Goal: Information Seeking & Learning: Learn about a topic

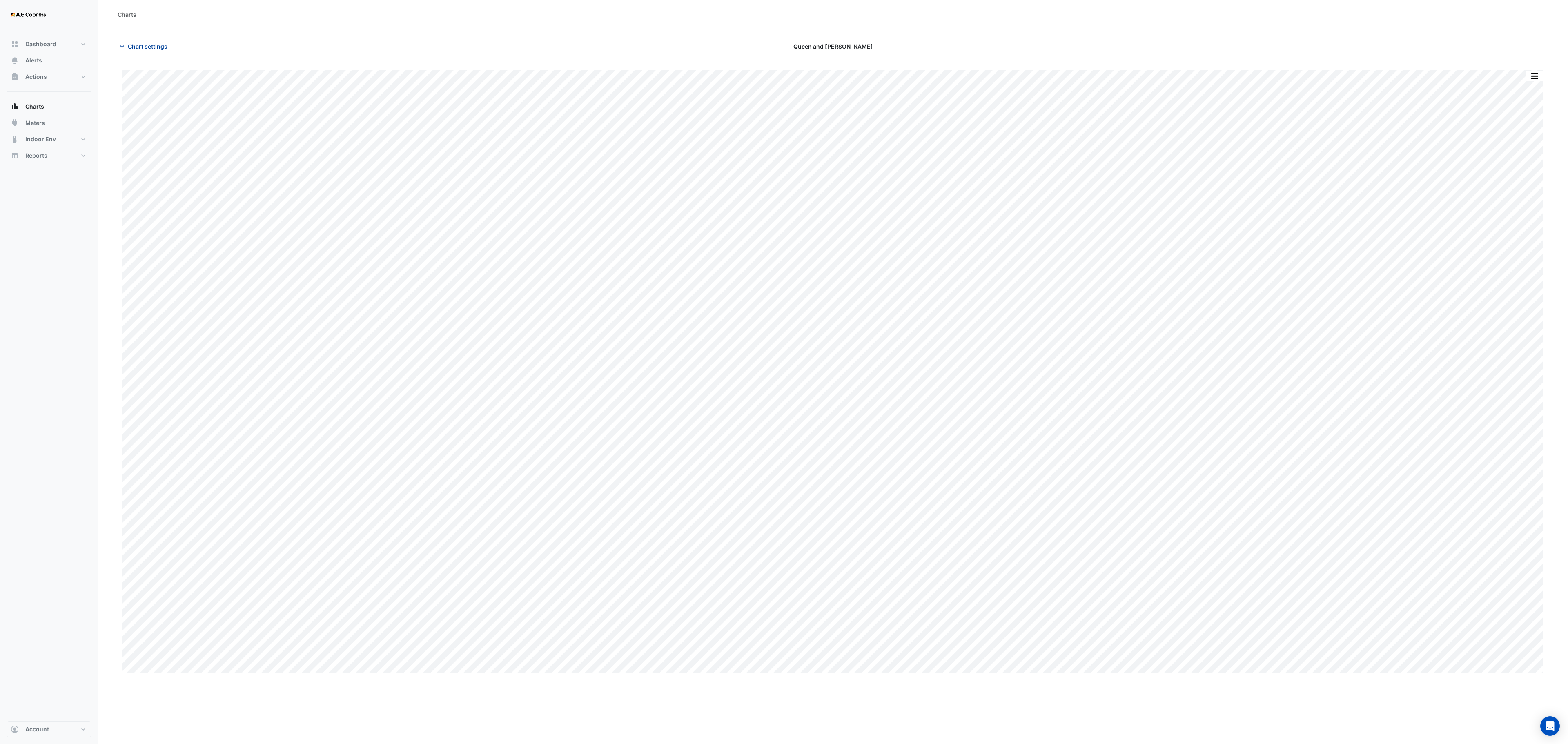
click at [128, 47] on span "Chart settings" at bounding box center [147, 46] width 40 height 9
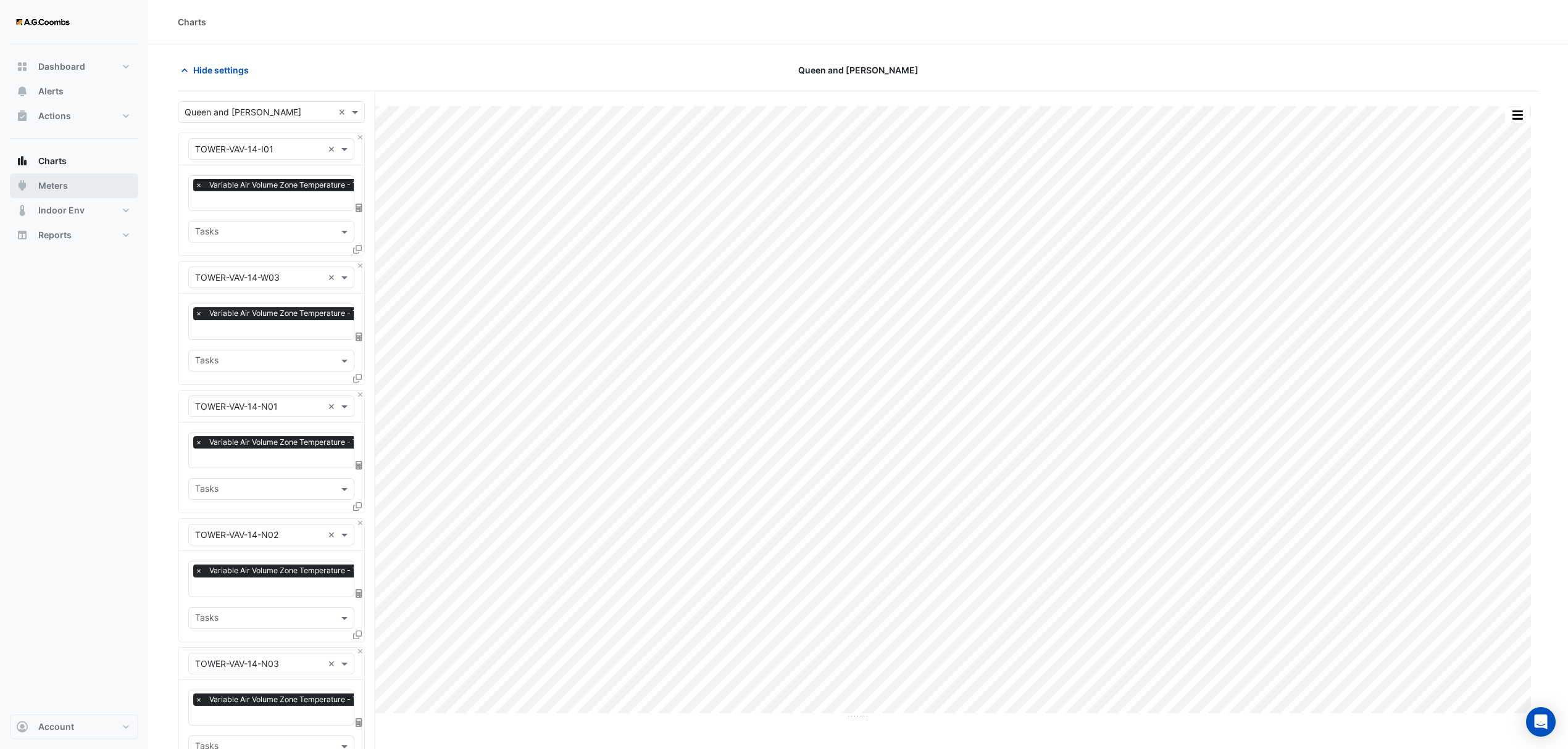
click at [57, 183] on span "Meters" at bounding box center [53, 185] width 29 height 12
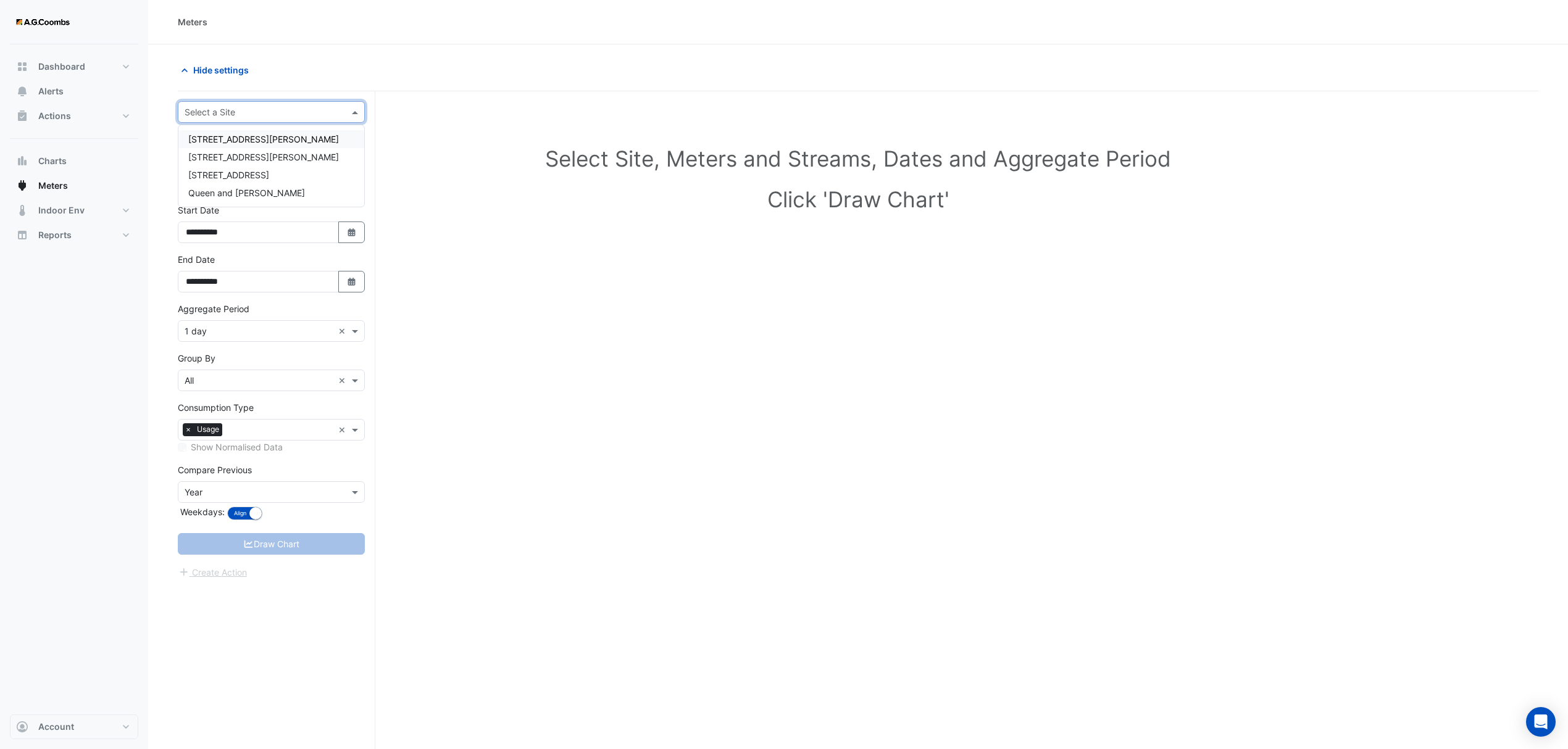
click at [211, 112] on input "text" at bounding box center [259, 112] width 149 height 13
click at [220, 192] on span "Queen and [PERSON_NAME]" at bounding box center [247, 192] width 117 height 10
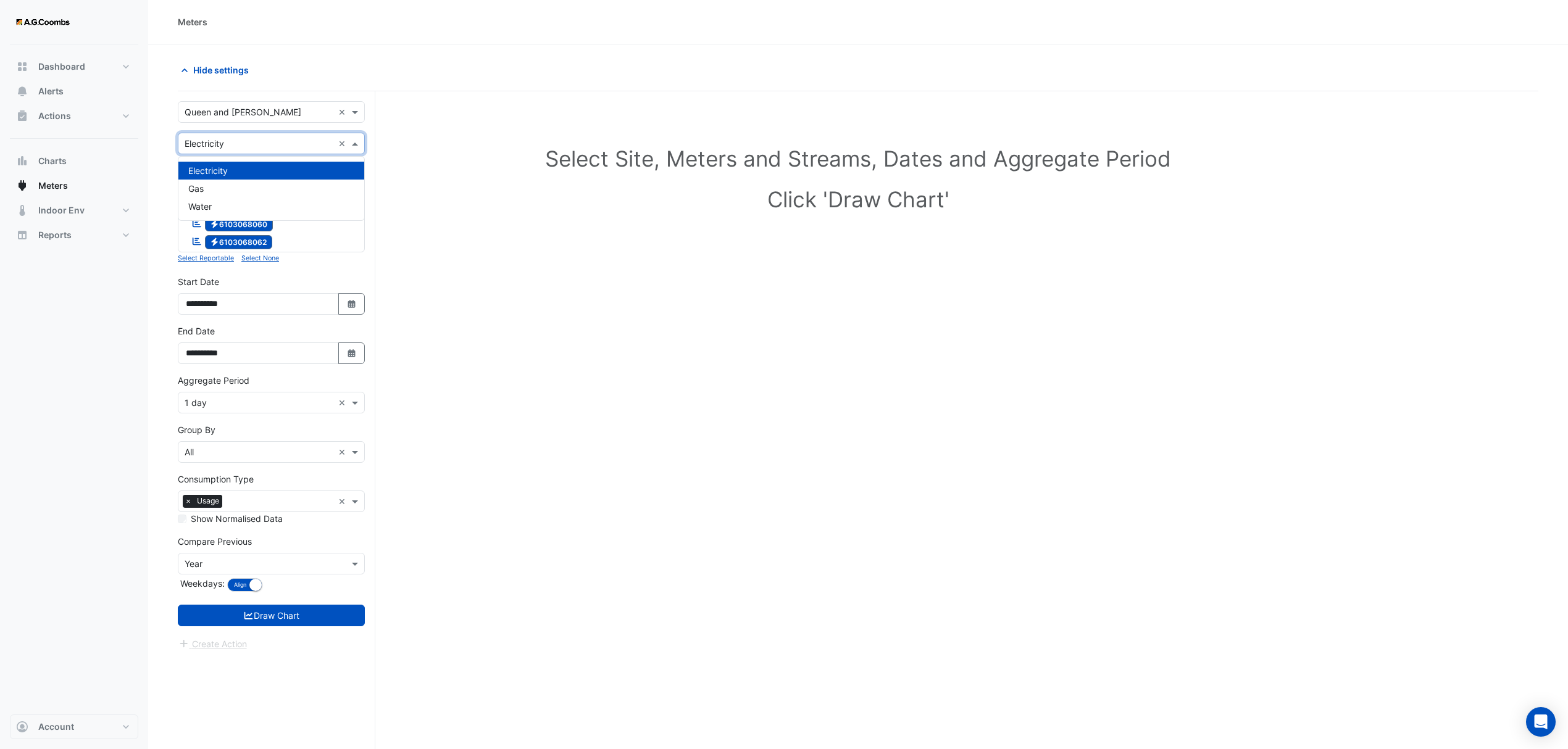
click at [228, 147] on input "text" at bounding box center [259, 144] width 149 height 13
click at [220, 185] on div "Gas" at bounding box center [271, 188] width 186 height 17
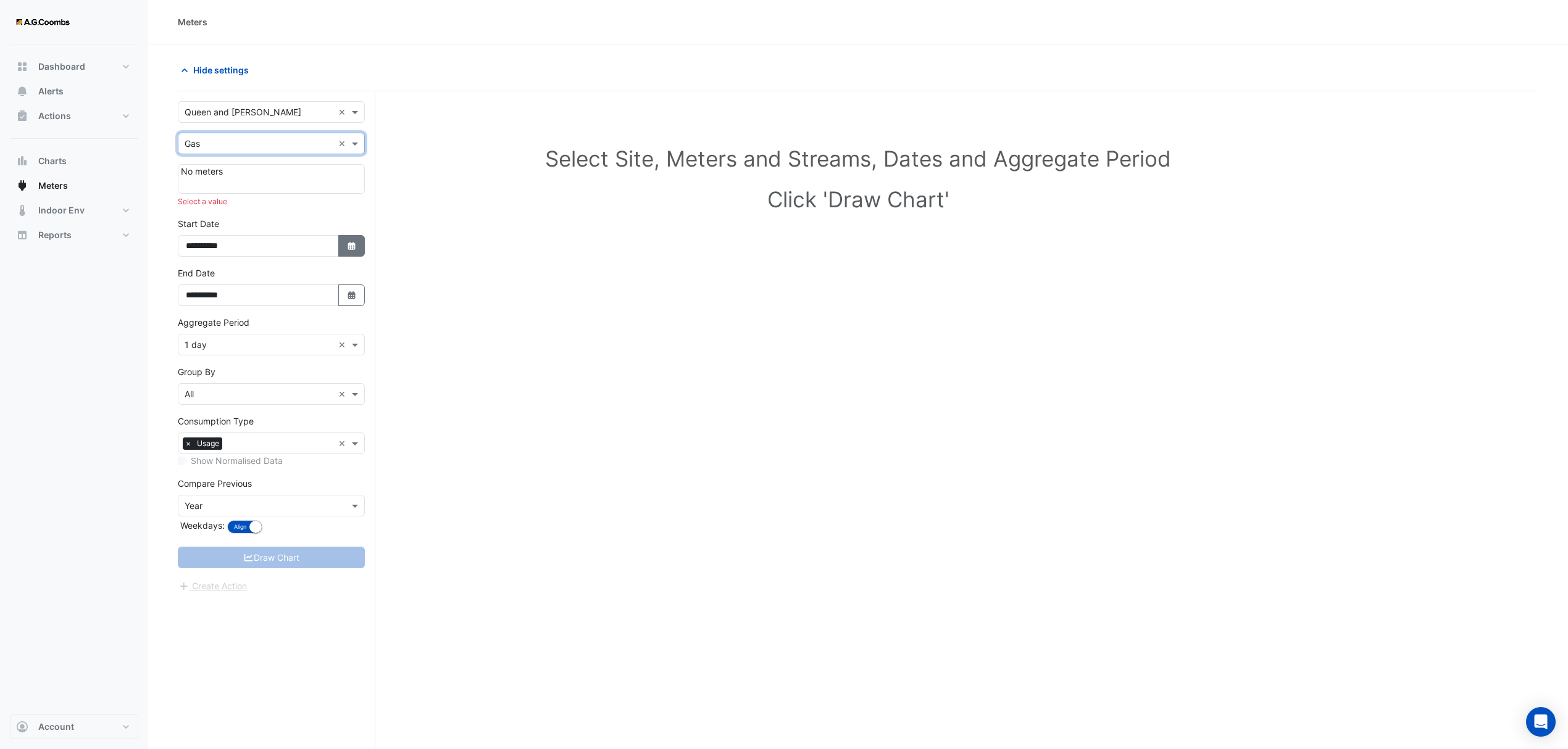
click at [352, 251] on fa-icon "Select Date" at bounding box center [352, 246] width 11 height 10
select select "*"
select select "****"
click at [348, 247] on icon "button" at bounding box center [352, 246] width 7 height 8
click at [353, 248] on icon "button" at bounding box center [352, 246] width 7 height 8
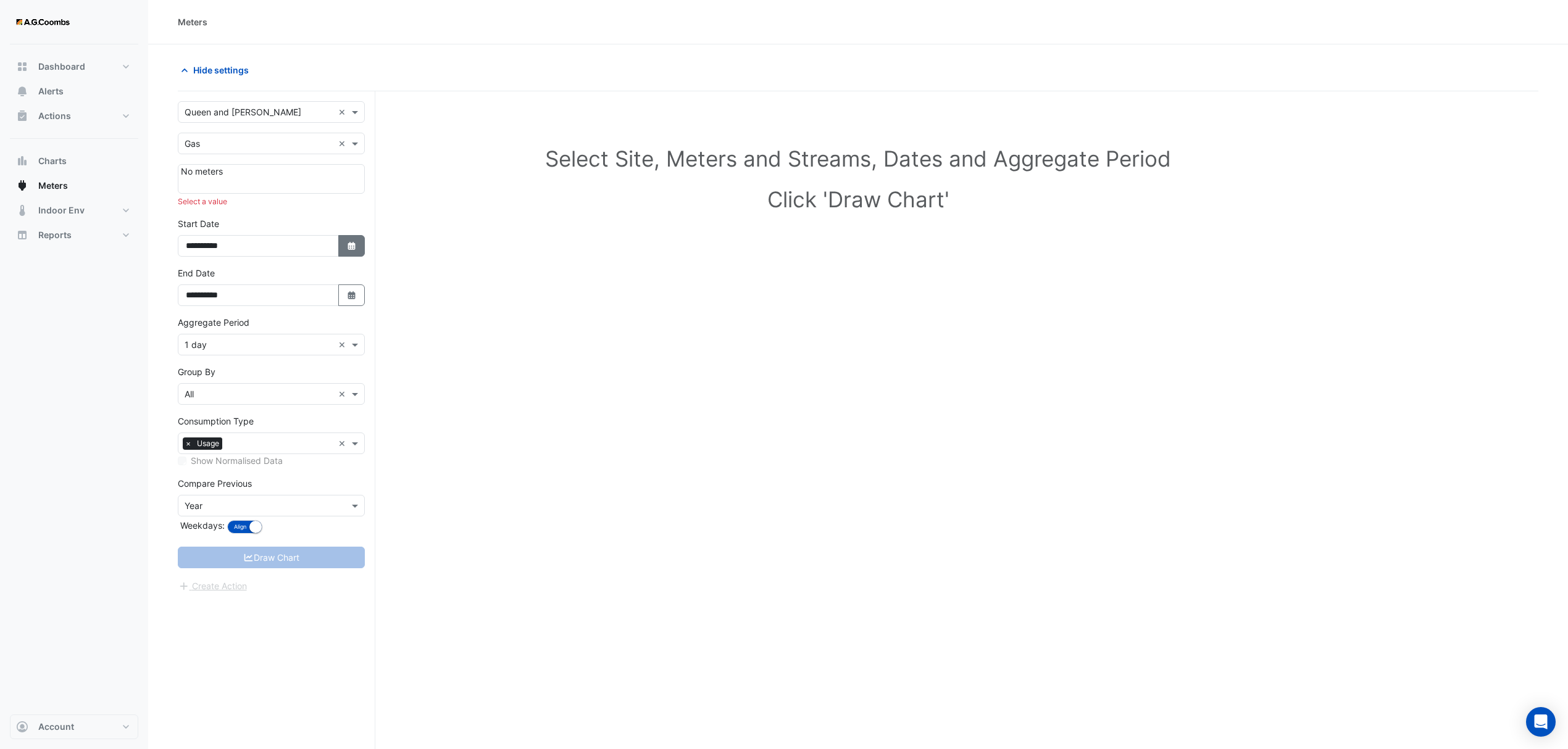
select select "*"
select select "****"
click at [195, 82] on span "Previous month" at bounding box center [199, 85] width 9 height 9
click at [196, 82] on span "Previous month" at bounding box center [199, 85] width 9 height 9
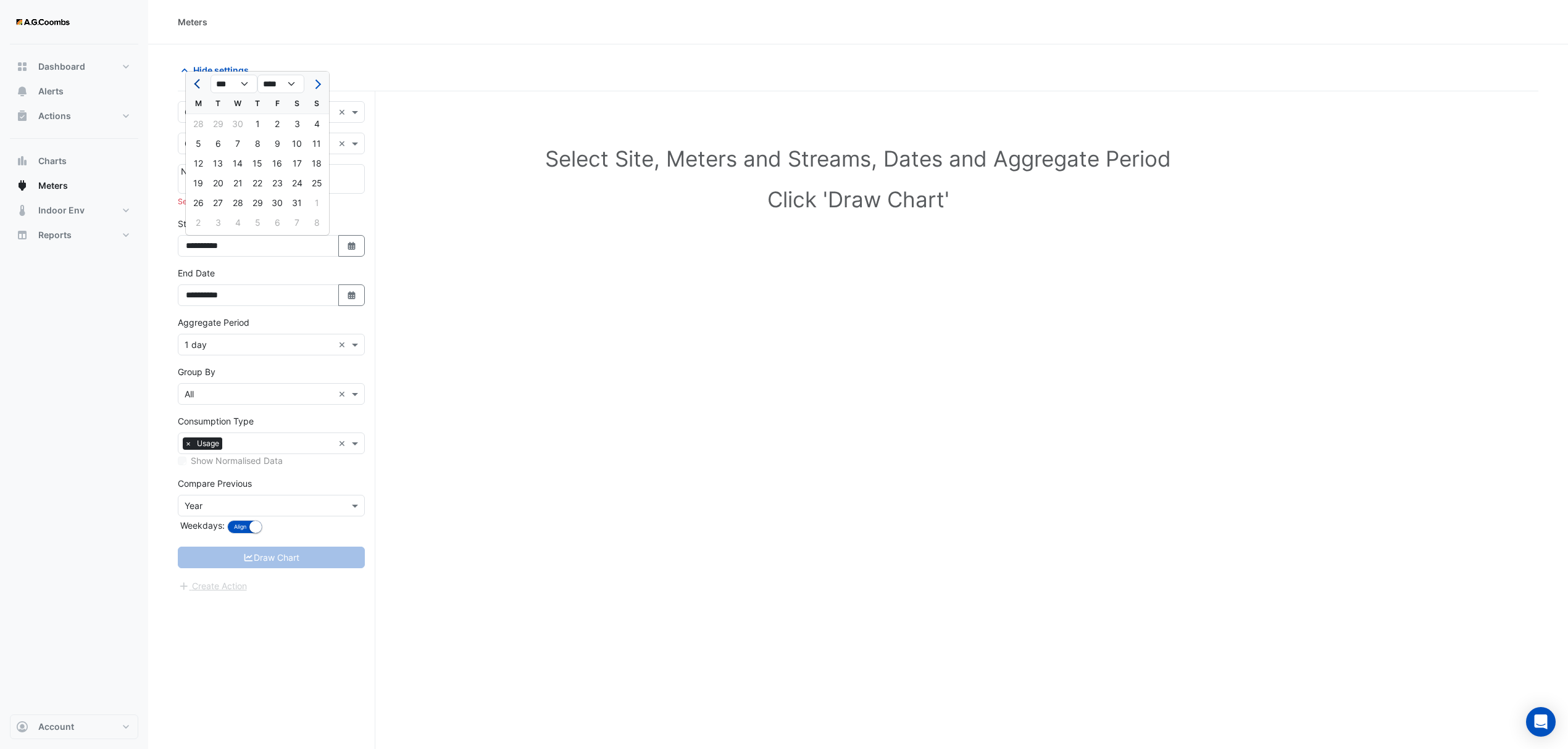
click at [196, 82] on span "Previous month" at bounding box center [199, 85] width 9 height 9
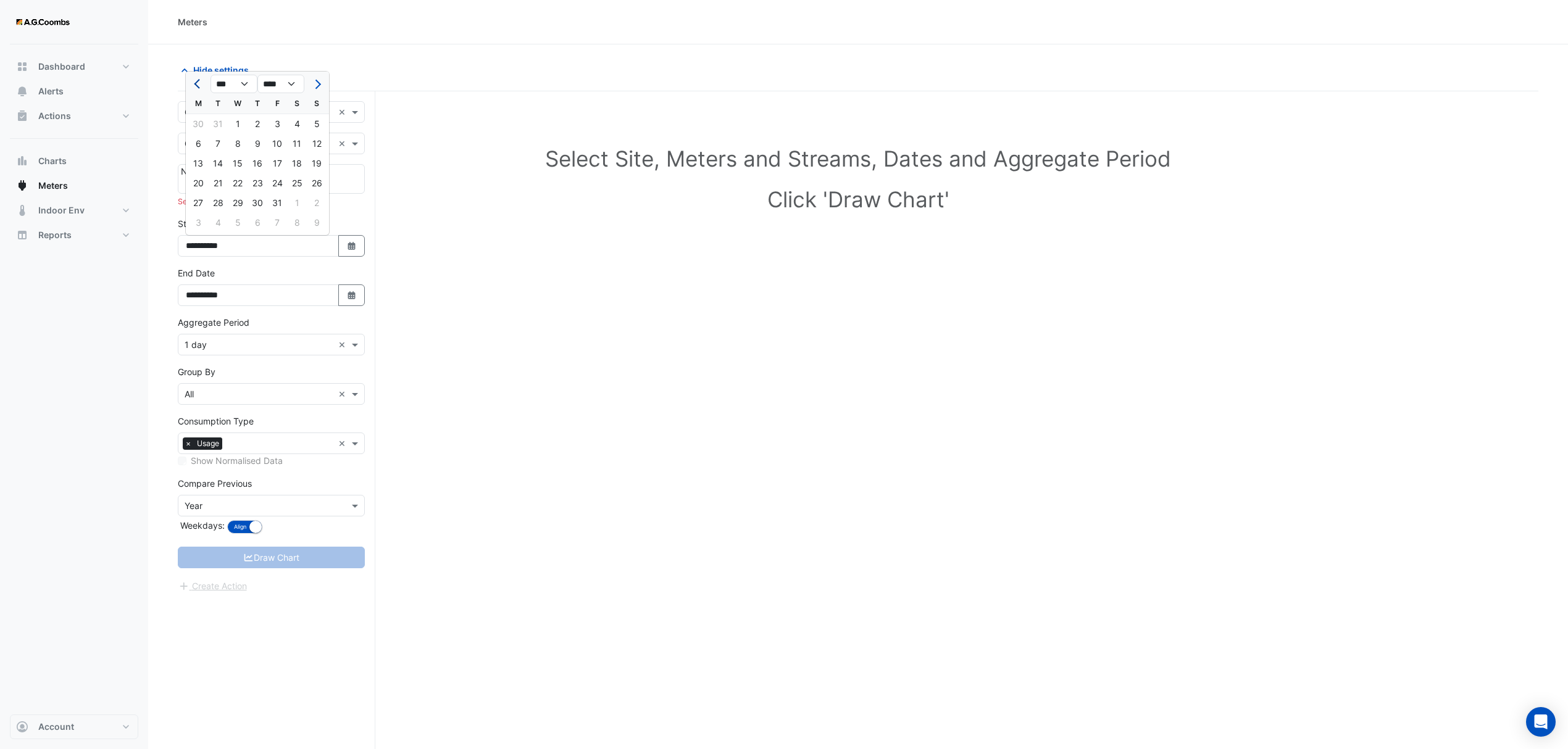
select select "**"
select select "****"
click at [196, 82] on span "Previous month" at bounding box center [199, 85] width 9 height 9
click at [200, 83] on span "Previous month" at bounding box center [199, 85] width 9 height 9
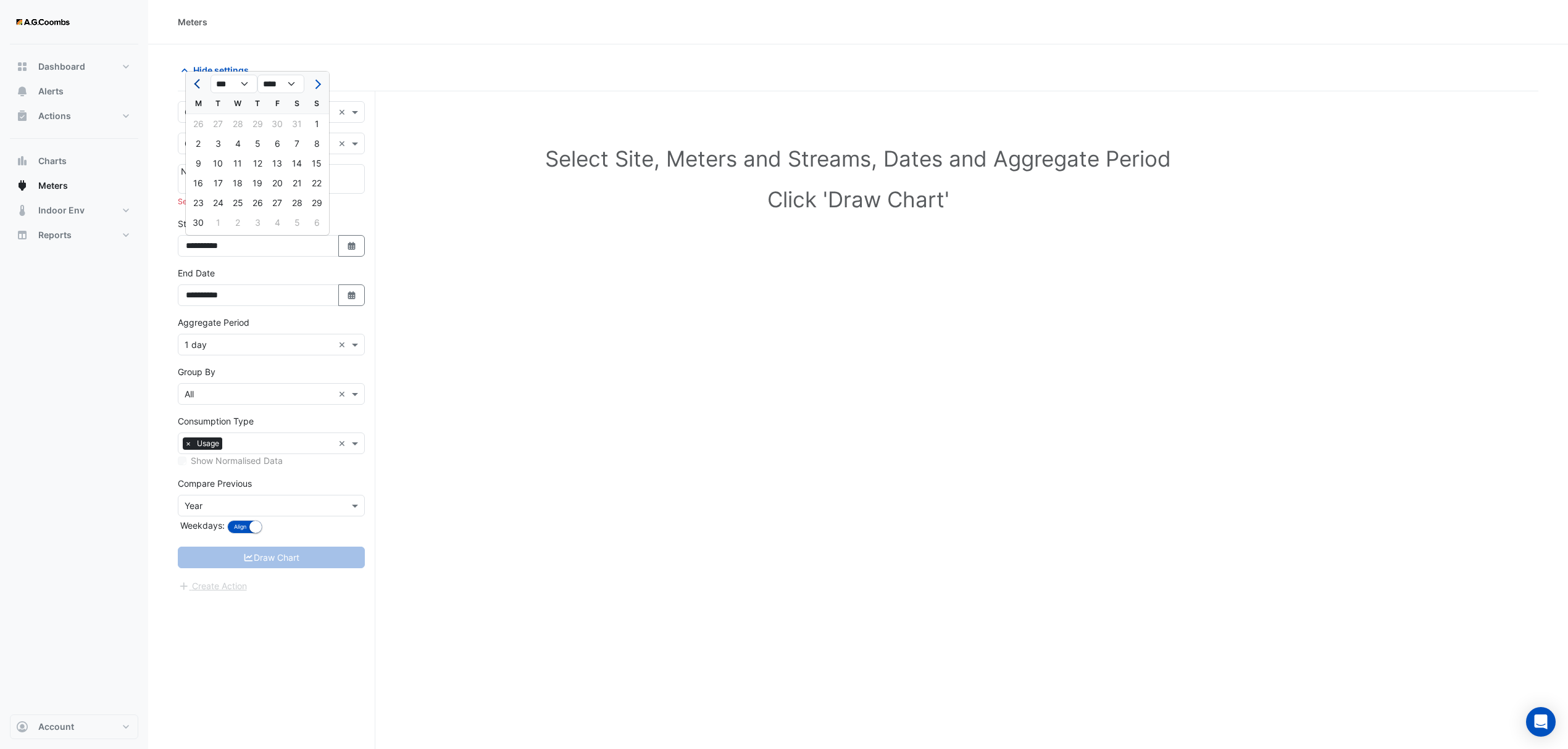
click at [202, 82] on span "Previous month" at bounding box center [199, 85] width 9 height 9
click at [200, 82] on span "Previous month" at bounding box center [199, 85] width 9 height 9
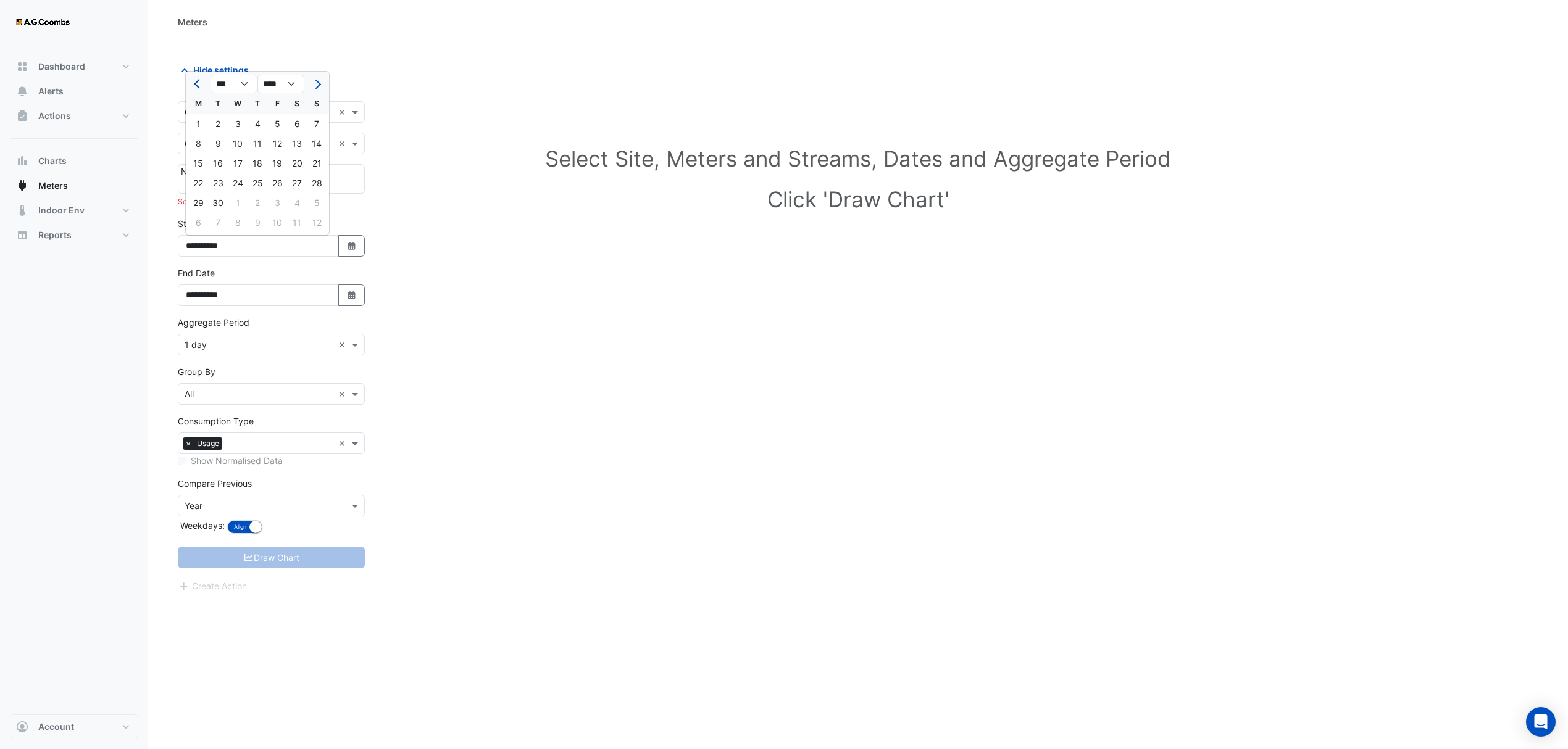
click at [200, 82] on span "Previous month" at bounding box center [199, 85] width 9 height 9
select select "*"
click at [205, 122] on div "1" at bounding box center [198, 123] width 19 height 19
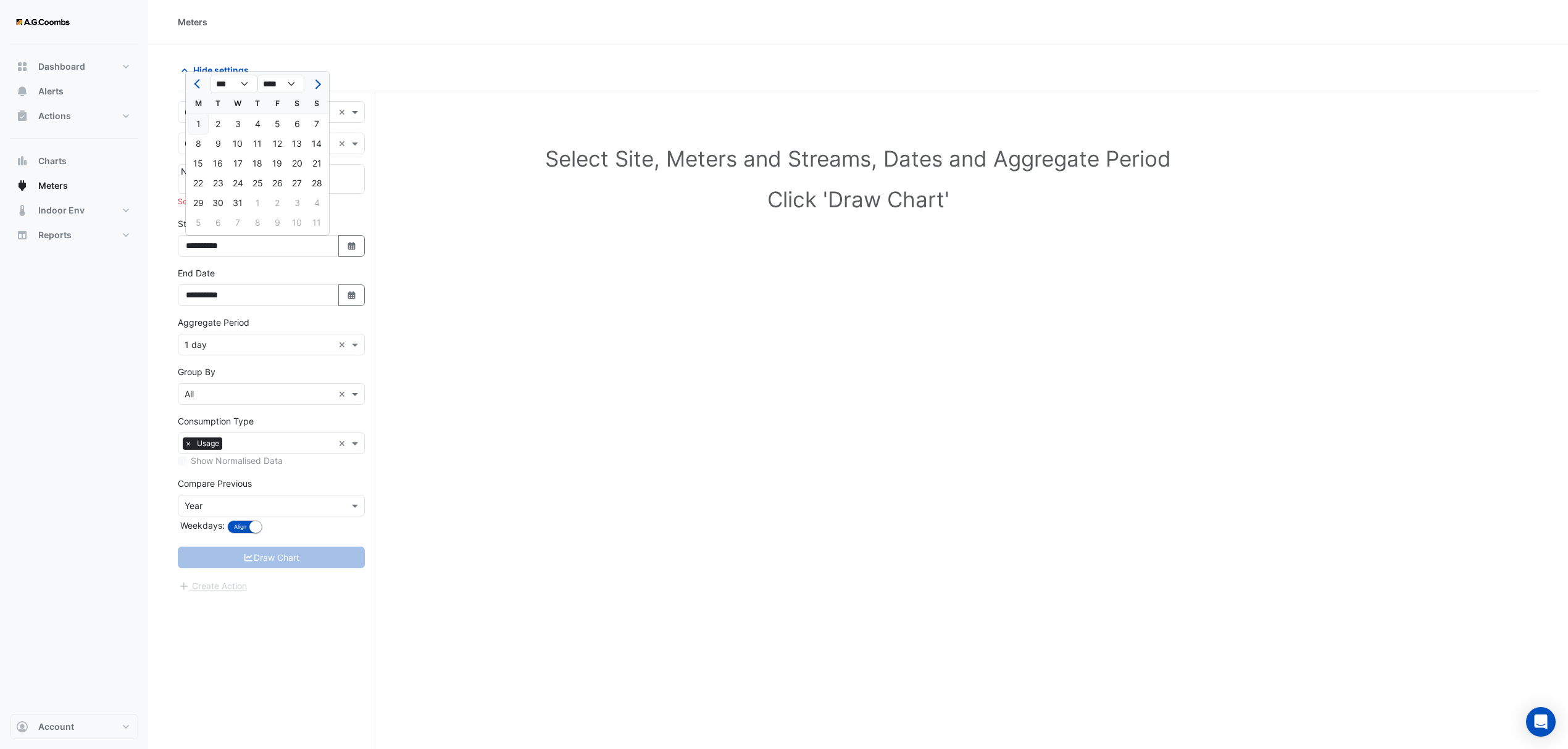
type input "**********"
click at [247, 650] on div "**********" at bounding box center [276, 444] width 198 height 705
click at [221, 176] on span "No meters" at bounding box center [202, 170] width 42 height 10
click at [250, 144] on input "text" at bounding box center [259, 144] width 149 height 13
click at [208, 189] on div "Gas" at bounding box center [271, 188] width 186 height 17
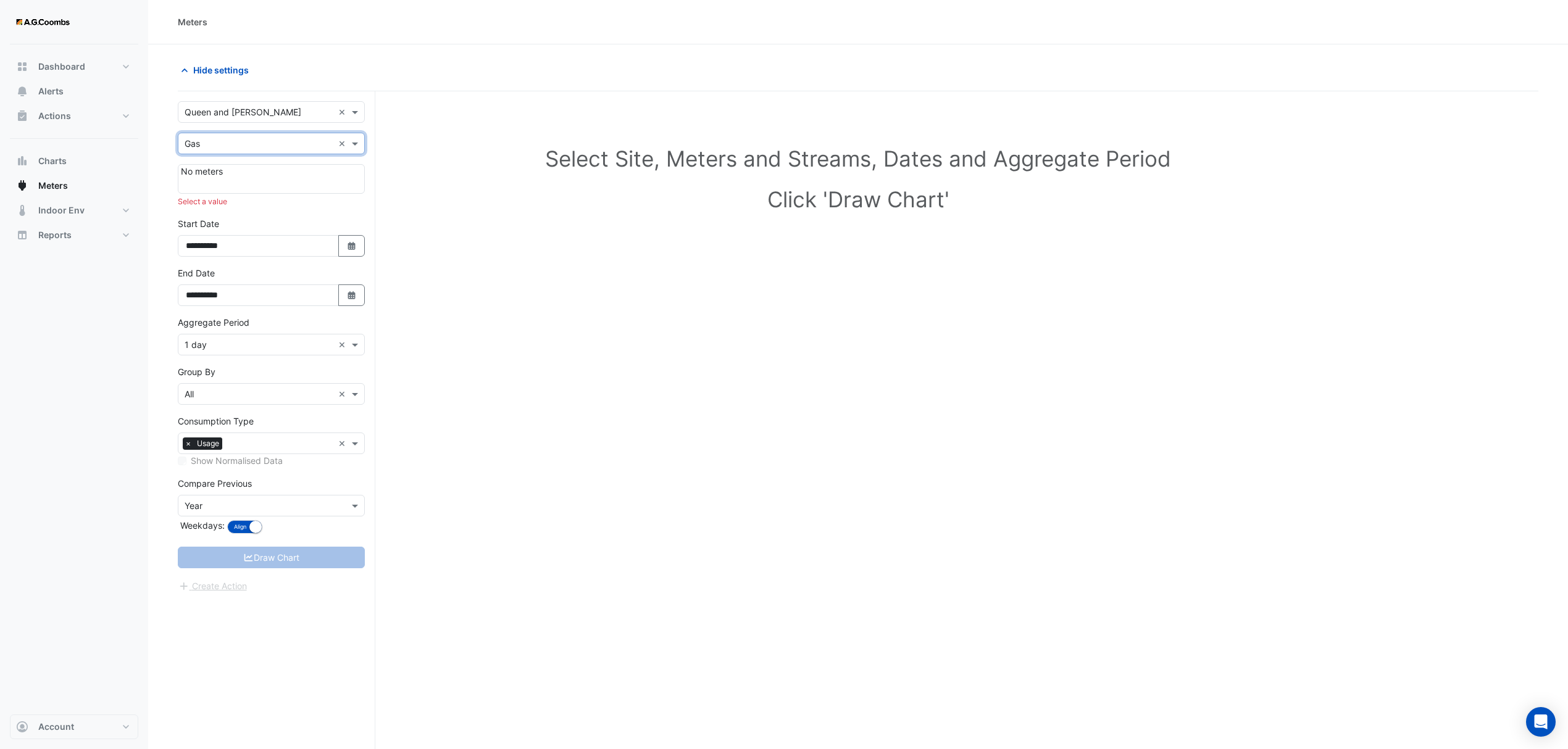
click at [211, 206] on div "Select a value" at bounding box center [271, 202] width 187 height 11
drag, startPoint x: 202, startPoint y: 220, endPoint x: 210, endPoint y: 228, distance: 11.3
click at [203, 221] on label "Start Date" at bounding box center [198, 224] width 41 height 13
click at [290, 444] on input "text" at bounding box center [280, 444] width 106 height 13
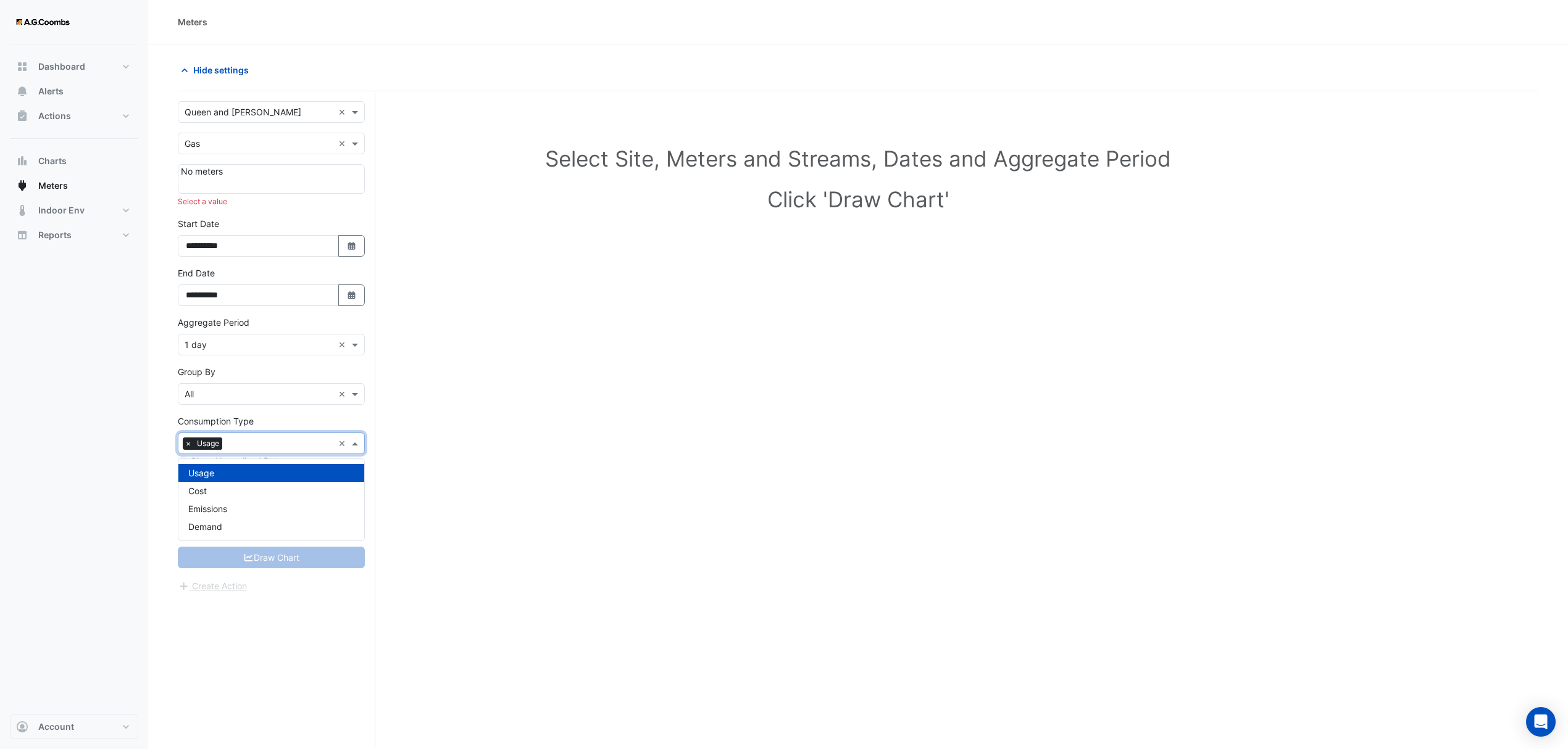
click at [282, 447] on input "text" at bounding box center [280, 444] width 106 height 13
click at [246, 608] on div "**********" at bounding box center [276, 444] width 198 height 705
click at [237, 445] on input "text" at bounding box center [280, 444] width 106 height 13
click at [207, 523] on span "Demand" at bounding box center [205, 526] width 34 height 10
click at [241, 181] on div at bounding box center [271, 183] width 181 height 12
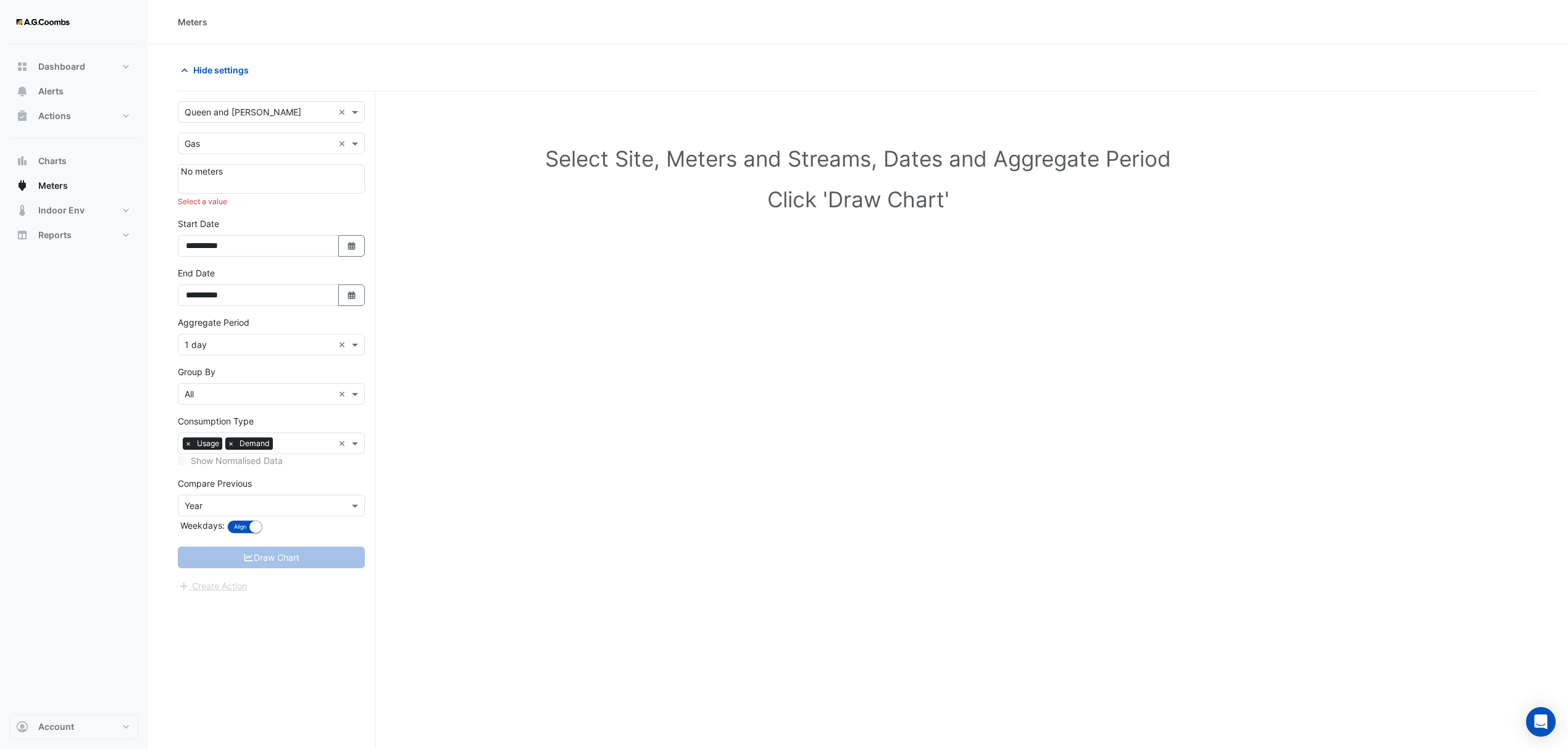
click at [202, 205] on div "Select a value" at bounding box center [271, 202] width 187 height 11
click at [218, 180] on div at bounding box center [271, 183] width 181 height 12
click at [218, 144] on input "text" at bounding box center [259, 144] width 149 height 13
click at [248, 111] on input "text" at bounding box center [259, 112] width 149 height 13
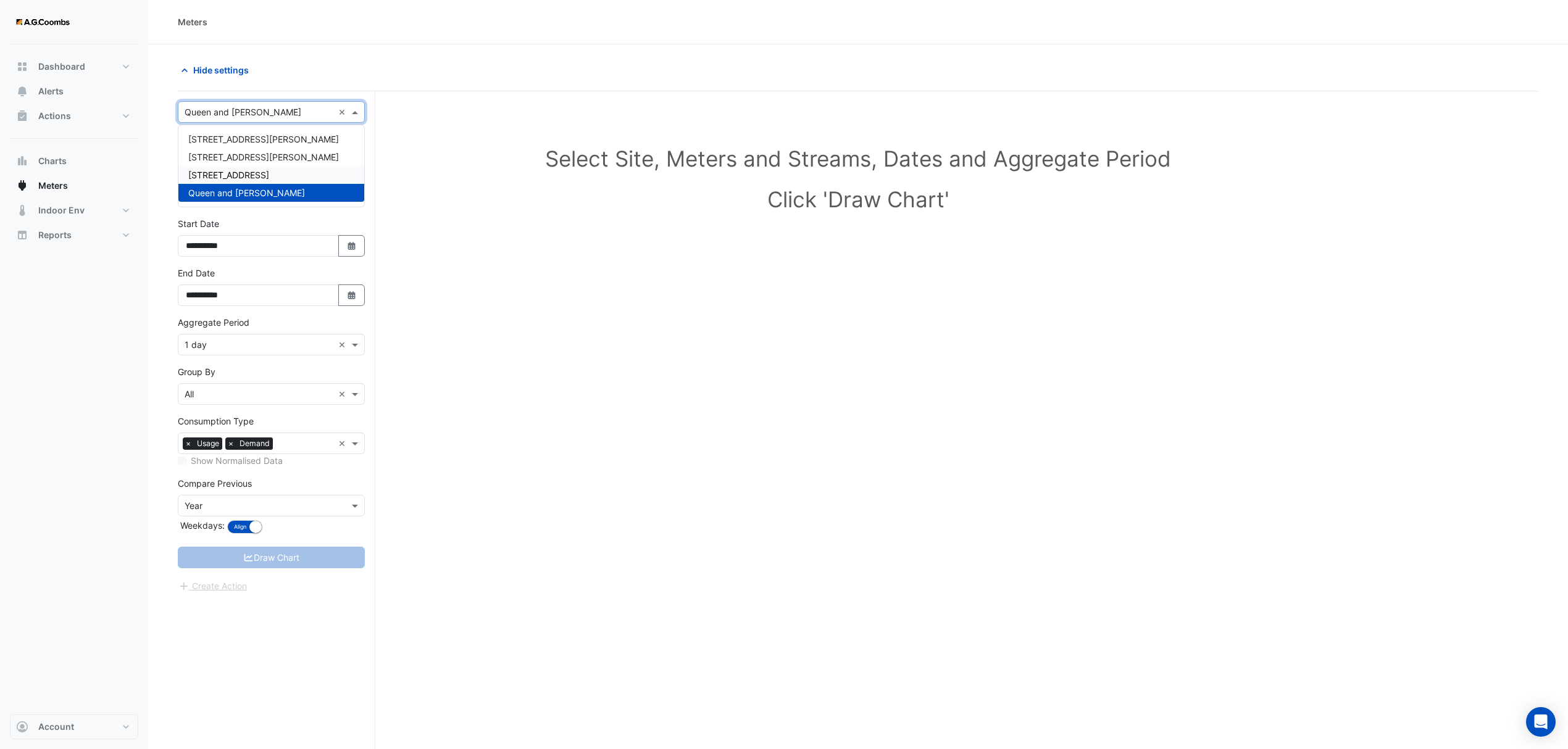
click at [302, 655] on div "**********" at bounding box center [276, 444] width 198 height 705
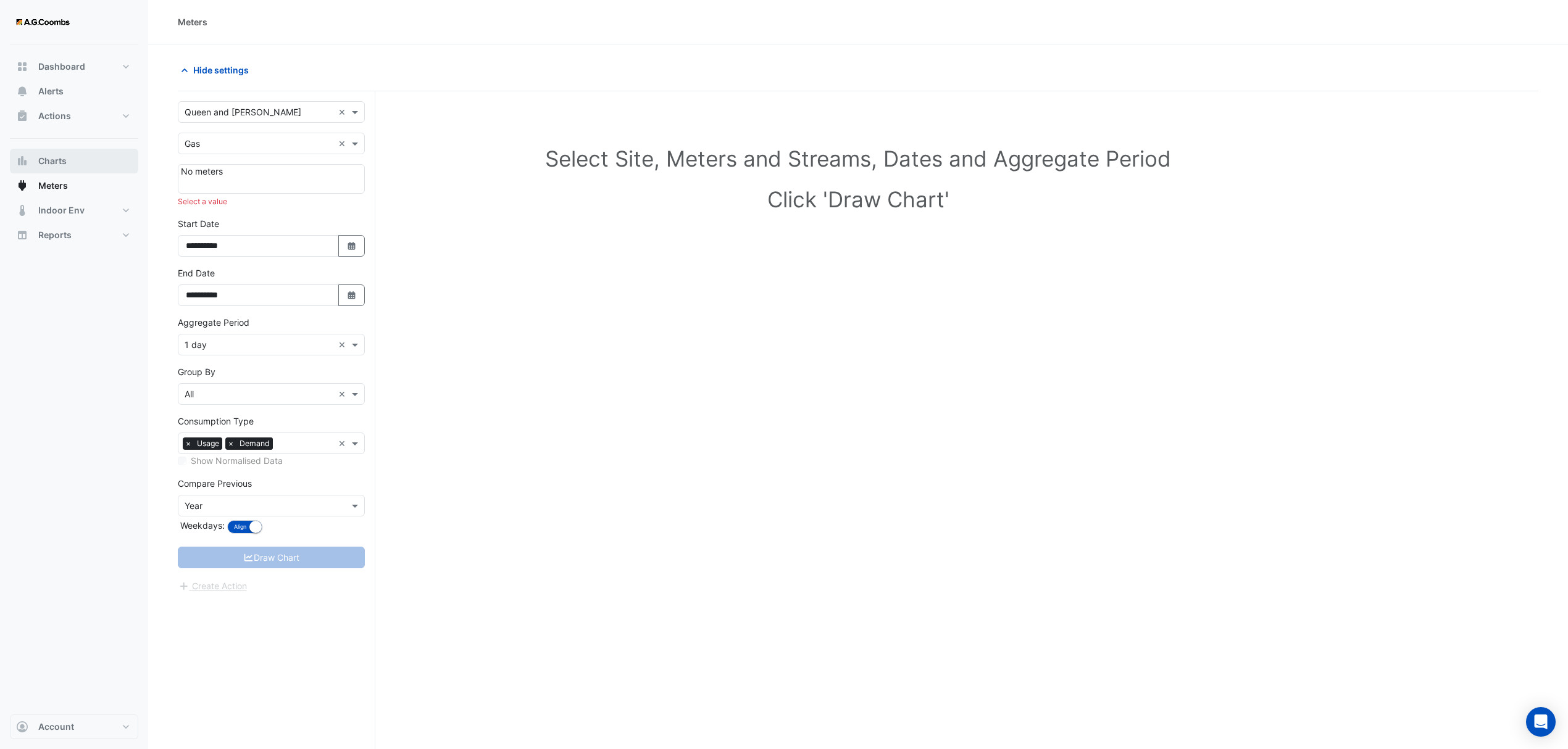
click at [54, 161] on span "Charts" at bounding box center [52, 160] width 29 height 12
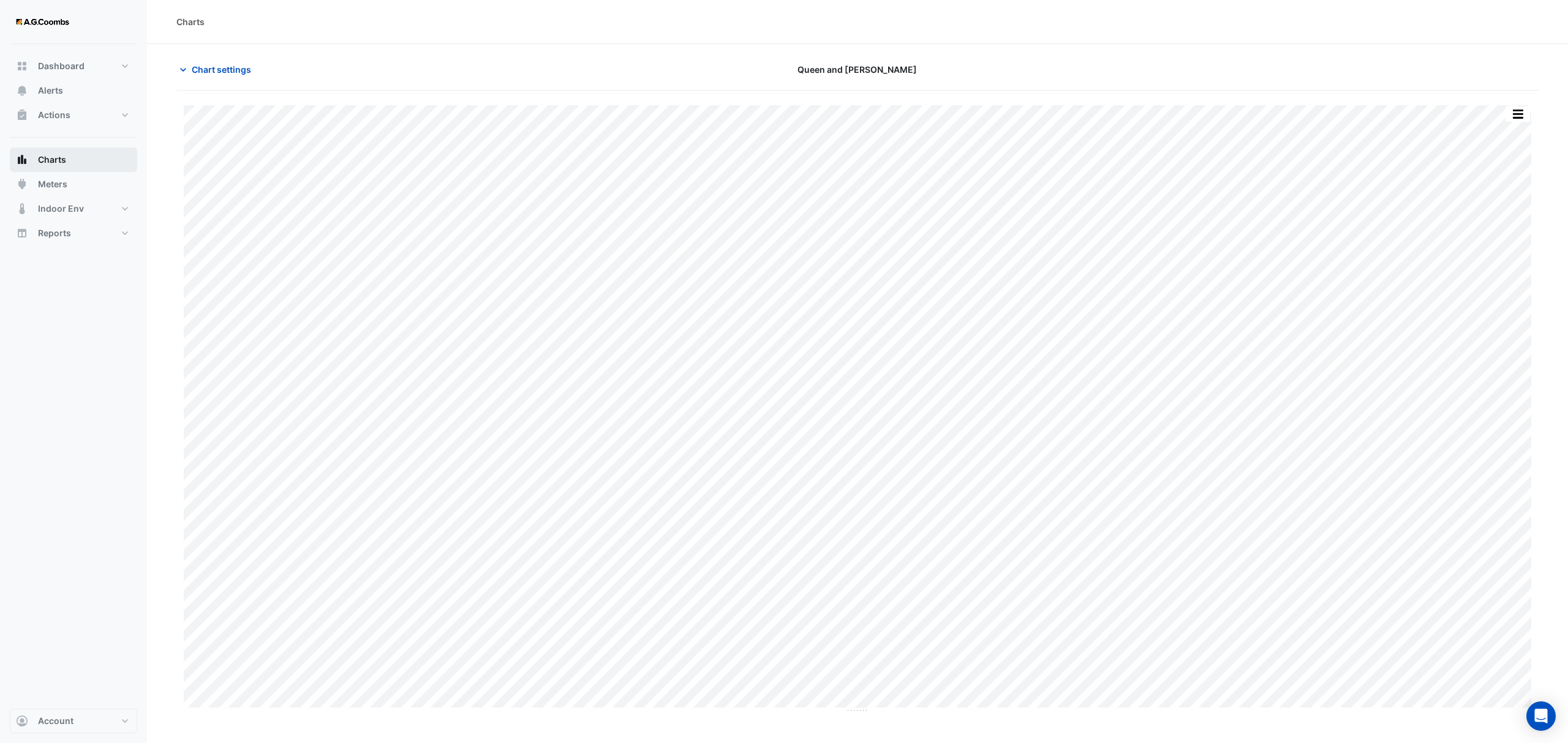
type input "**********"
click at [209, 64] on span "Chart settings" at bounding box center [221, 69] width 59 height 13
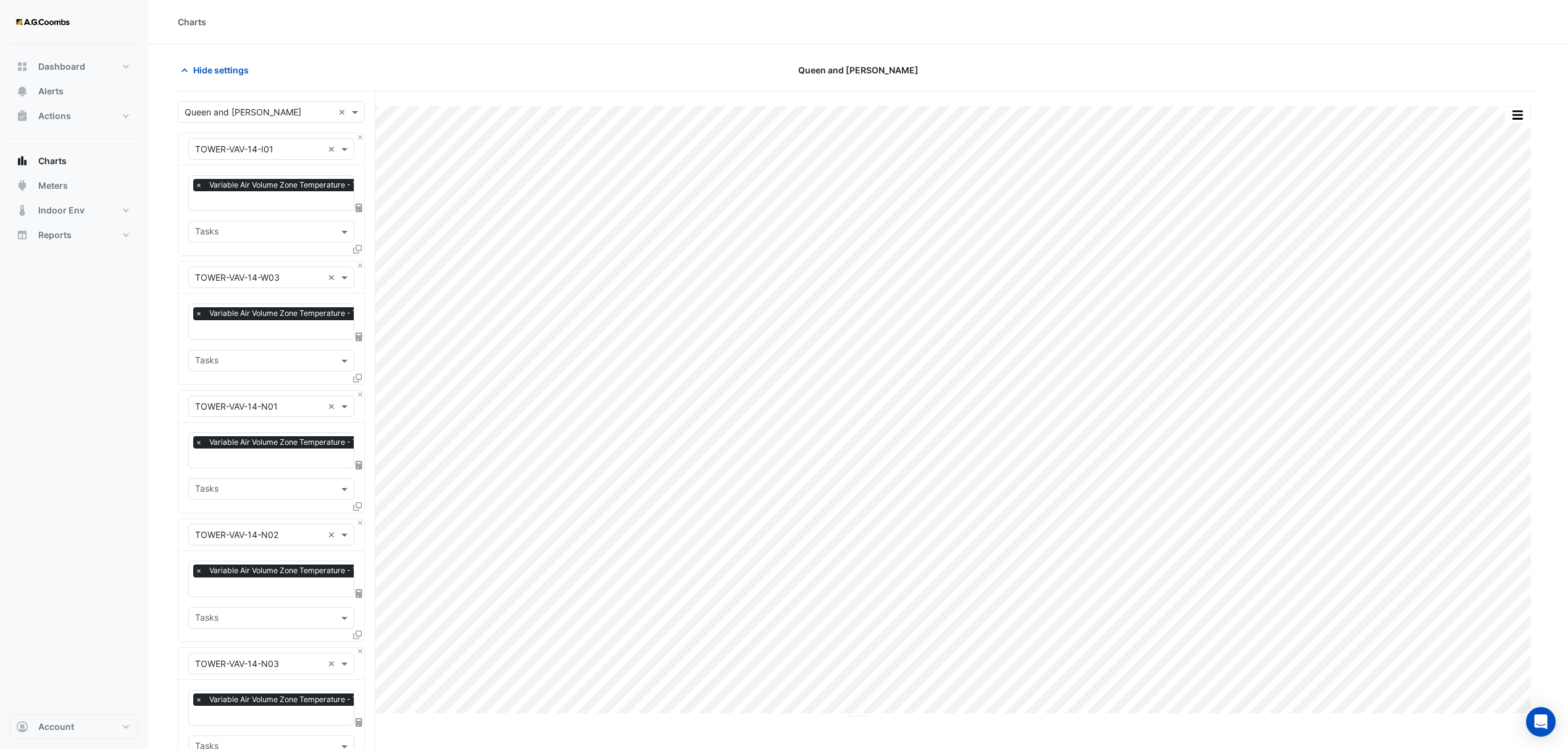
click at [363, 264] on div "× TOWER-VAV-14-W03 × × Variable Air Volume Zone Temperature - Tower L14, W03 × …" at bounding box center [271, 323] width 187 height 123
click at [358, 267] on button "Close" at bounding box center [360, 265] width 8 height 8
click at [358, 391] on button "Close" at bounding box center [360, 395] width 8 height 8
click at [358, 267] on button "Close" at bounding box center [360, 265] width 8 height 8
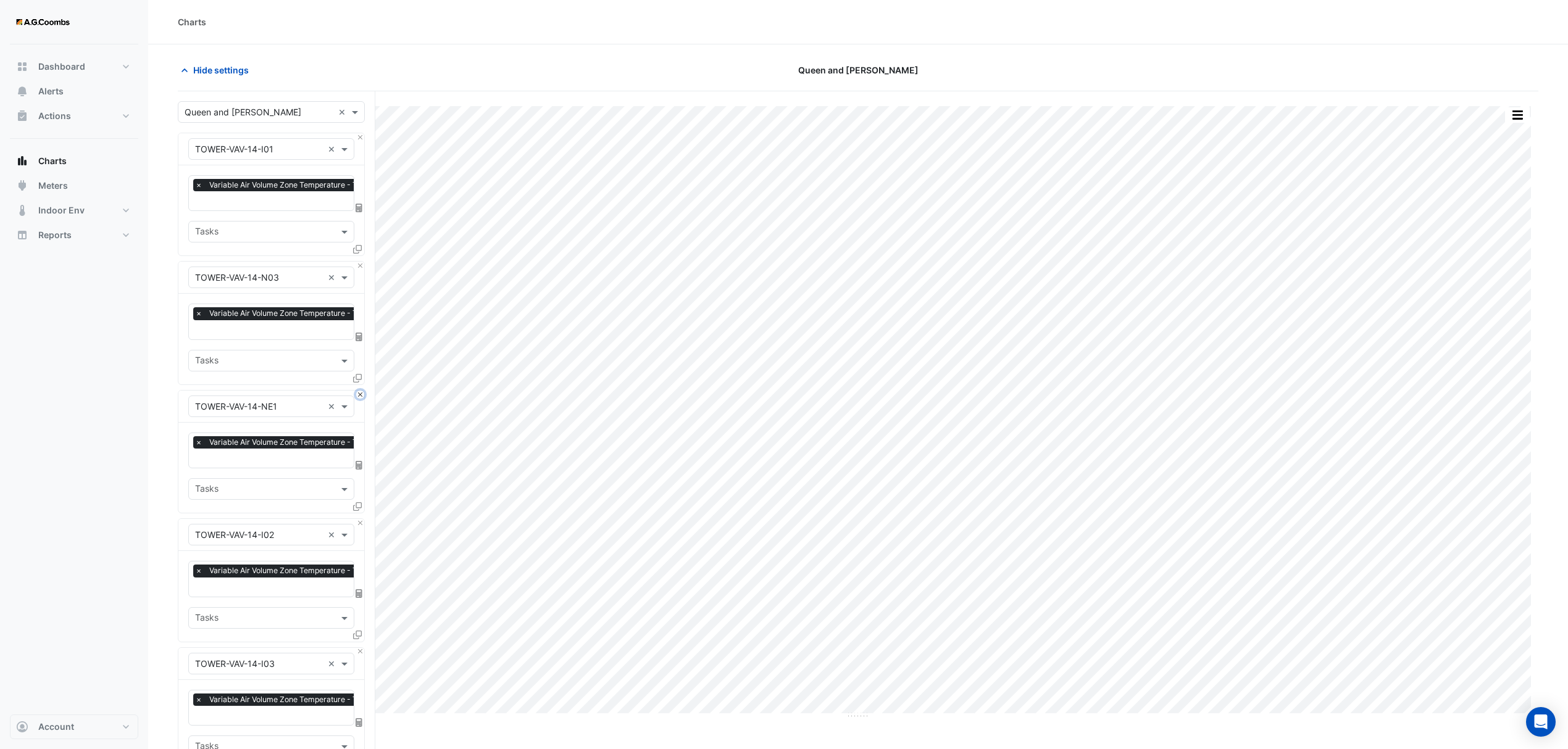
click at [358, 391] on button "Close" at bounding box center [360, 395] width 8 height 8
click at [358, 267] on button "Close" at bounding box center [360, 265] width 8 height 8
click at [358, 391] on button "Close" at bounding box center [360, 395] width 8 height 8
click at [358, 267] on button "Close" at bounding box center [360, 265] width 8 height 8
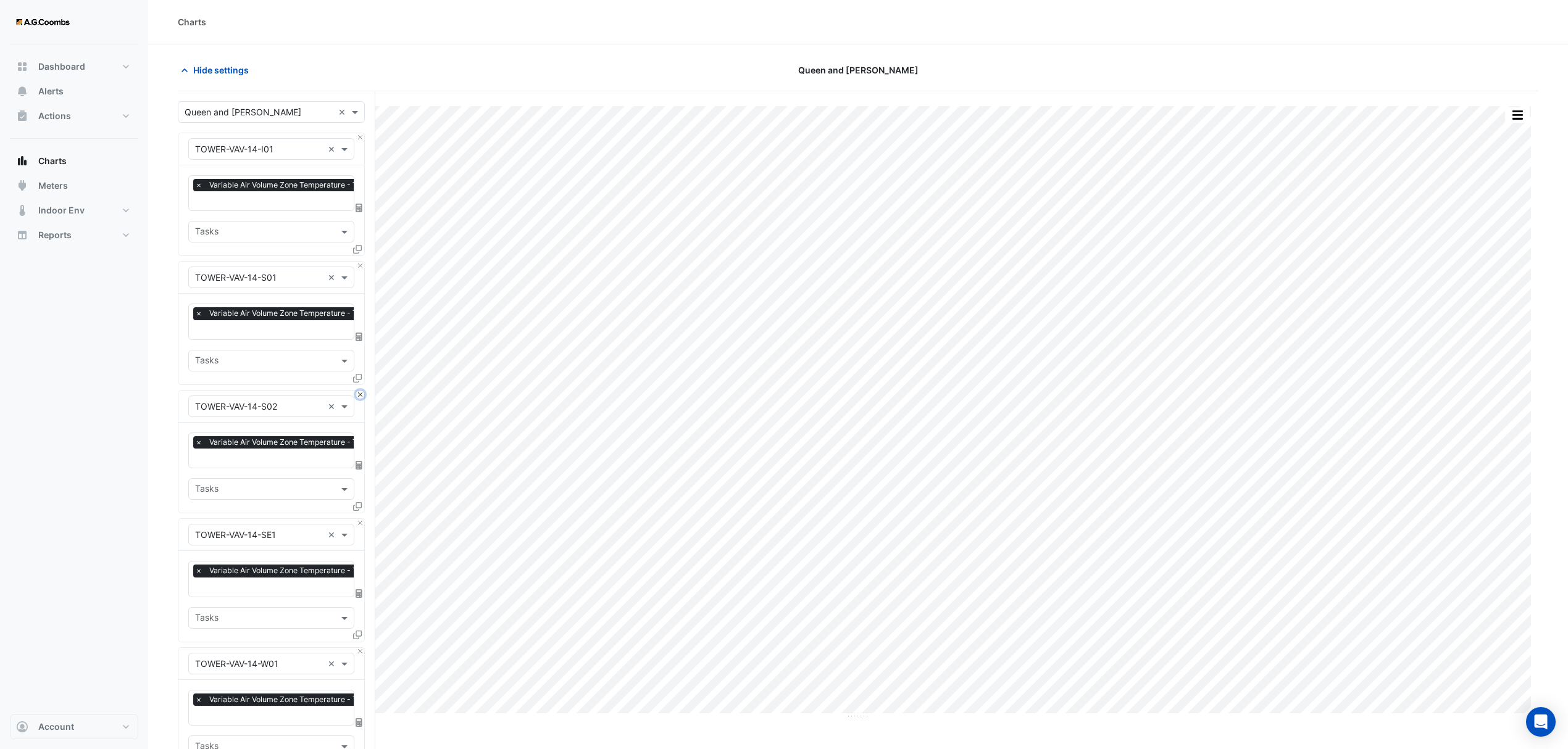
click at [358, 391] on button "Close" at bounding box center [360, 395] width 8 height 8
click at [358, 267] on button "Close" at bounding box center [360, 265] width 8 height 8
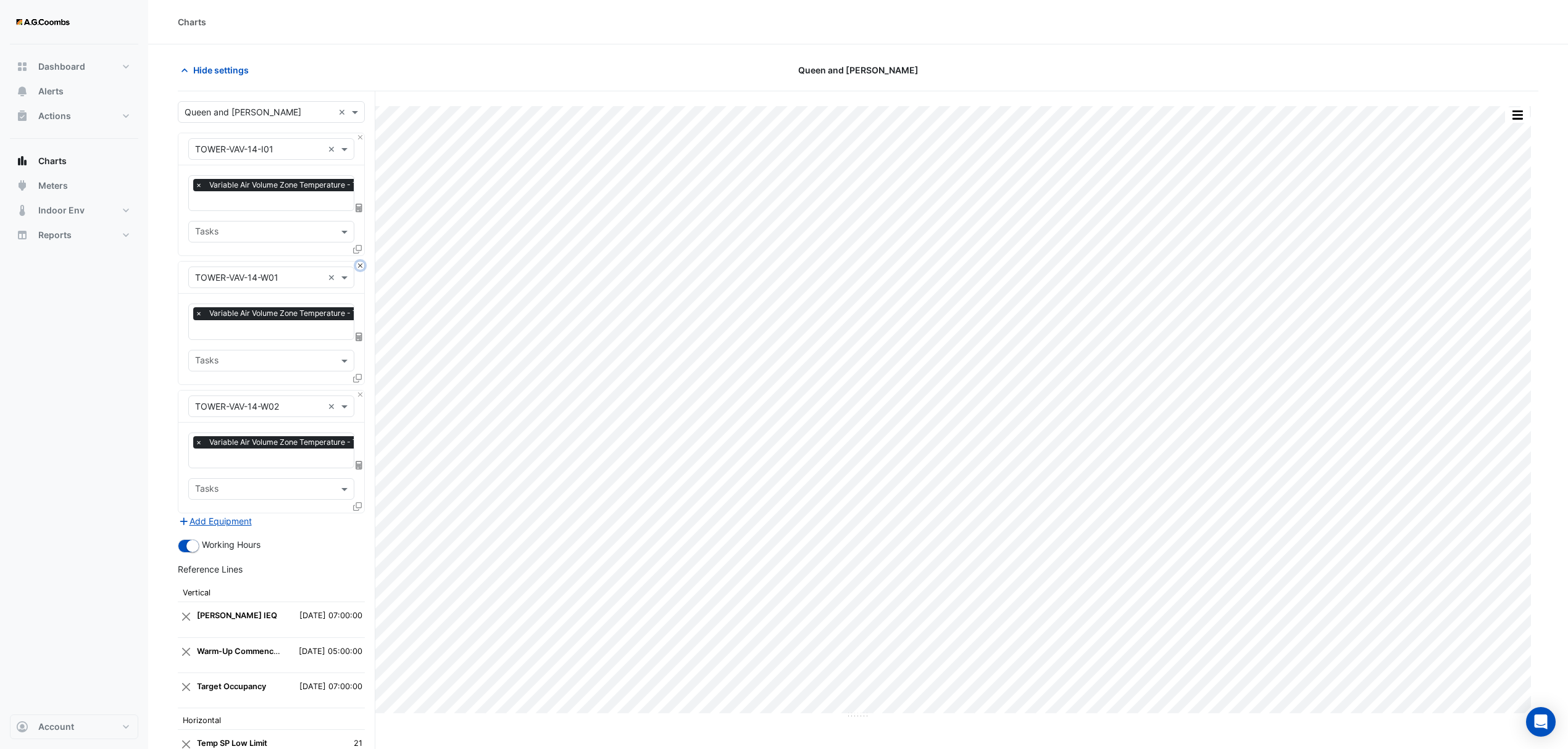
click at [358, 267] on button "Close" at bounding box center [360, 265] width 8 height 8
click at [358, 391] on button "Close" at bounding box center [360, 395] width 8 height 8
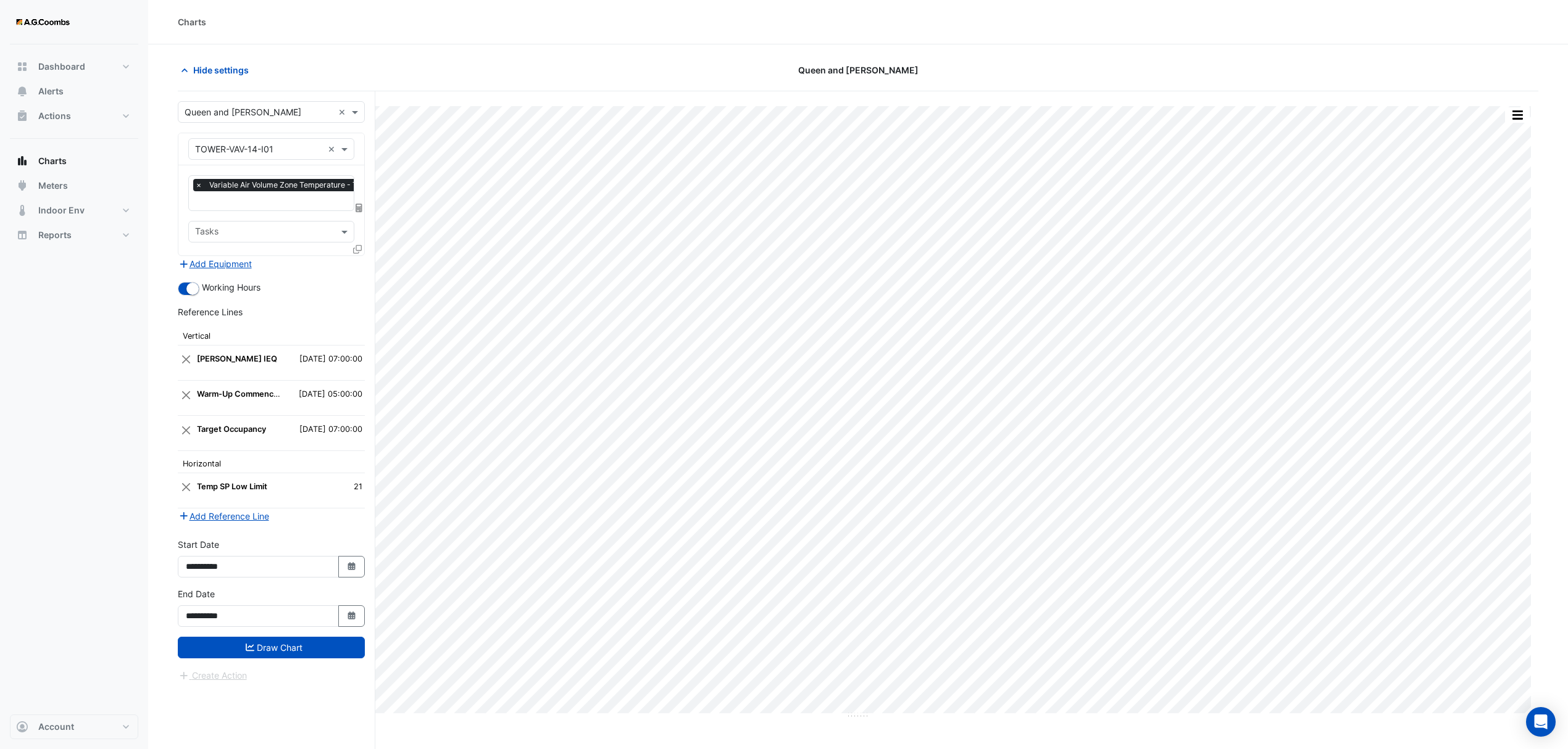
click at [358, 267] on div "Add Equipment" at bounding box center [271, 263] width 187 height 15
click at [288, 145] on input "text" at bounding box center [259, 150] width 128 height 13
drag, startPoint x: 290, startPoint y: 148, endPoint x: 50, endPoint y: 132, distance: 240.5
click at [50, 132] on div "Charts Hide settings Queen and [PERSON_NAME] Split by Equip Split All Print Sav…" at bounding box center [784, 398] width 1568 height 796
type input "*"
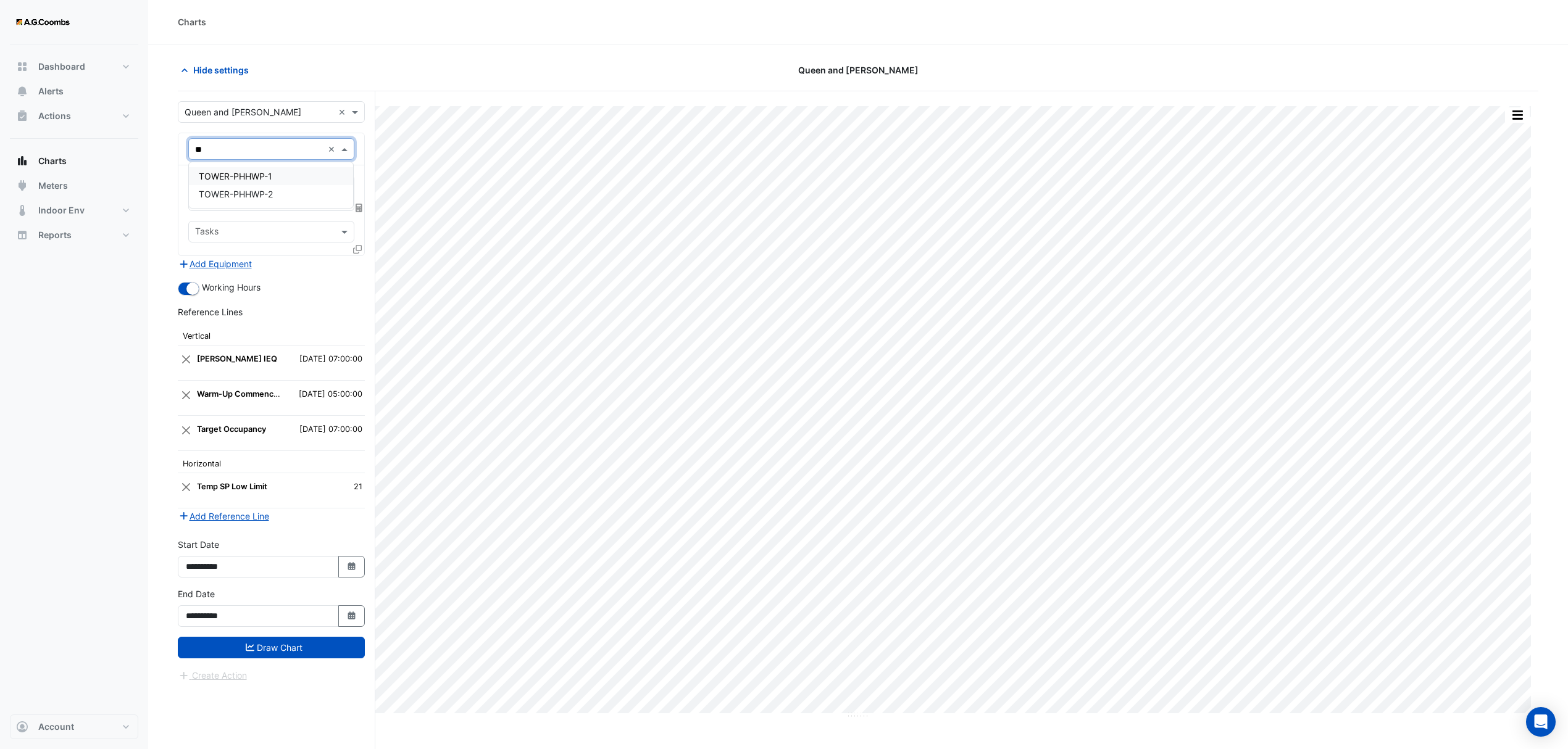
type input "*"
click at [64, 189] on span "Meters" at bounding box center [53, 185] width 29 height 12
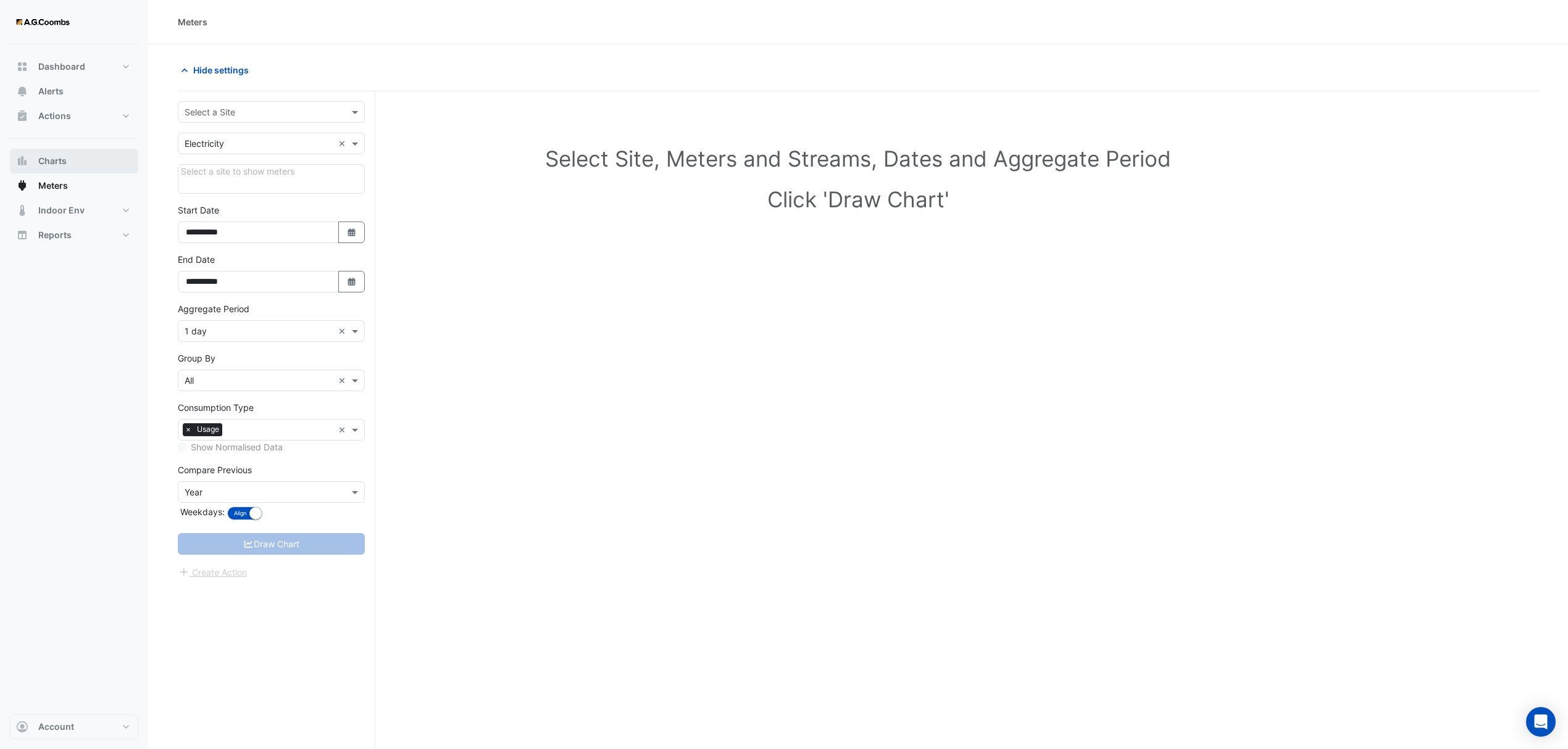
click at [63, 164] on span "Charts" at bounding box center [52, 160] width 29 height 12
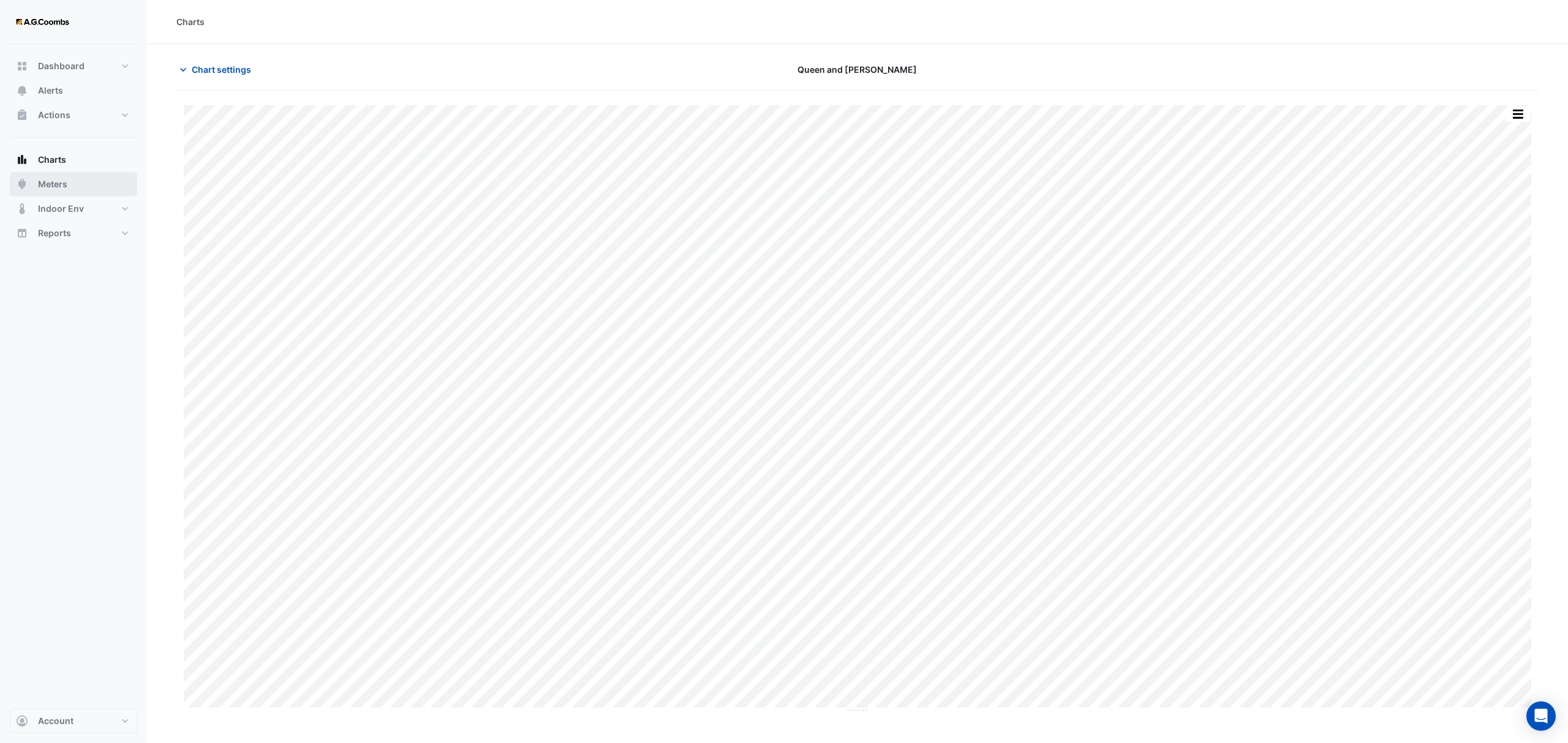
click at [46, 189] on span "Meters" at bounding box center [53, 183] width 29 height 12
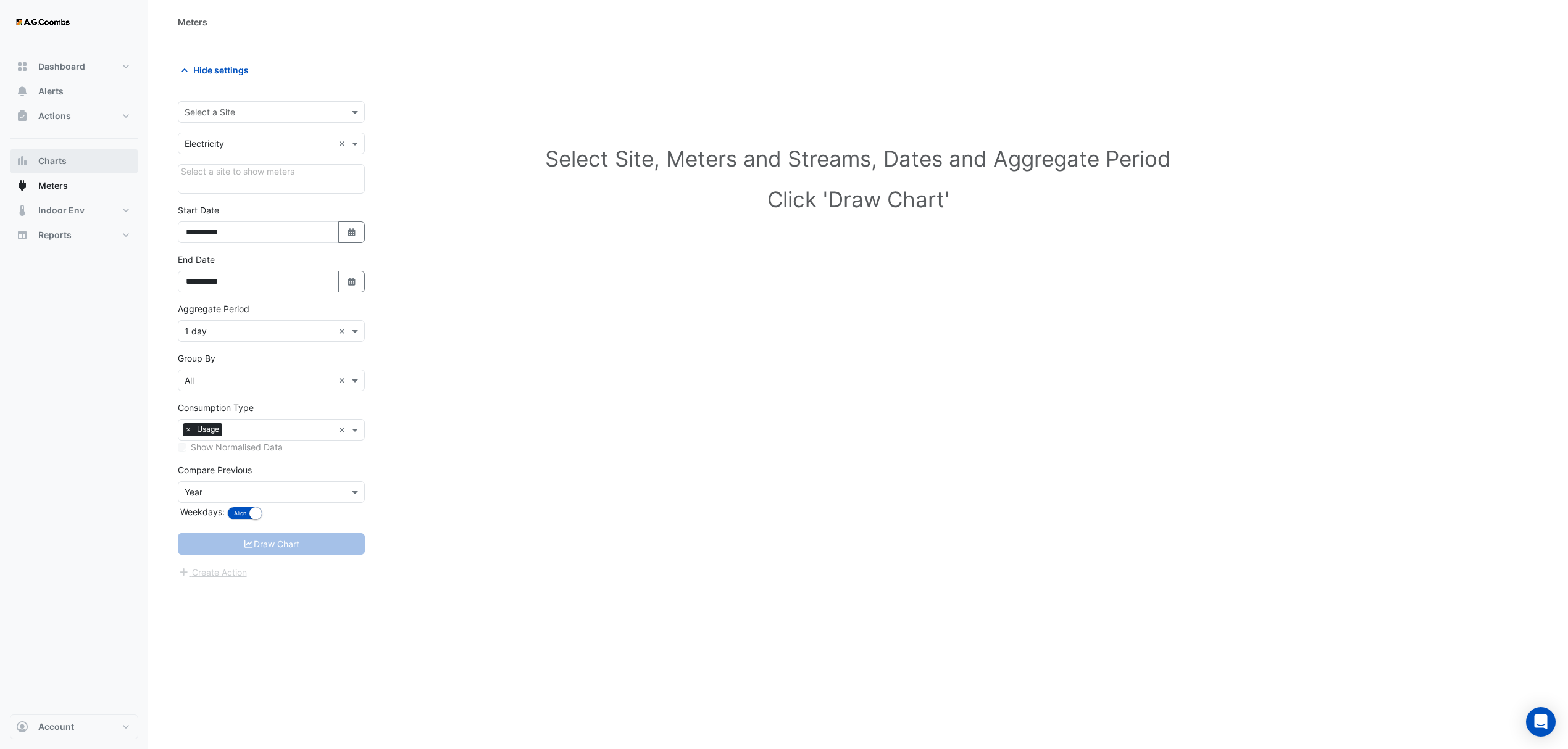
click at [44, 162] on span "Charts" at bounding box center [52, 160] width 29 height 12
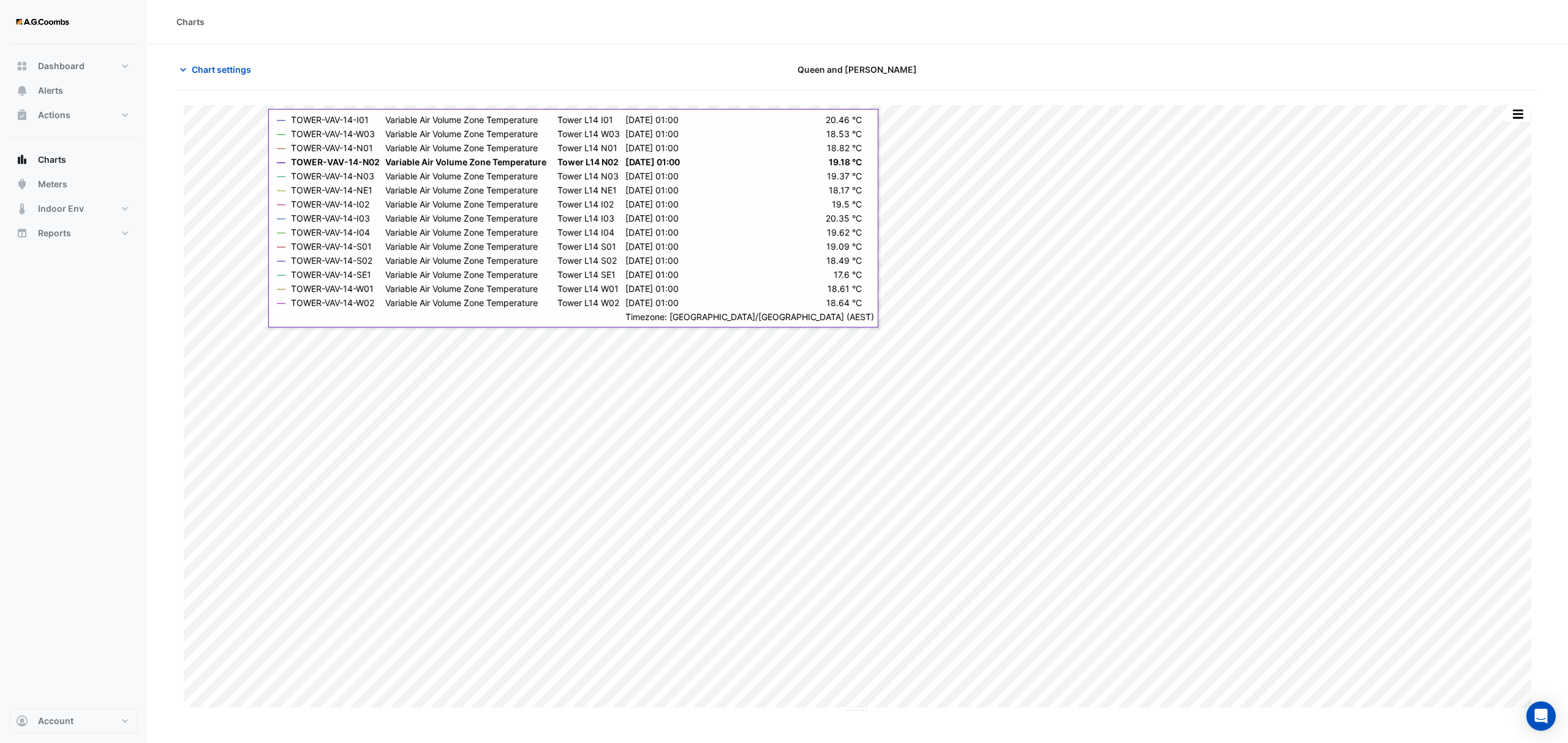
type input "**********"
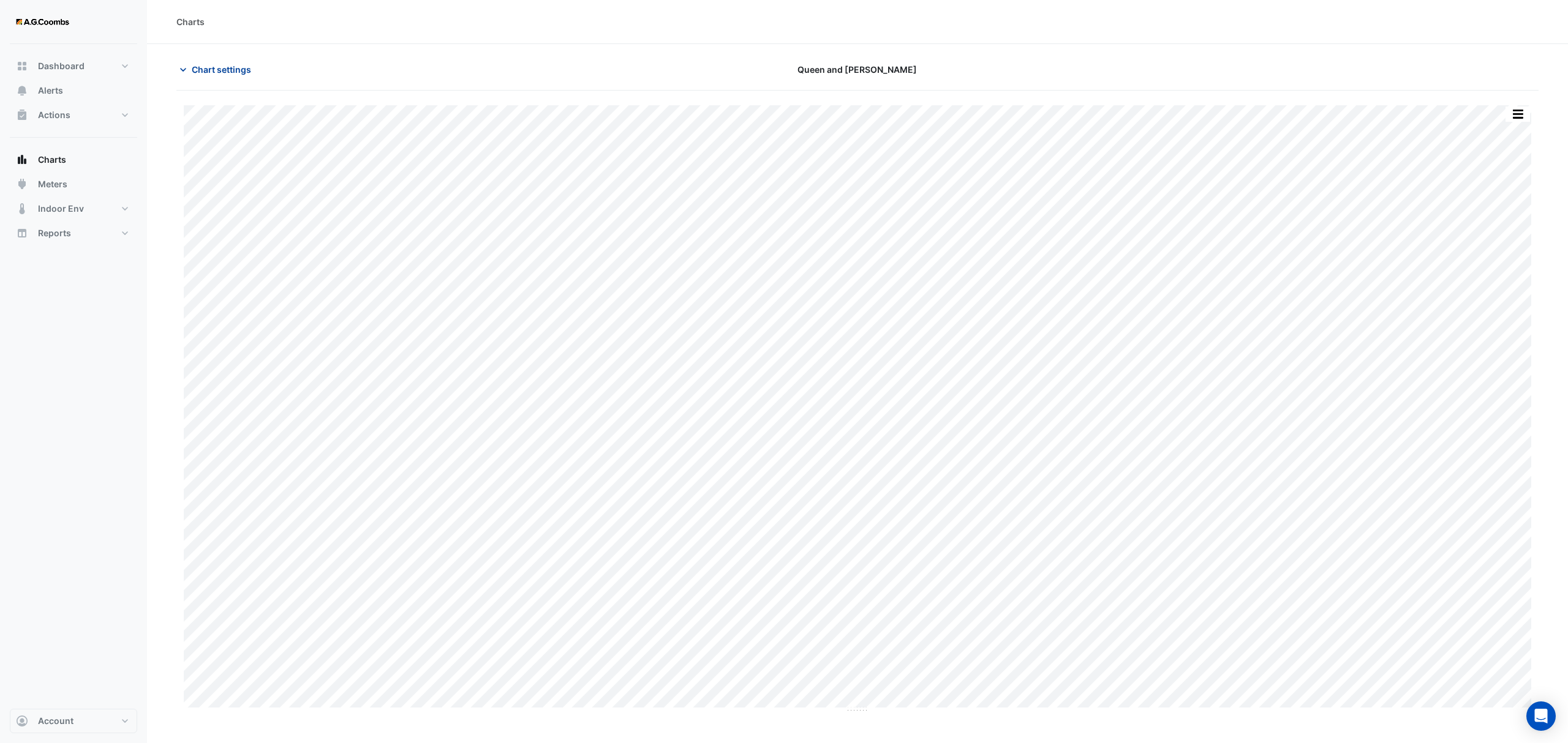
click at [213, 69] on span "Chart settings" at bounding box center [221, 69] width 59 height 13
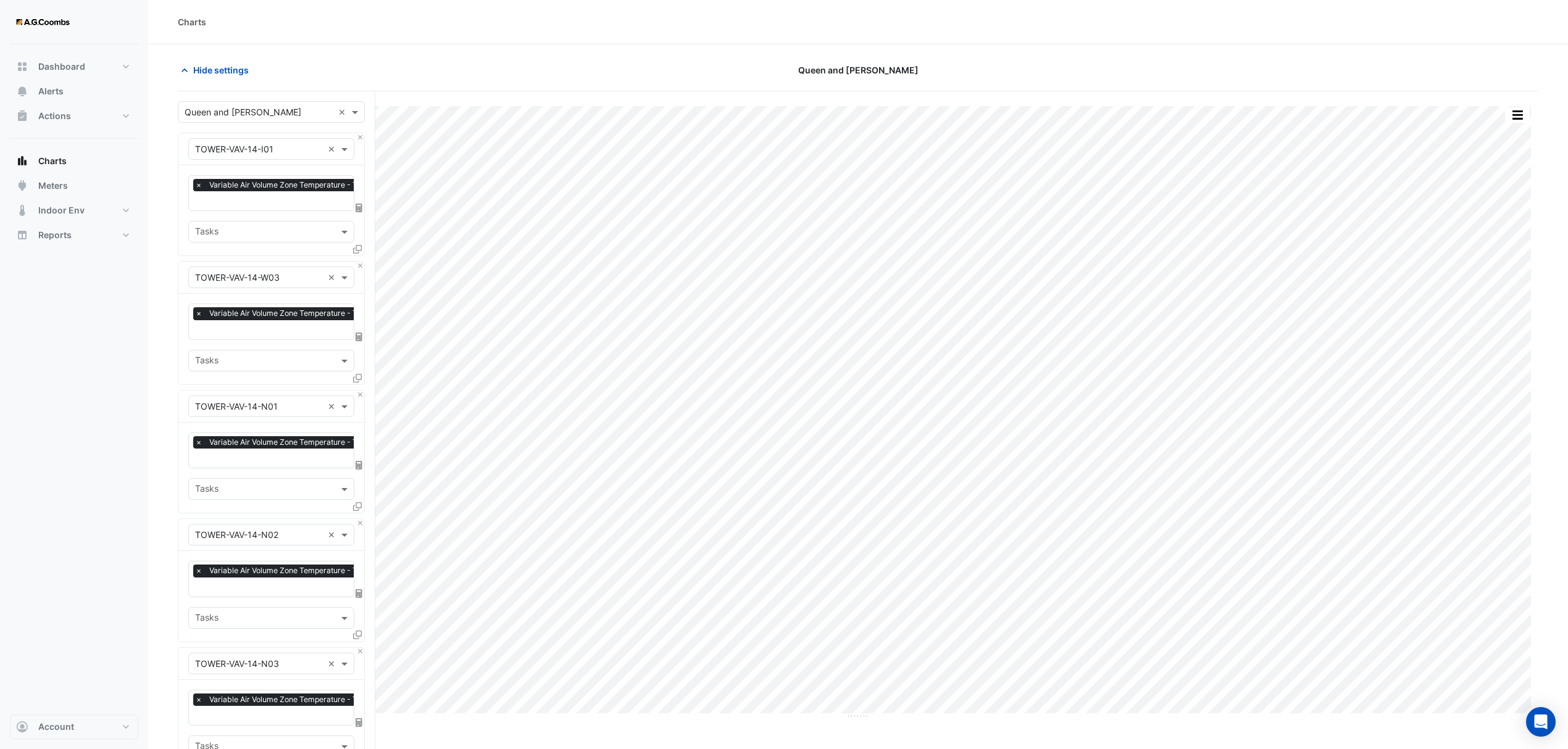
click at [245, 111] on input "text" at bounding box center [259, 112] width 149 height 13
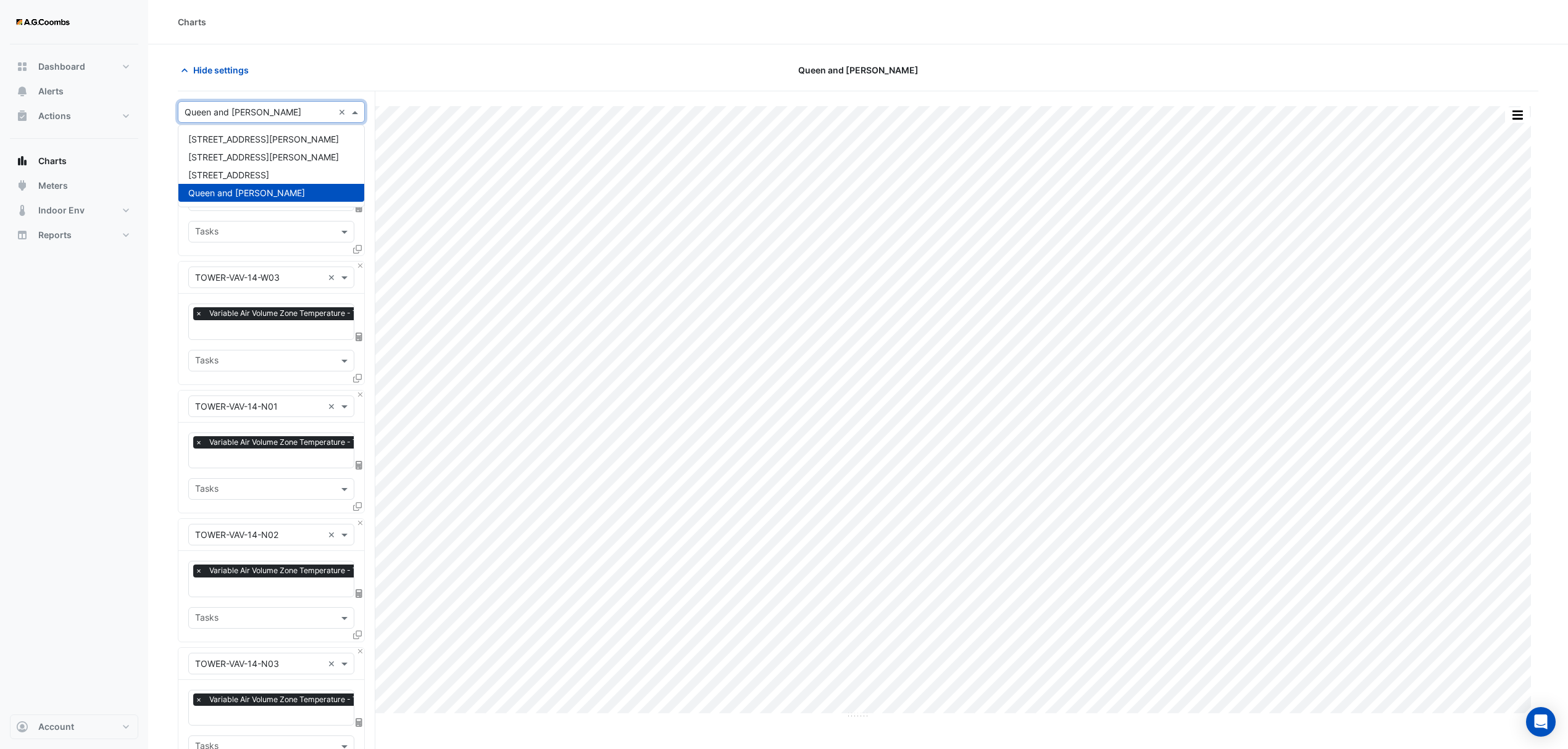
click at [236, 191] on span "Queen and [PERSON_NAME]" at bounding box center [247, 192] width 117 height 10
click at [290, 155] on input "text" at bounding box center [259, 150] width 128 height 13
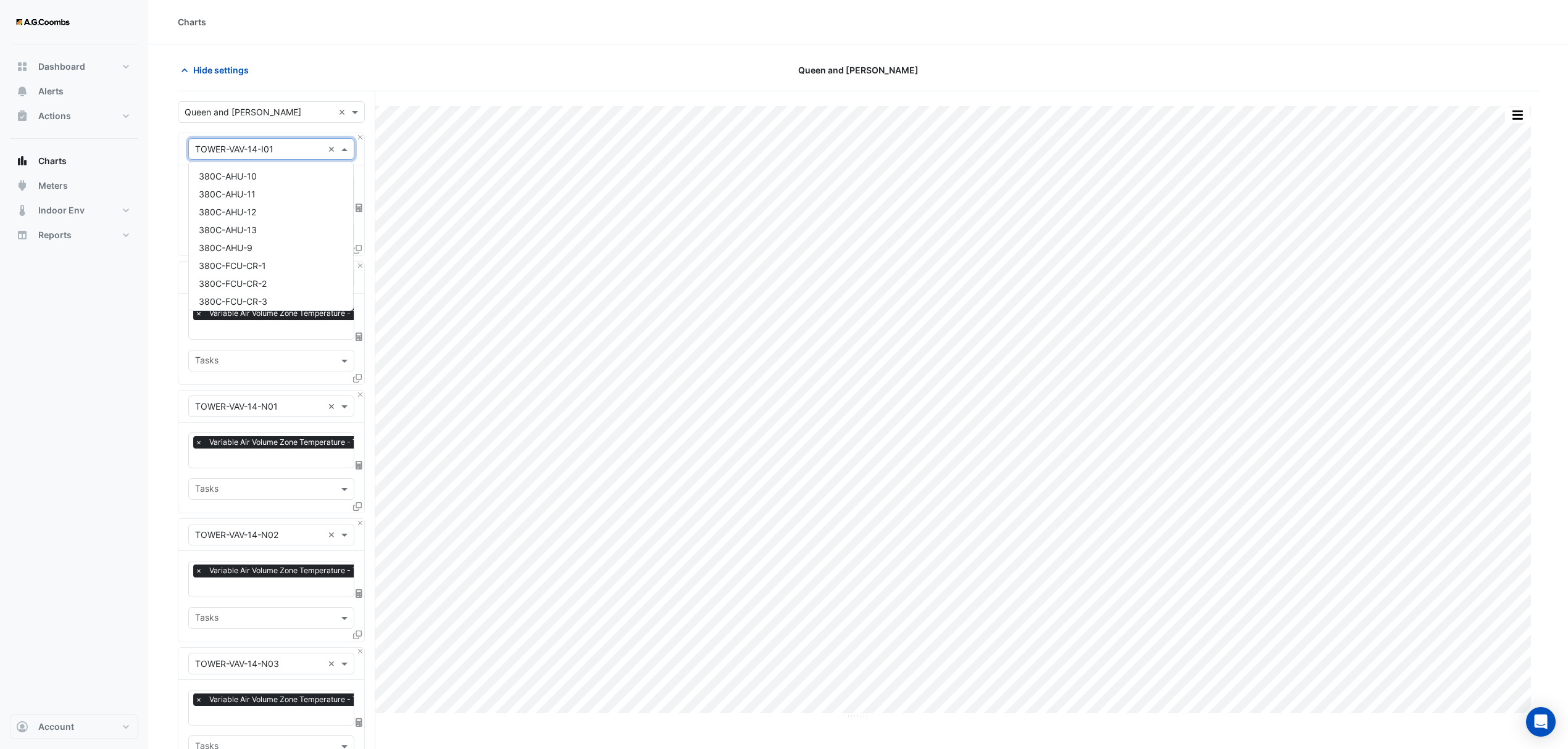
scroll to position [8436, 0]
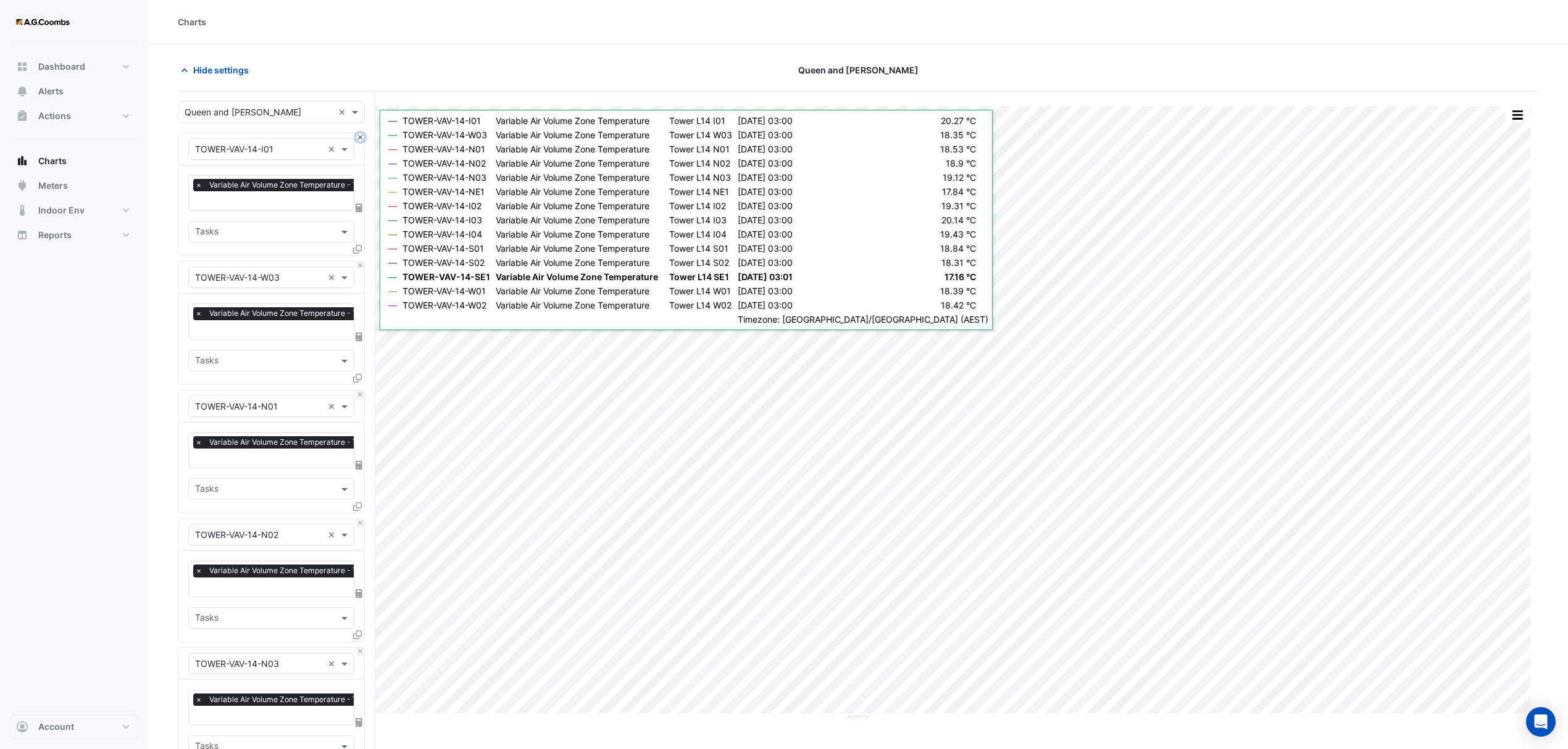
click at [362, 138] on button "Close" at bounding box center [360, 137] width 8 height 8
click at [362, 261] on button "Close" at bounding box center [360, 265] width 8 height 8
click at [362, 138] on button "Close" at bounding box center [360, 137] width 8 height 8
click at [362, 261] on button "Close" at bounding box center [360, 265] width 8 height 8
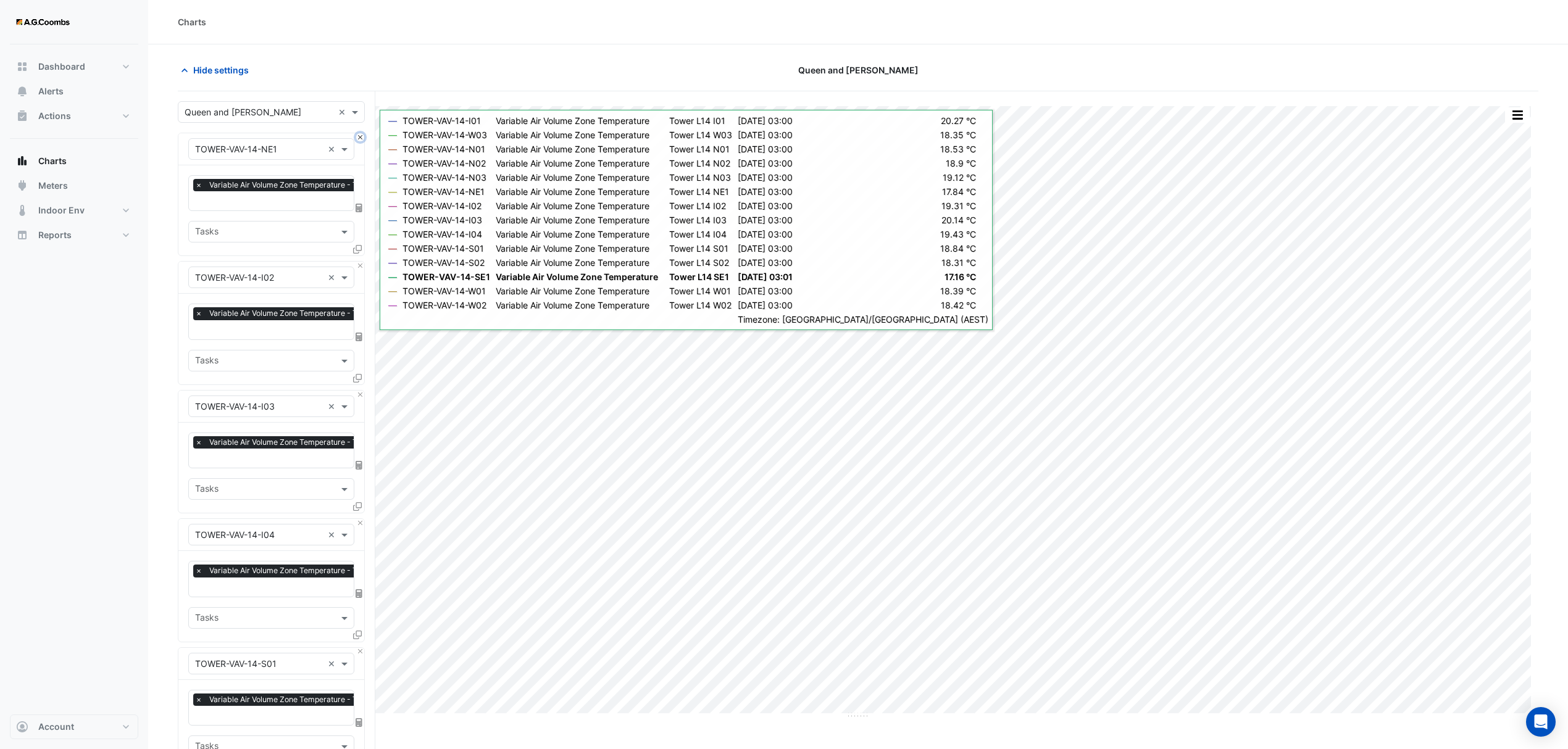
click at [362, 138] on button "Close" at bounding box center [360, 137] width 8 height 8
click at [362, 261] on button "Close" at bounding box center [360, 265] width 8 height 8
click at [362, 138] on button "Close" at bounding box center [360, 137] width 8 height 8
click at [362, 261] on button "Close" at bounding box center [360, 265] width 8 height 8
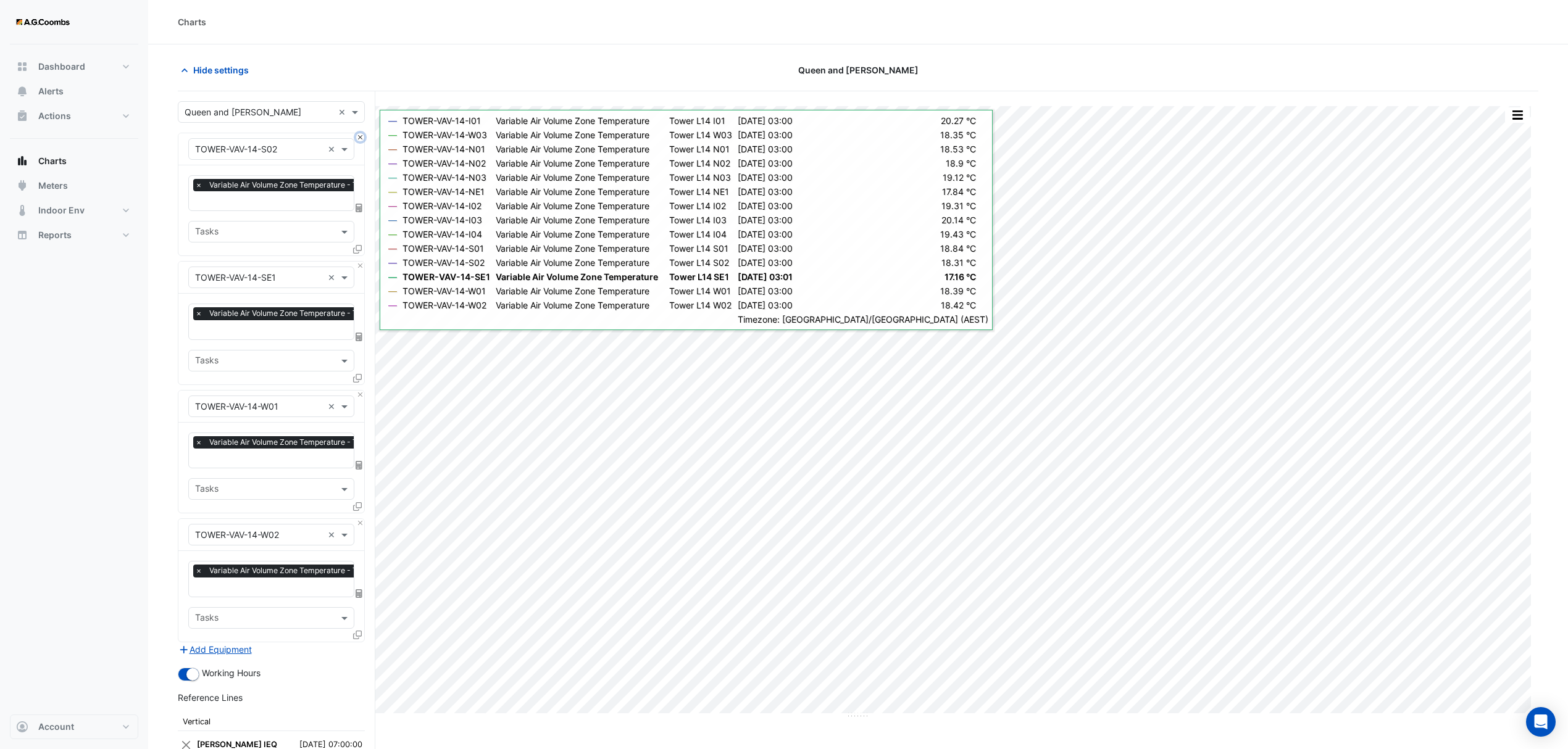
click at [362, 138] on button "Close" at bounding box center [360, 137] width 8 height 8
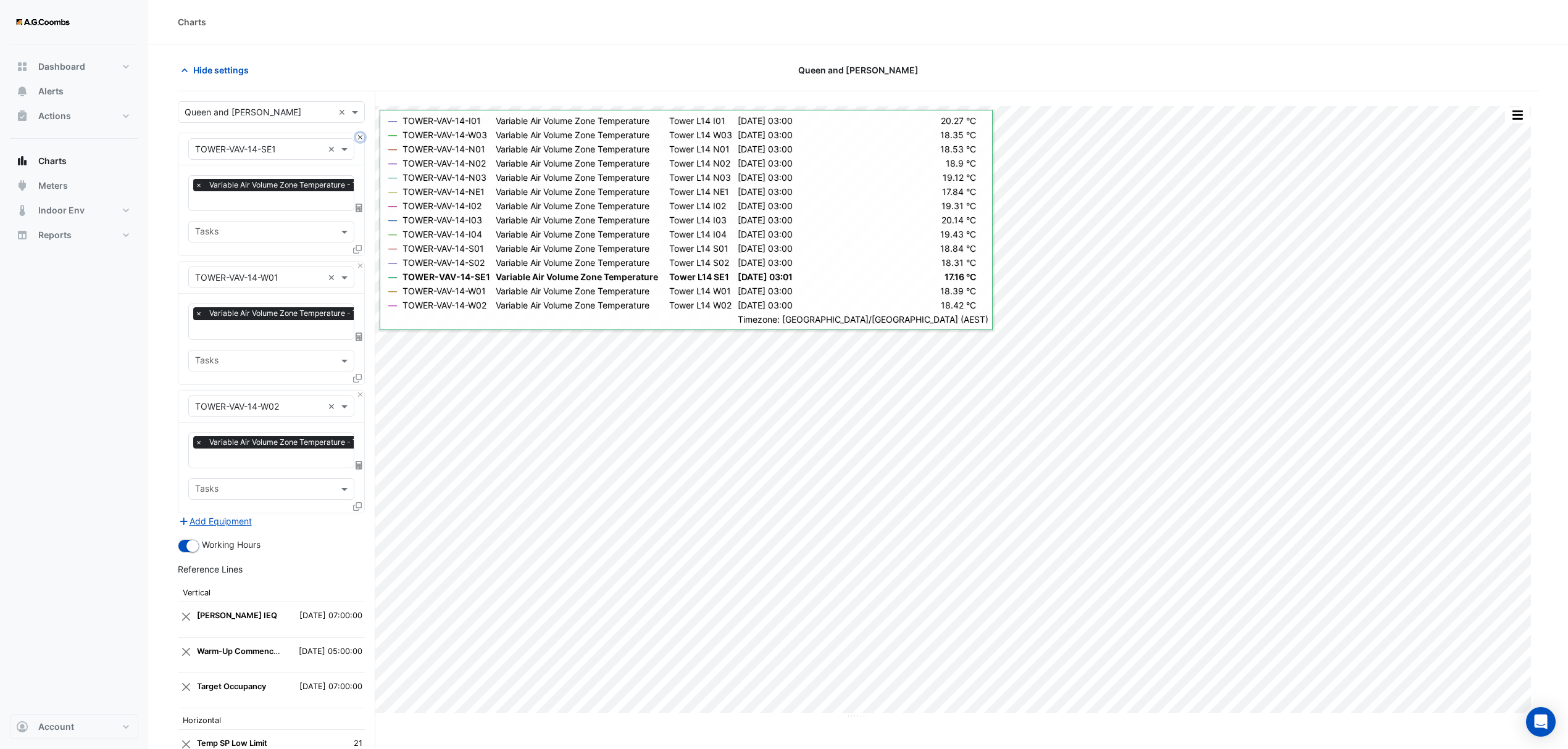
click at [362, 138] on button "Close" at bounding box center [360, 137] width 8 height 8
click at [362, 261] on button "Close" at bounding box center [360, 265] width 8 height 8
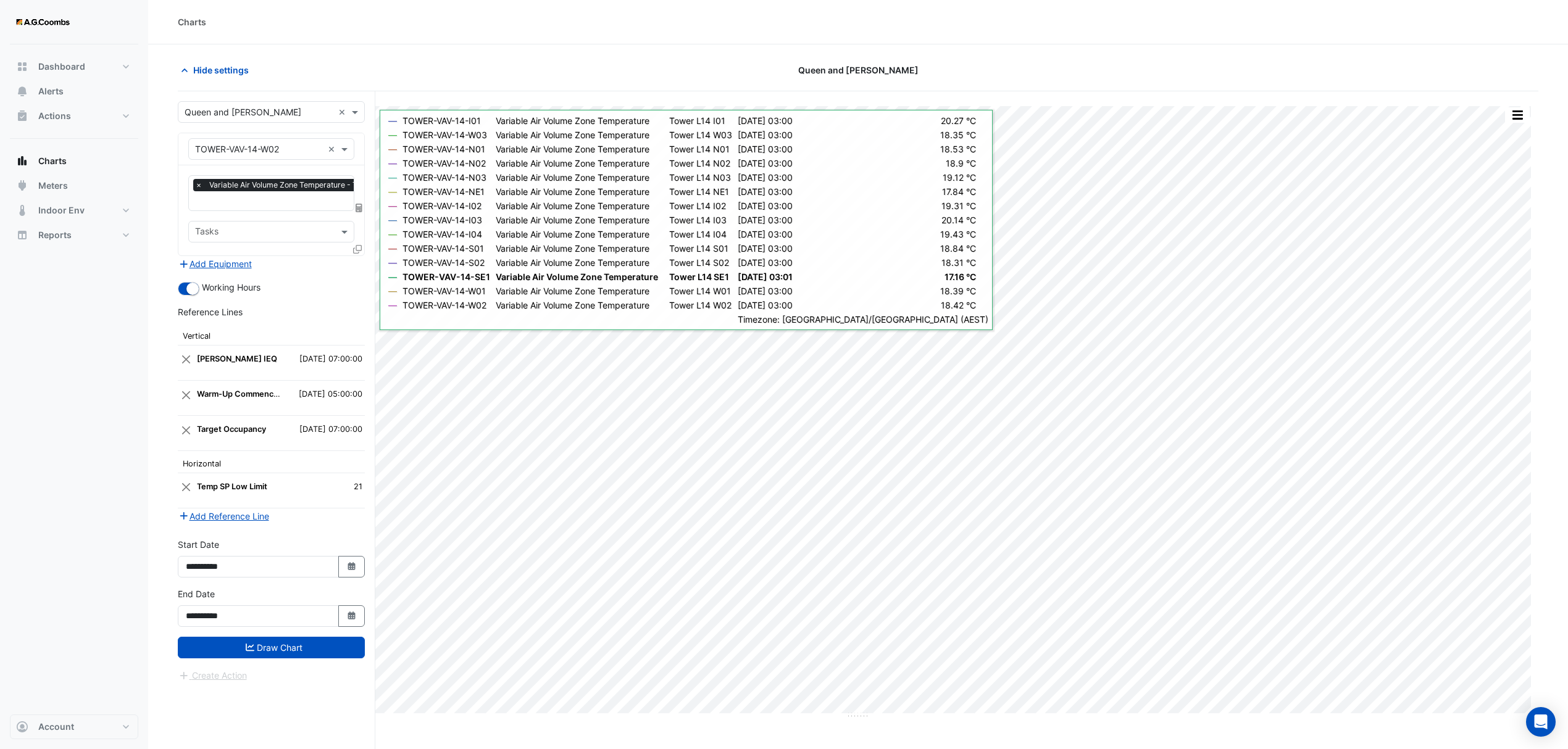
click at [362, 138] on div "× TOWER-VAV-14-W02 ×" at bounding box center [271, 149] width 186 height 32
click at [258, 144] on input "text" at bounding box center [259, 150] width 128 height 13
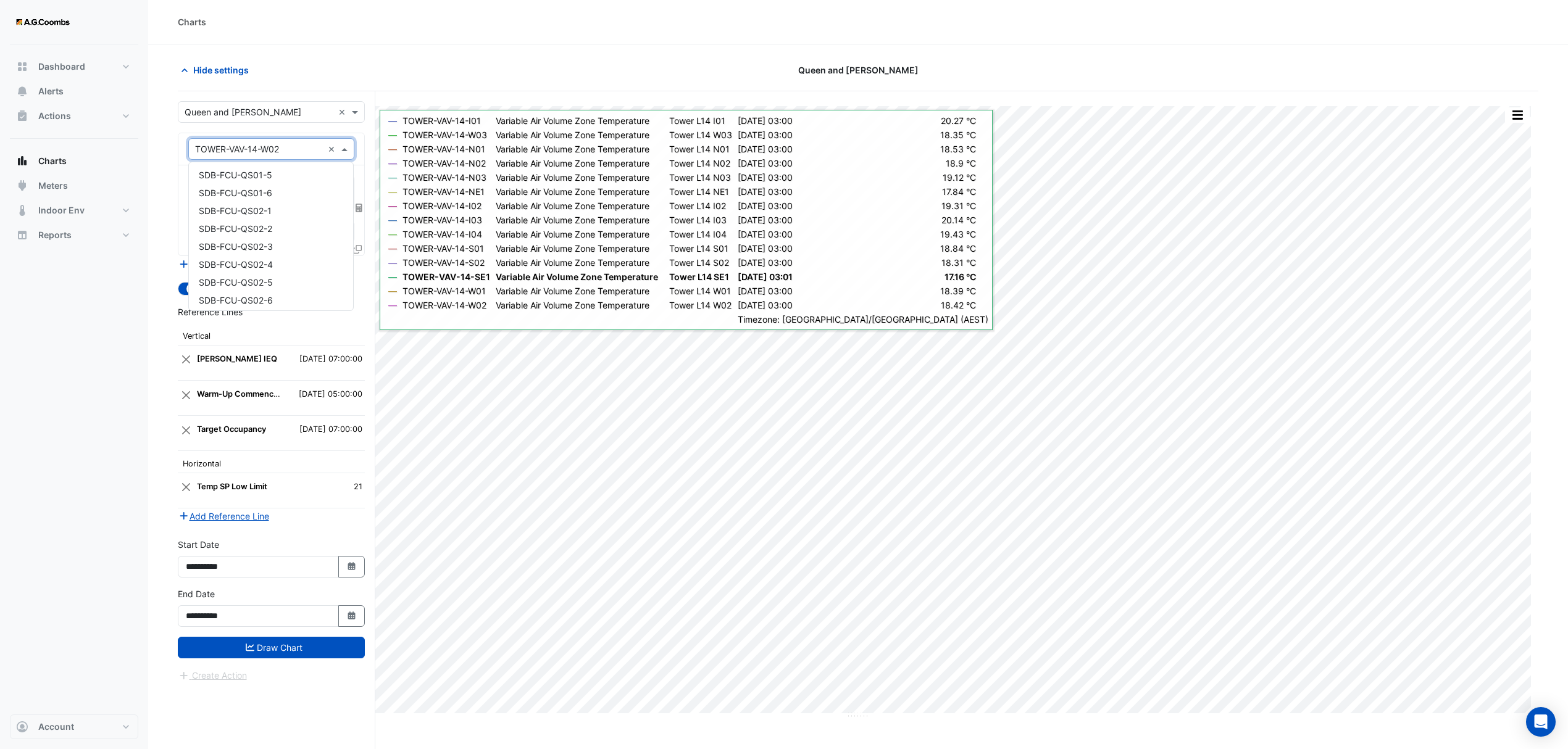
scroll to position [0, 0]
click at [284, 148] on input "text" at bounding box center [259, 150] width 128 height 13
type input "*"
click at [246, 144] on input "*" at bounding box center [259, 150] width 128 height 13
drag, startPoint x: 210, startPoint y: 148, endPoint x: 121, endPoint y: 142, distance: 89.2
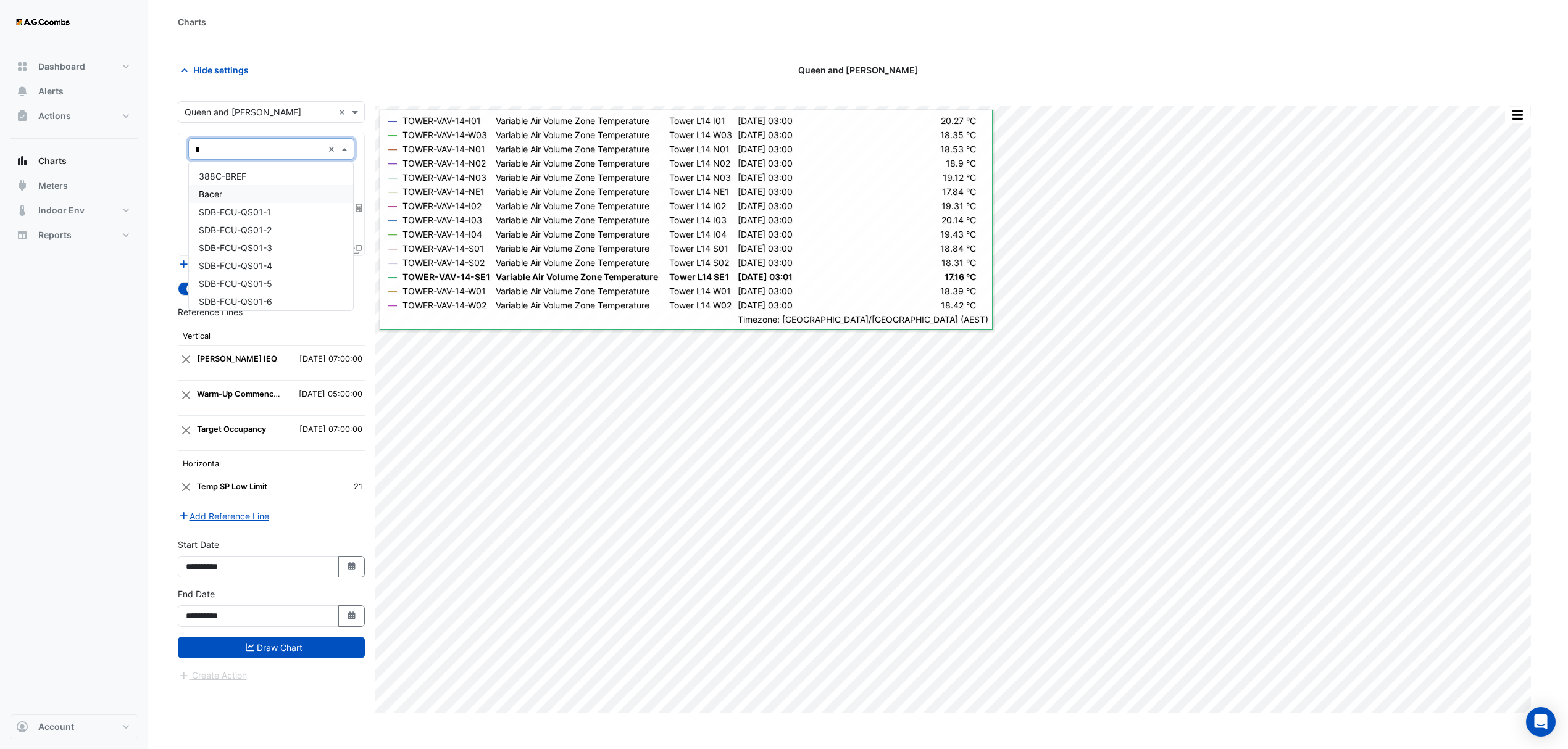
click at [121, 142] on div "Charts Hide settings Queen and [PERSON_NAME] Split by Equip Split All Print Sav…" at bounding box center [784, 398] width 1568 height 796
type input "**"
click at [262, 181] on span "TOWER-PHHWP-1" at bounding box center [236, 176] width 74 height 10
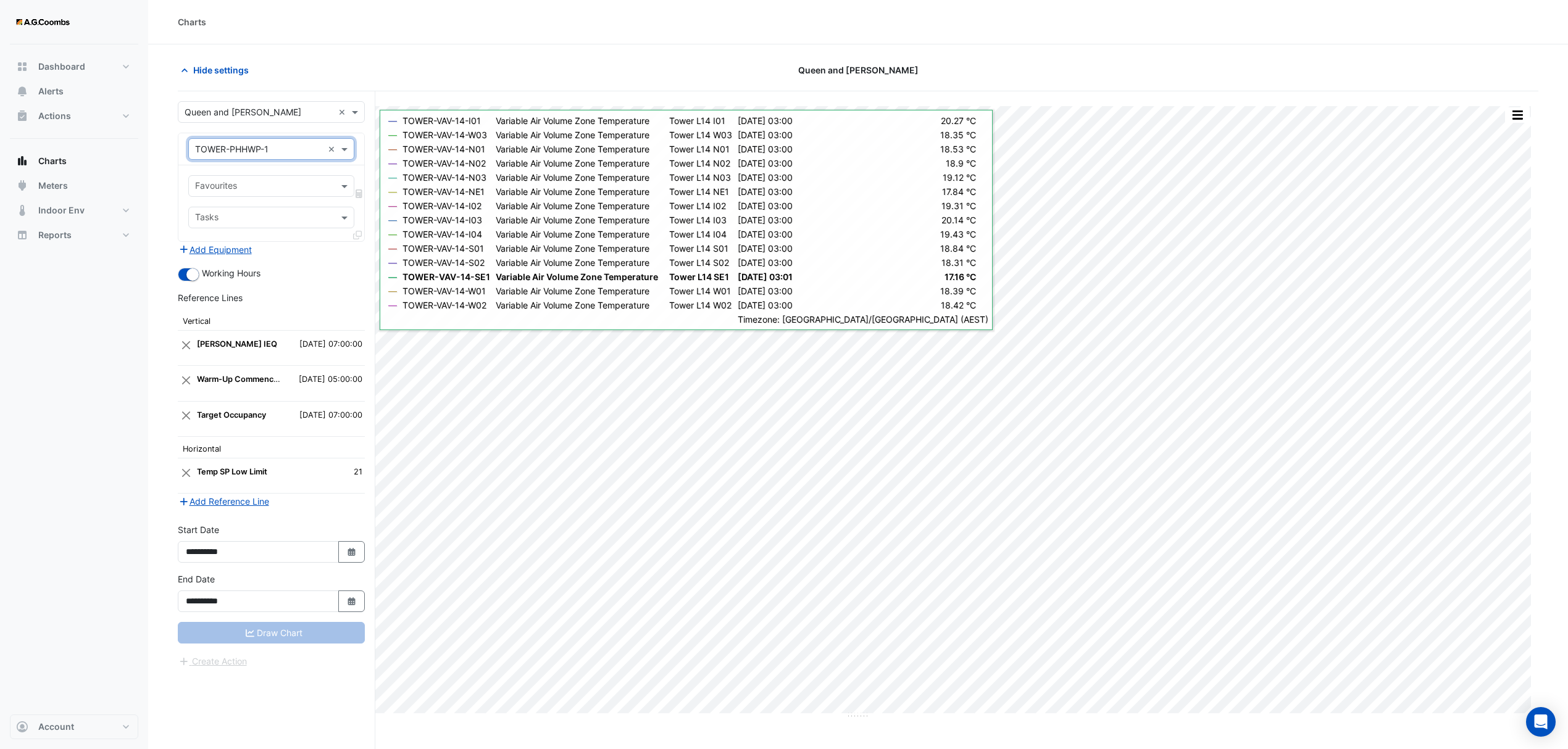
click at [284, 687] on div "**********" at bounding box center [276, 444] width 198 height 705
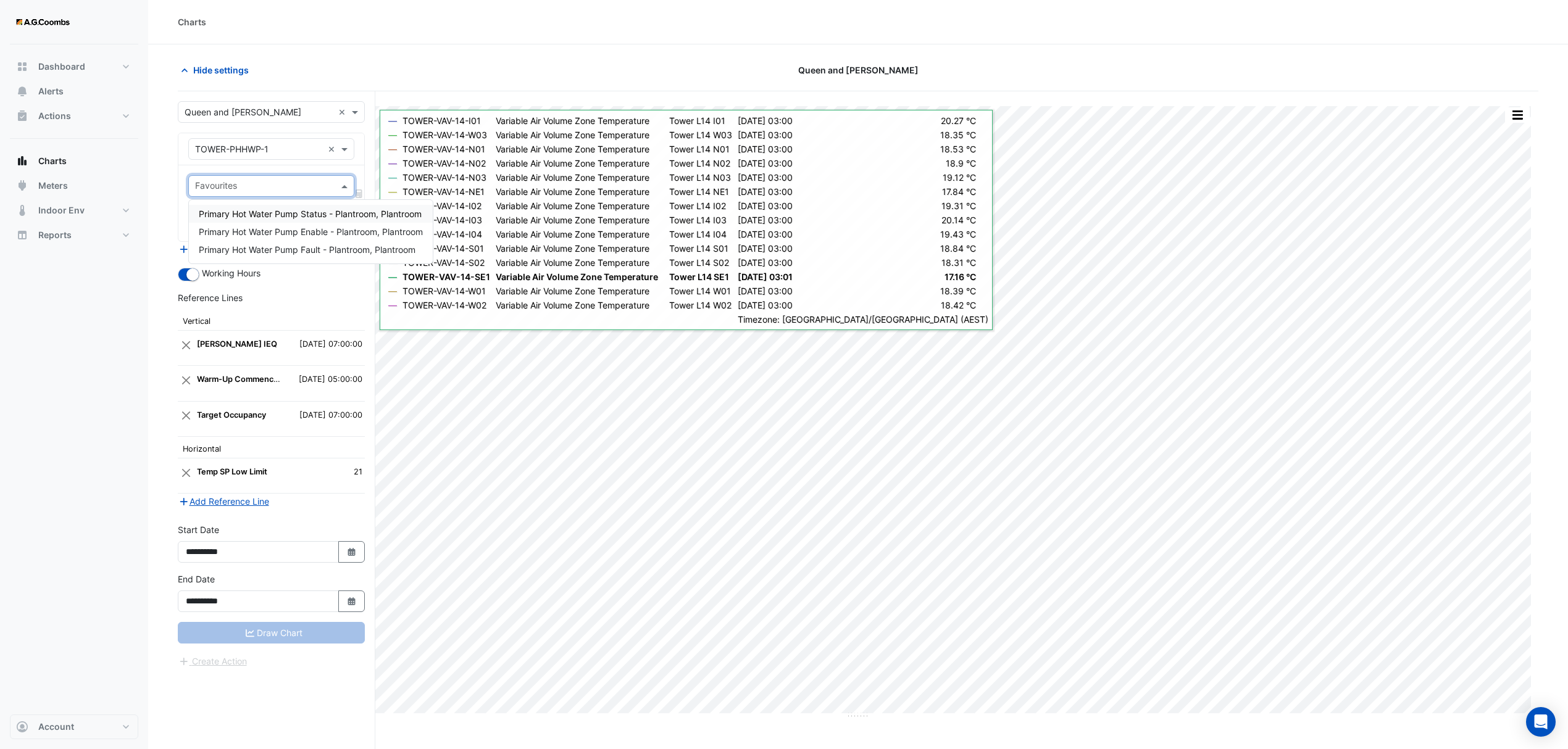
click at [250, 188] on input "text" at bounding box center [264, 188] width 138 height 13
click at [312, 228] on span "Primary Hot Water Pump Enable - Plantroom, Plantroom" at bounding box center [311, 231] width 225 height 10
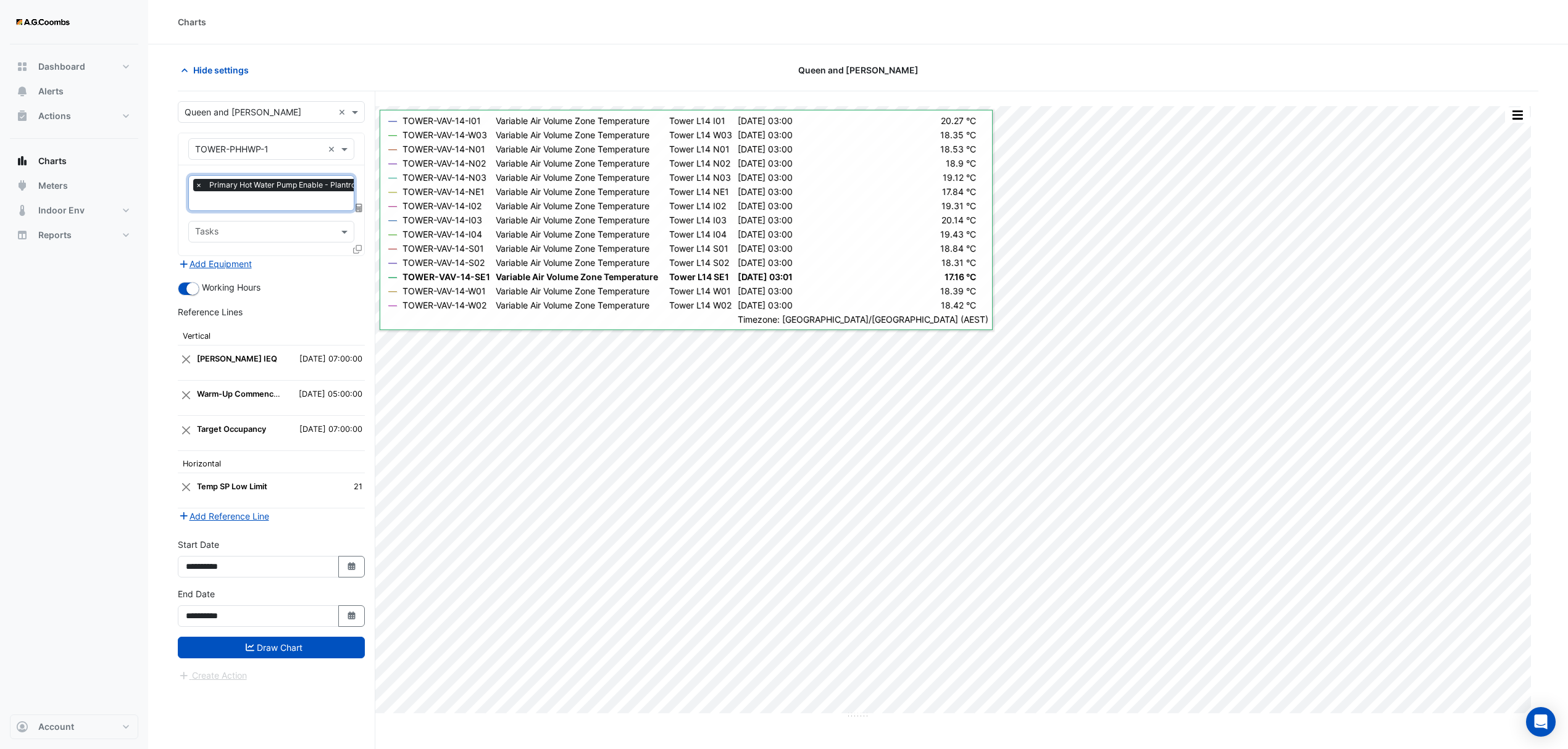
click at [312, 199] on input "text" at bounding box center [304, 202] width 218 height 13
click at [337, 224] on span "Primary Hot Water Pump Status - Plantroom, Plantroom" at bounding box center [310, 226] width 223 height 10
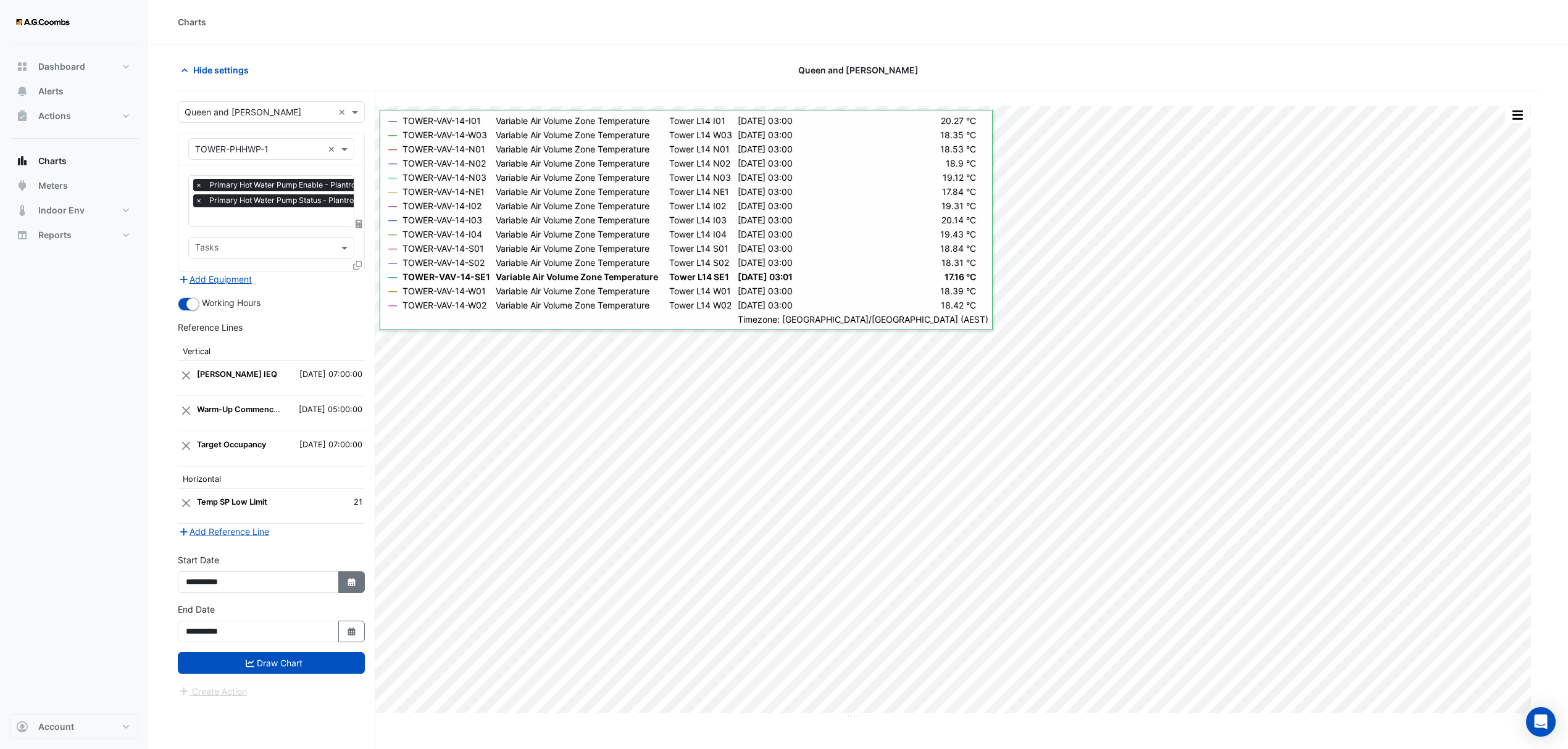
click at [350, 586] on icon "Select Date" at bounding box center [352, 582] width 11 height 8
select select "*"
select select "****"
click at [202, 421] on span "Previous month" at bounding box center [199, 421] width 9 height 9
click at [201, 421] on span "Previous month" at bounding box center [199, 421] width 9 height 9
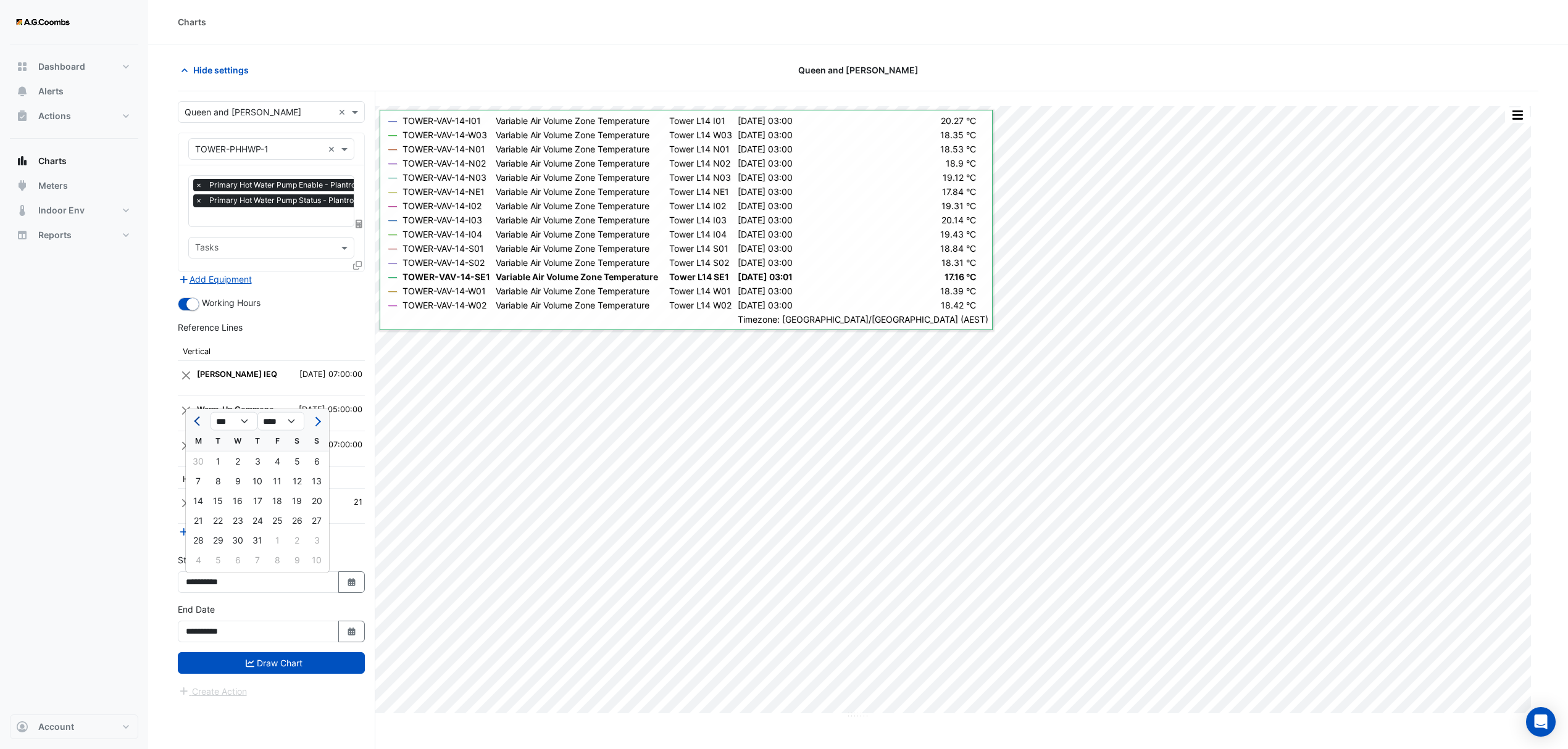
click at [201, 421] on span "Previous month" at bounding box center [199, 421] width 9 height 9
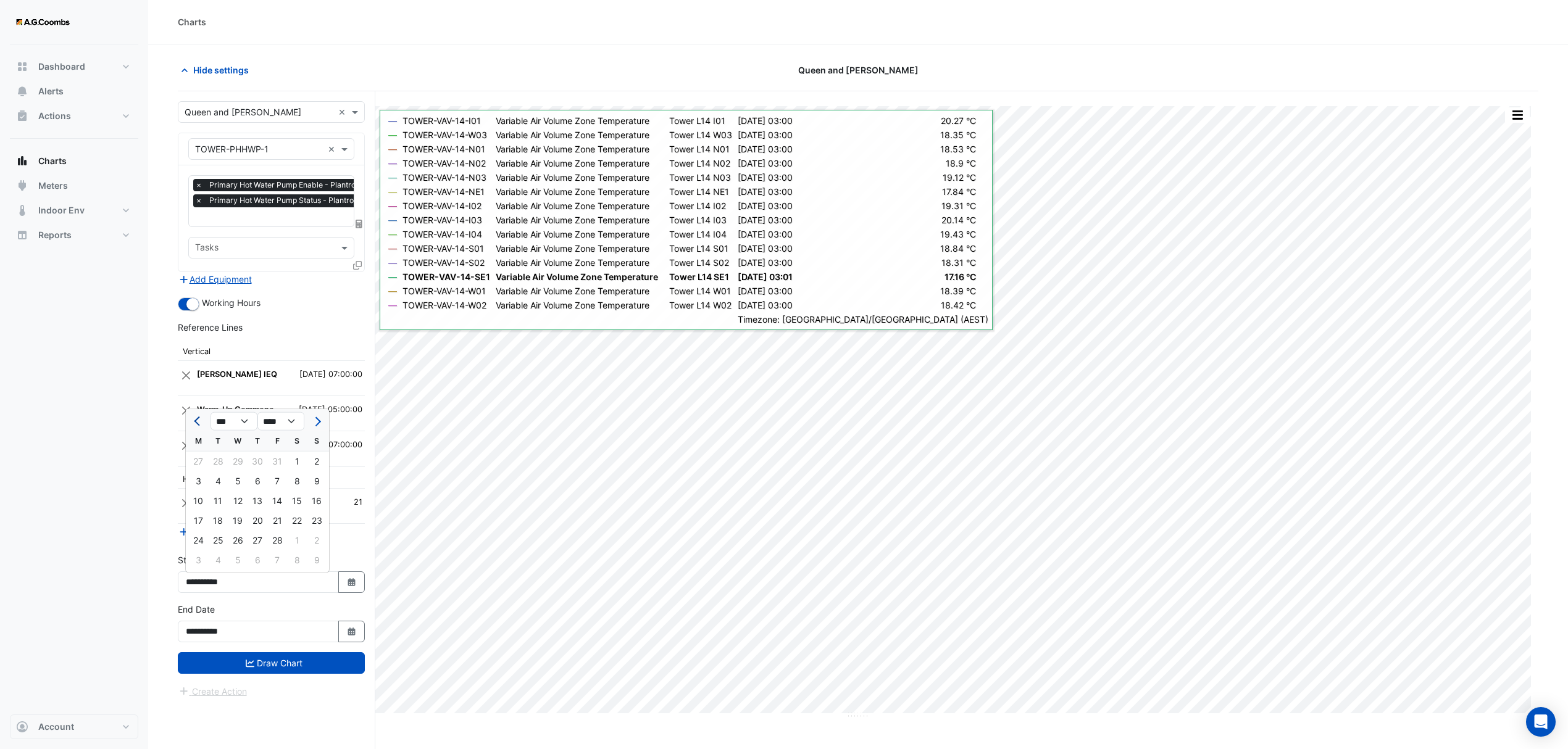
select select "*"
click at [240, 460] on div "1" at bounding box center [237, 461] width 19 height 19
type input "**********"
click at [352, 635] on icon "button" at bounding box center [352, 631] width 7 height 8
click at [198, 470] on span "Previous month" at bounding box center [199, 472] width 9 height 9
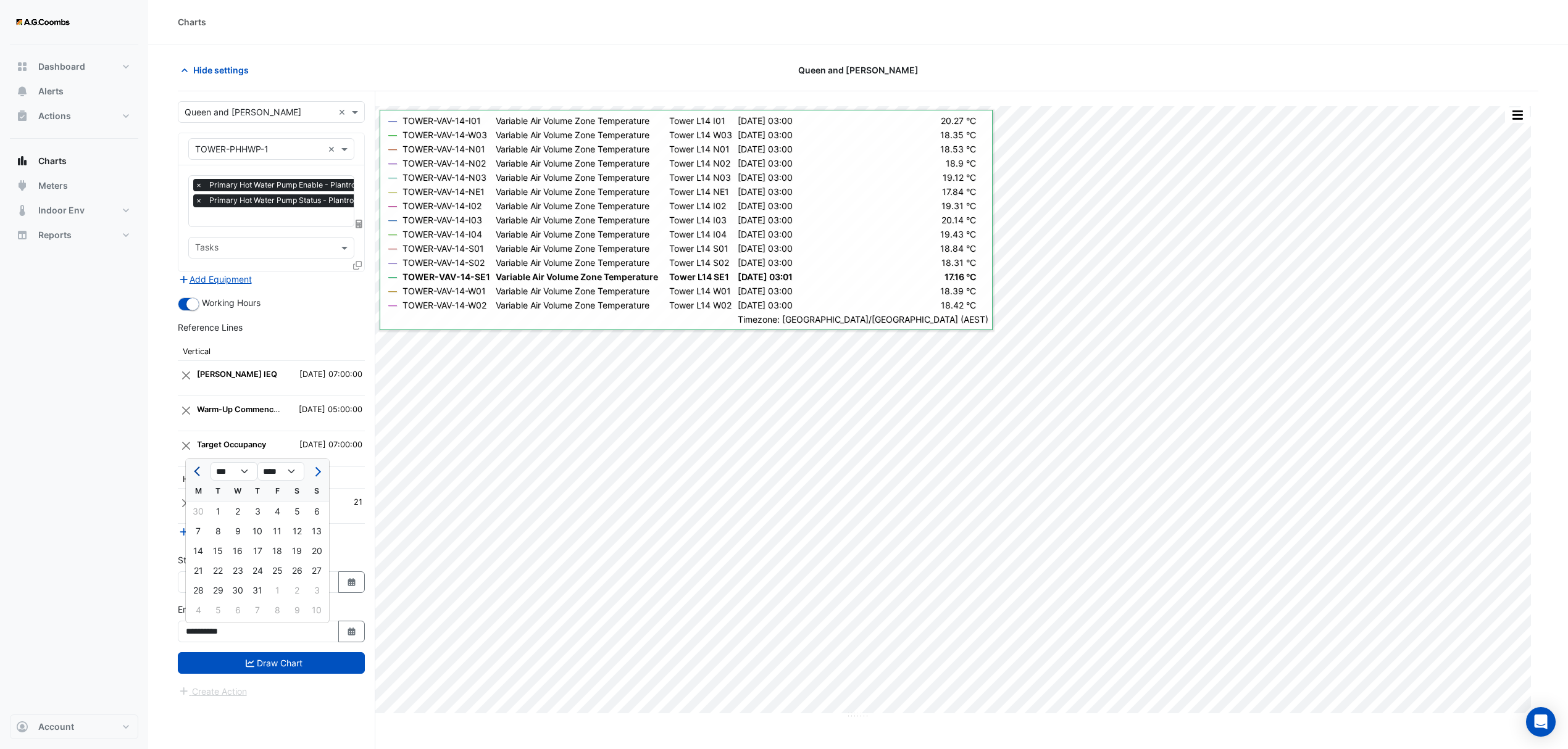
click at [198, 470] on span "Previous month" at bounding box center [199, 472] width 9 height 9
select select "*"
click at [234, 588] on div "30" at bounding box center [237, 590] width 19 height 19
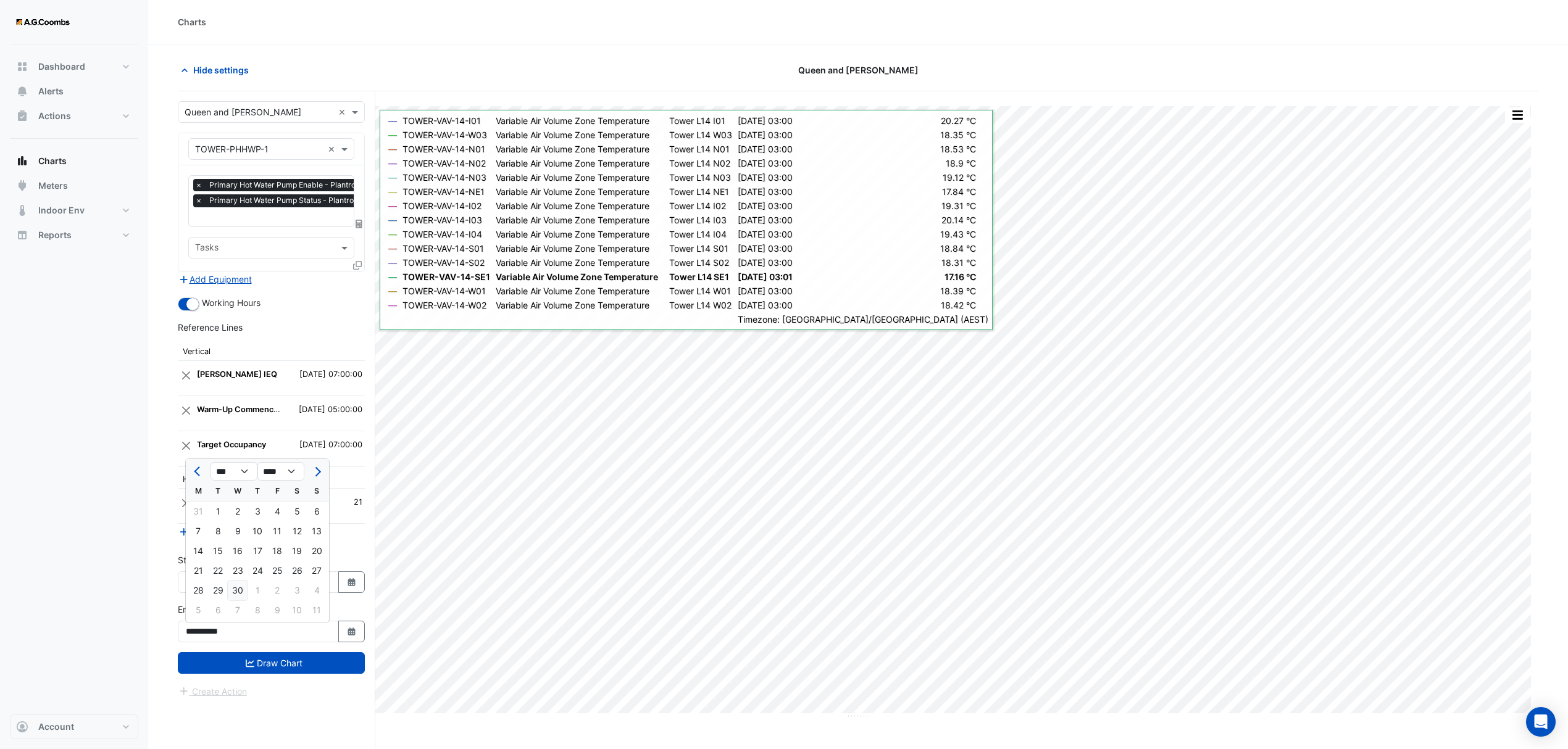
type input "**********"
click at [274, 670] on button "Draw Chart" at bounding box center [271, 663] width 187 height 21
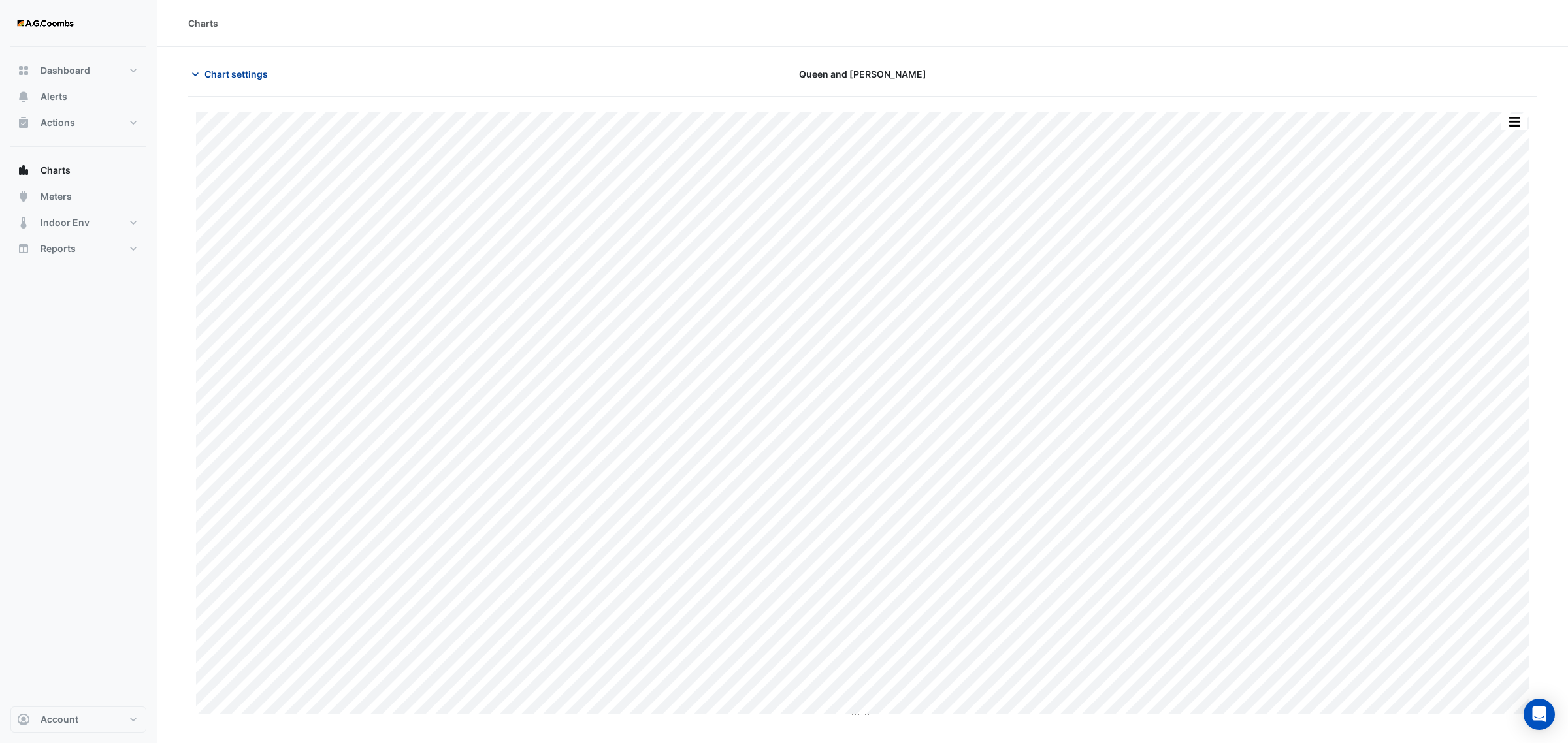
click at [207, 72] on span "Chart settings" at bounding box center [236, 74] width 63 height 14
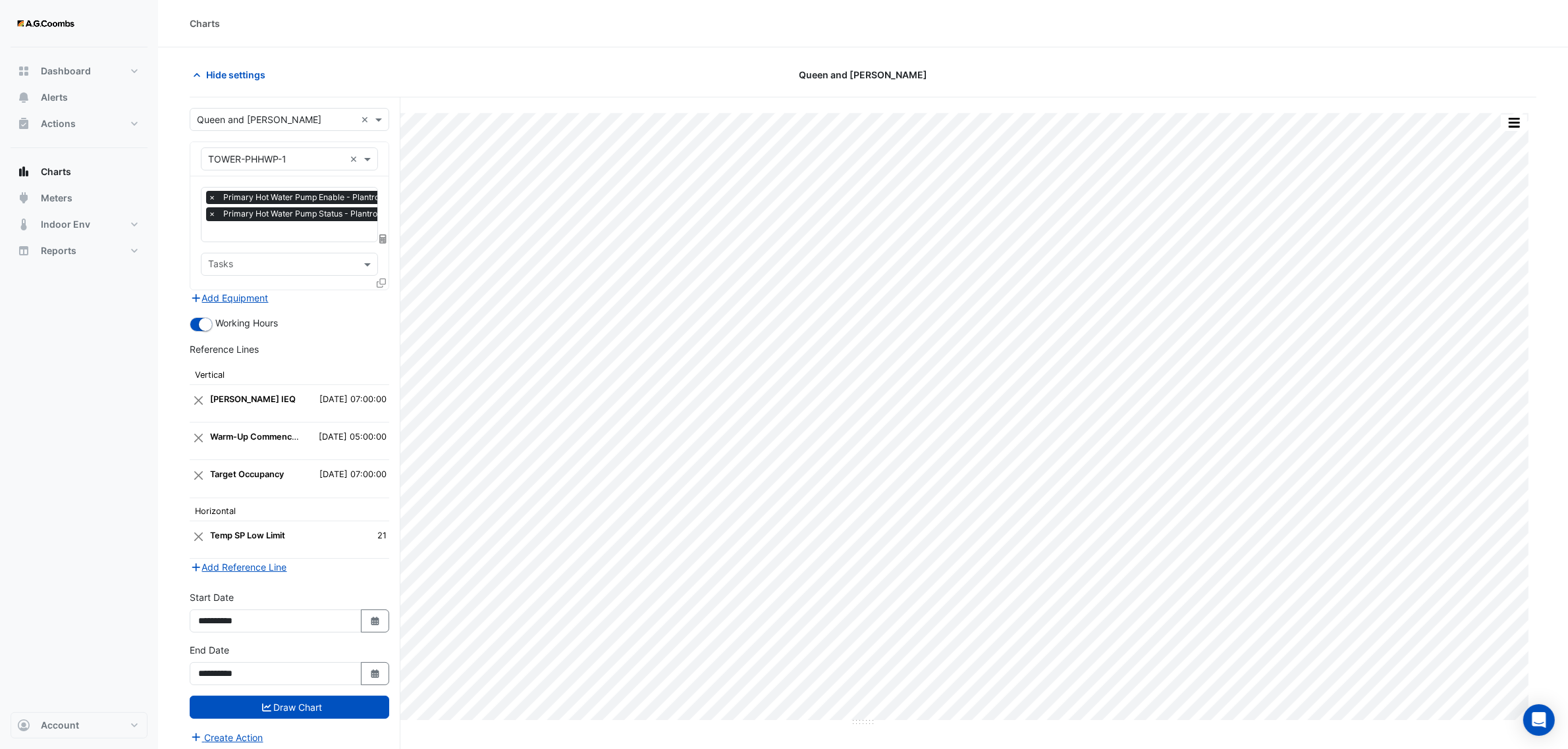
click at [384, 282] on icon at bounding box center [381, 283] width 9 height 9
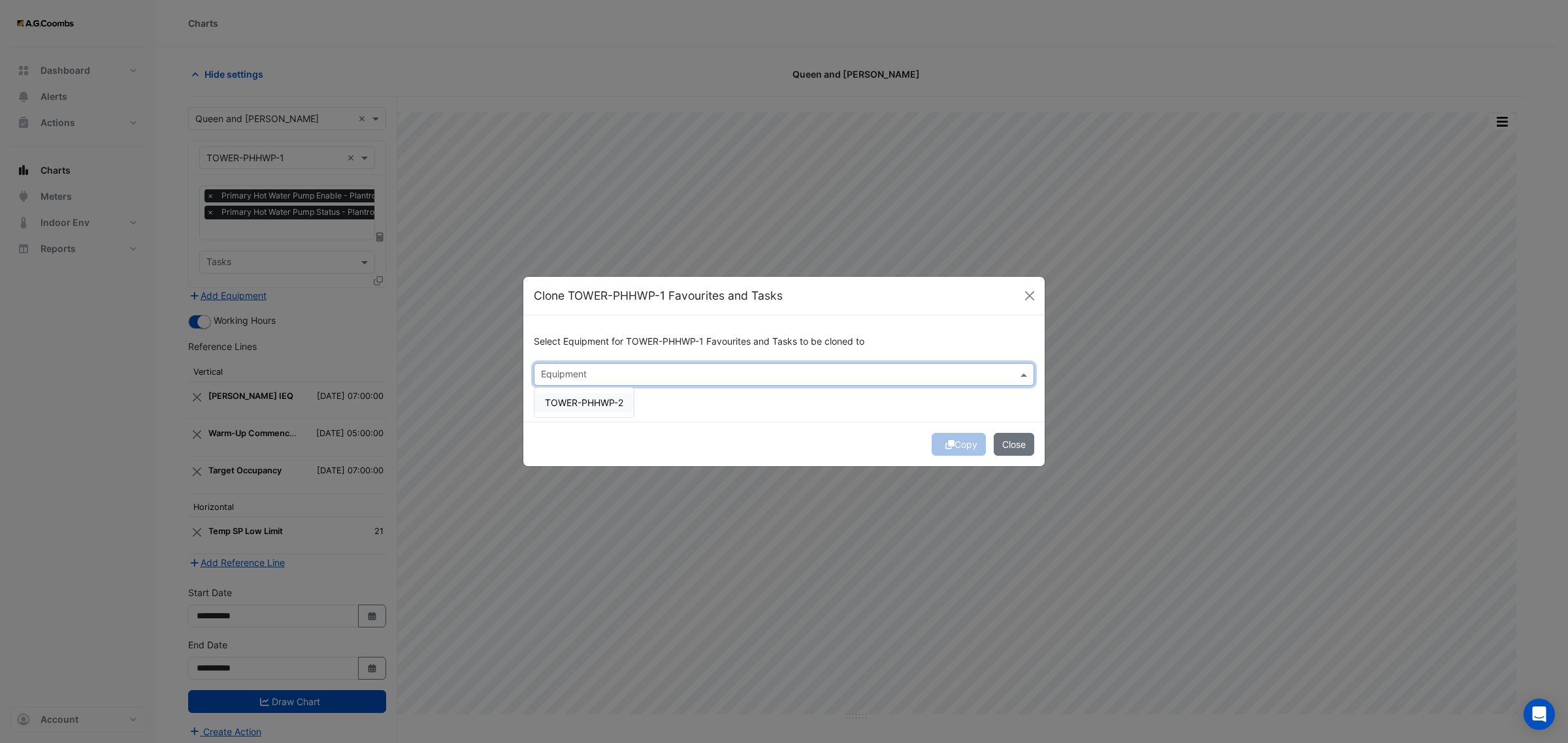
click at [606, 374] on input "text" at bounding box center [776, 376] width 471 height 14
click at [596, 400] on span "TOWER-PHHWP-2" at bounding box center [583, 402] width 78 height 11
click at [736, 429] on div "Copy Close" at bounding box center [783, 444] width 521 height 45
click at [952, 446] on button "Copy" at bounding box center [959, 444] width 55 height 22
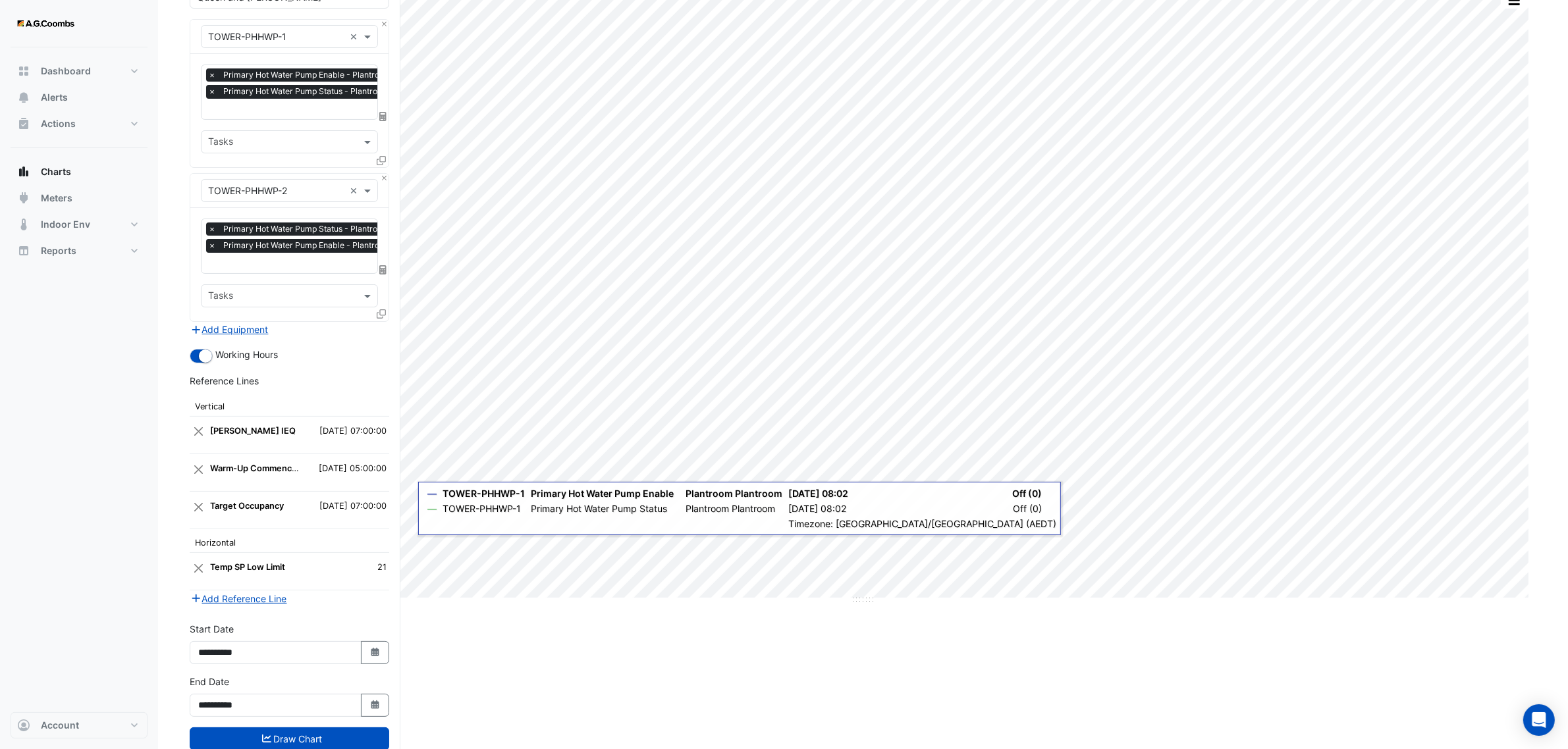
scroll to position [159, 0]
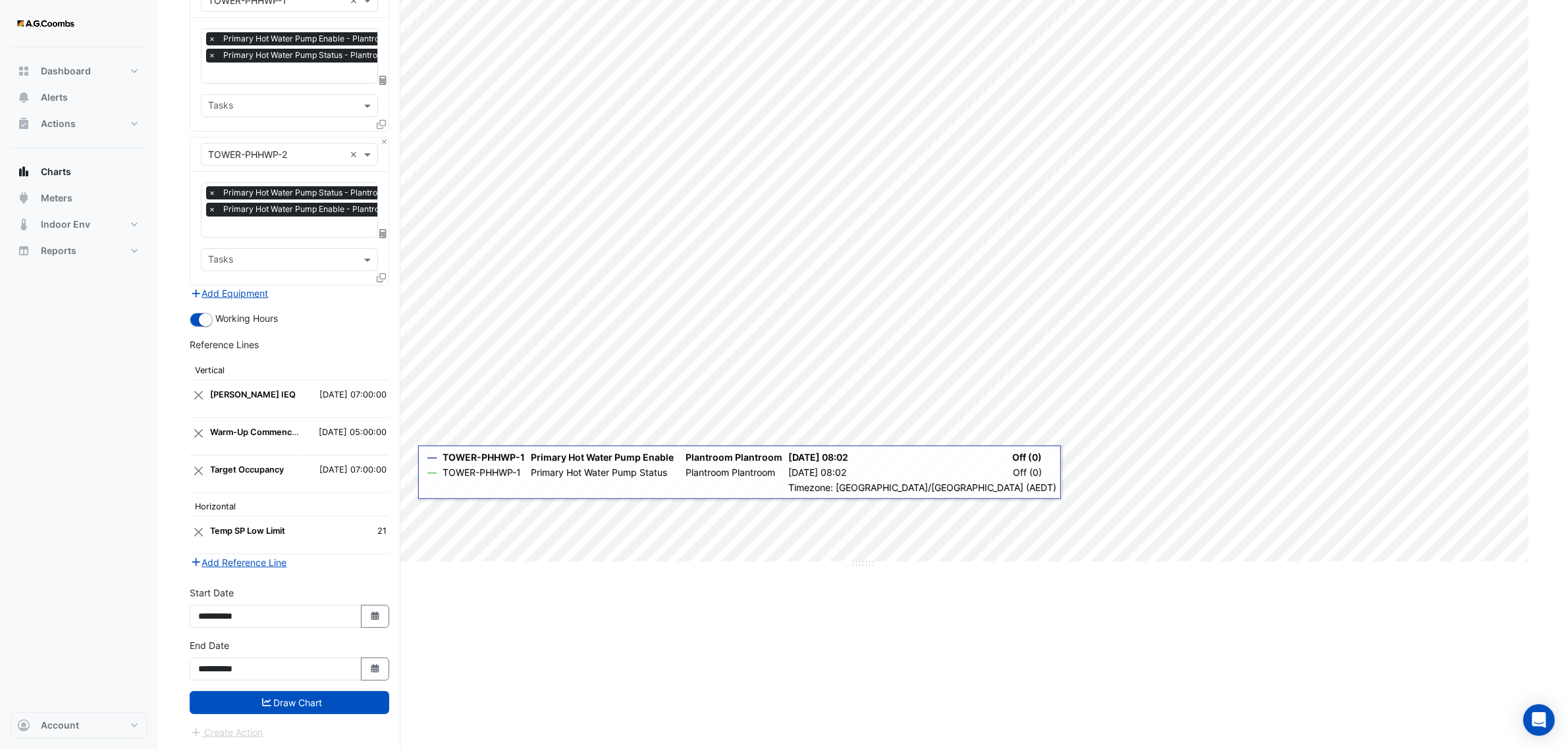
click at [281, 702] on button "Draw Chart" at bounding box center [289, 702] width 199 height 23
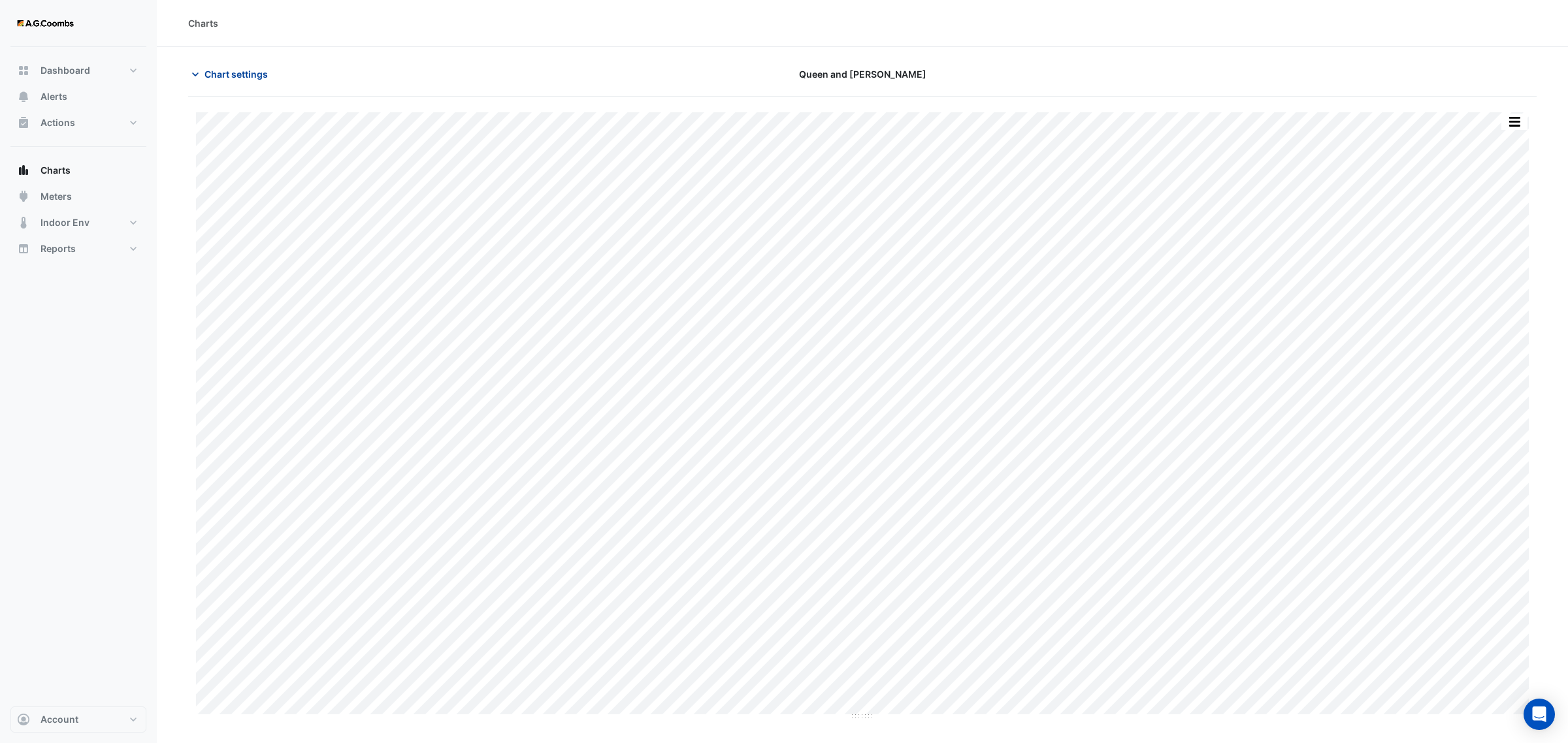
click at [190, 69] on icon "button" at bounding box center [195, 74] width 13 height 13
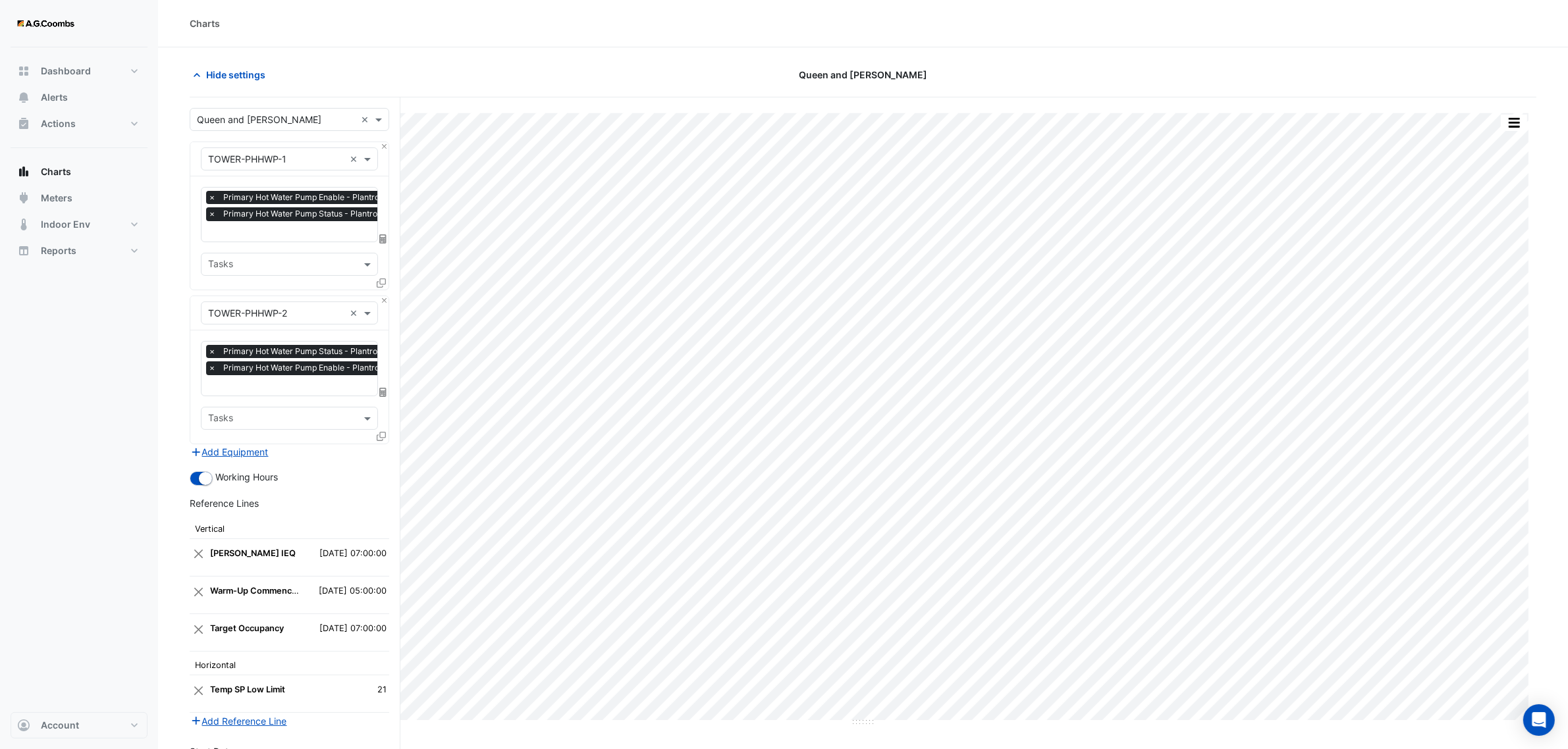
click at [300, 119] on input "text" at bounding box center [277, 120] width 159 height 14
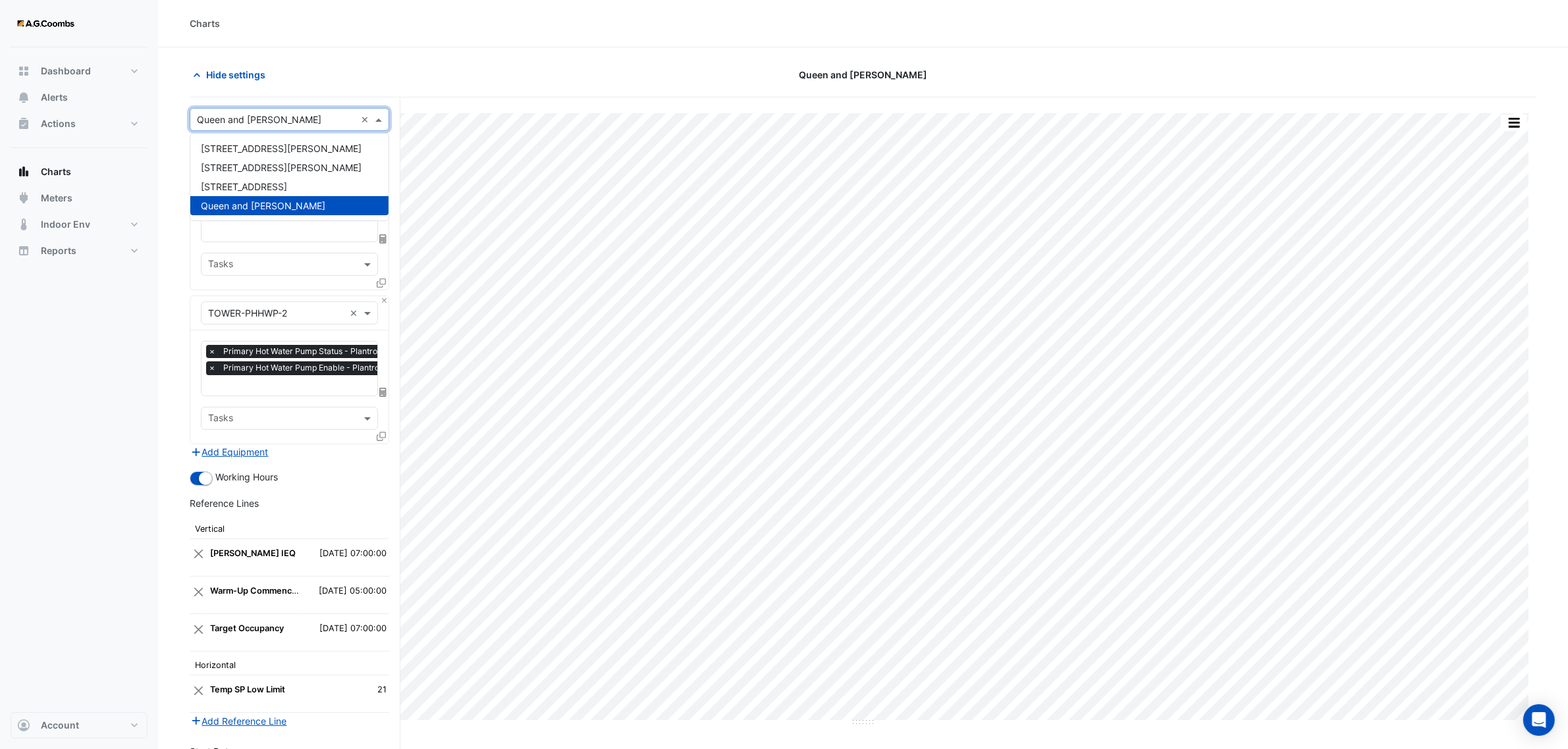
click at [300, 119] on input "text" at bounding box center [277, 120] width 159 height 14
click at [482, 75] on div "Hide settings" at bounding box center [408, 74] width 455 height 23
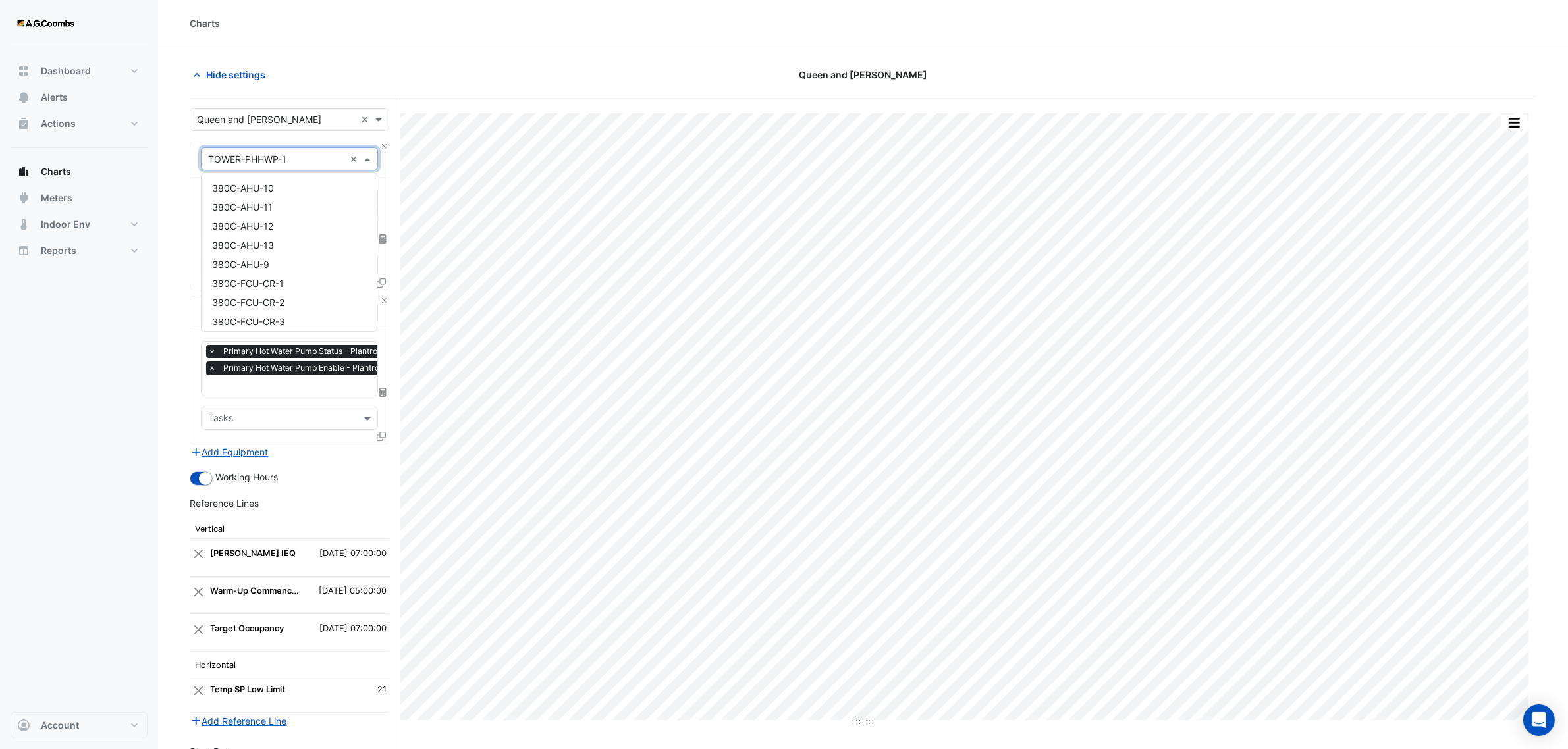
click at [313, 162] on input "text" at bounding box center [276, 160] width 136 height 14
click at [229, 291] on span "TOWER-WH-01" at bounding box center [244, 295] width 66 height 11
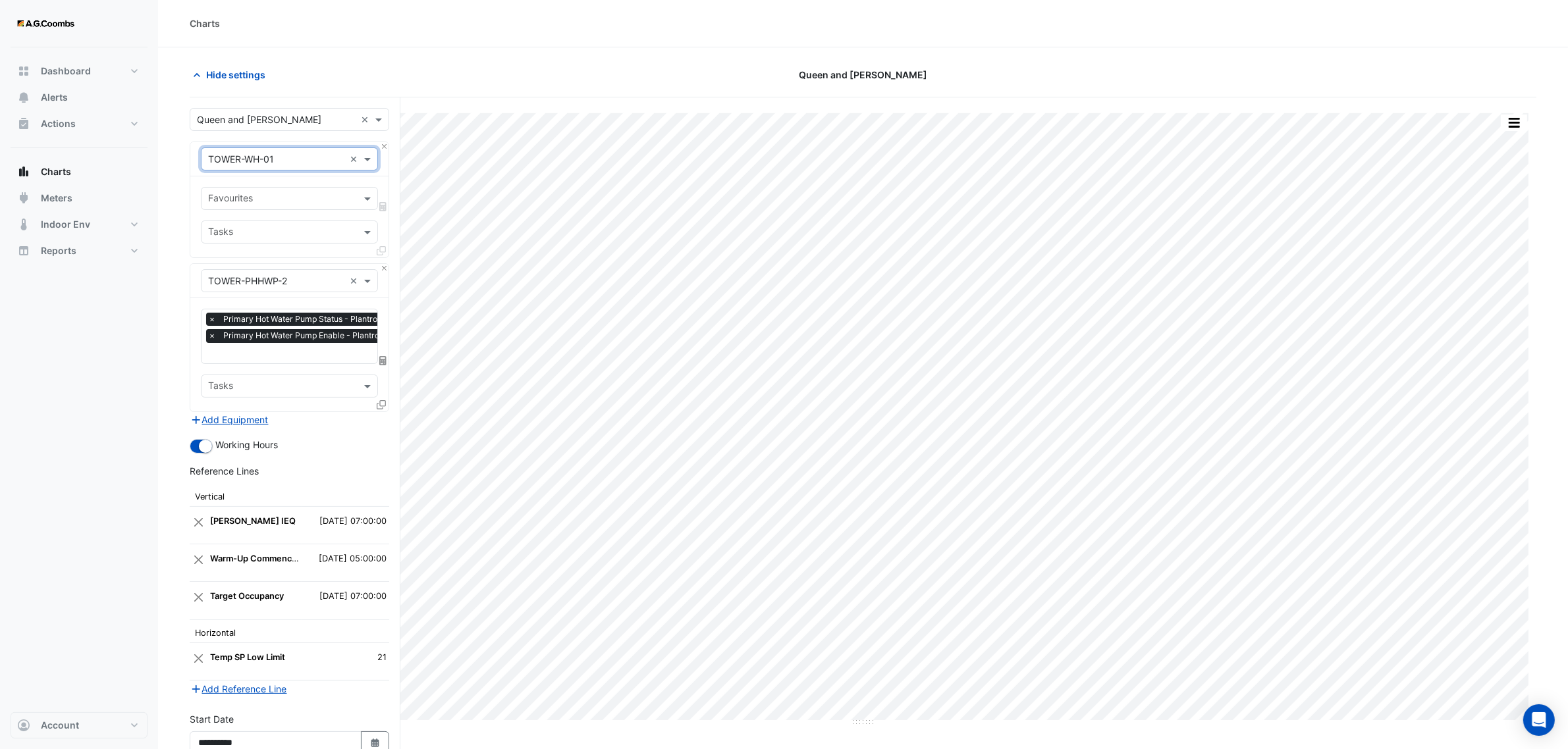
click at [264, 194] on input "text" at bounding box center [282, 200] width 147 height 14
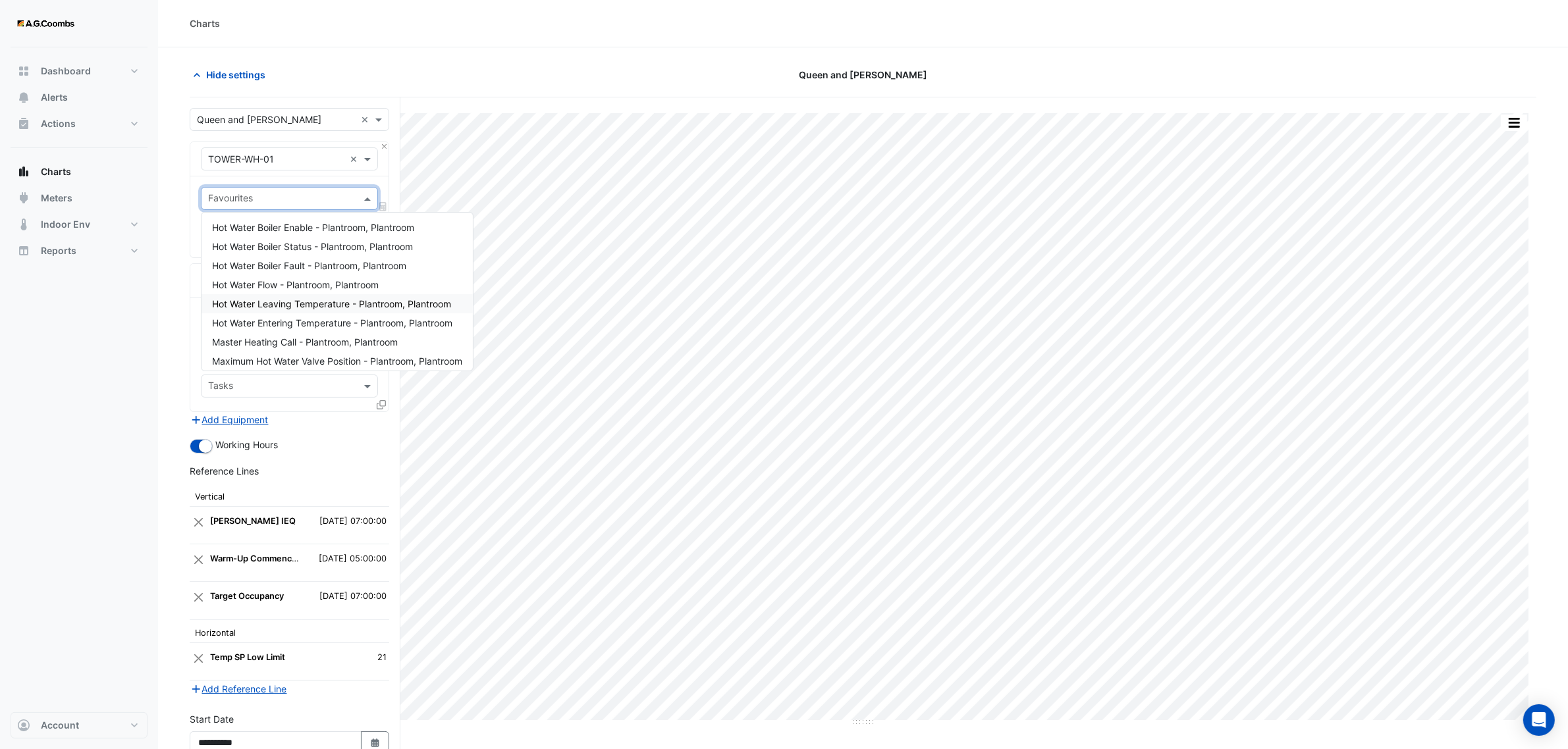
drag, startPoint x: 243, startPoint y: 301, endPoint x: 272, endPoint y: 310, distance: 30.4
click at [243, 301] on span "Hot Water Leaving Temperature - Plantroom, Plantroom" at bounding box center [332, 303] width 240 height 11
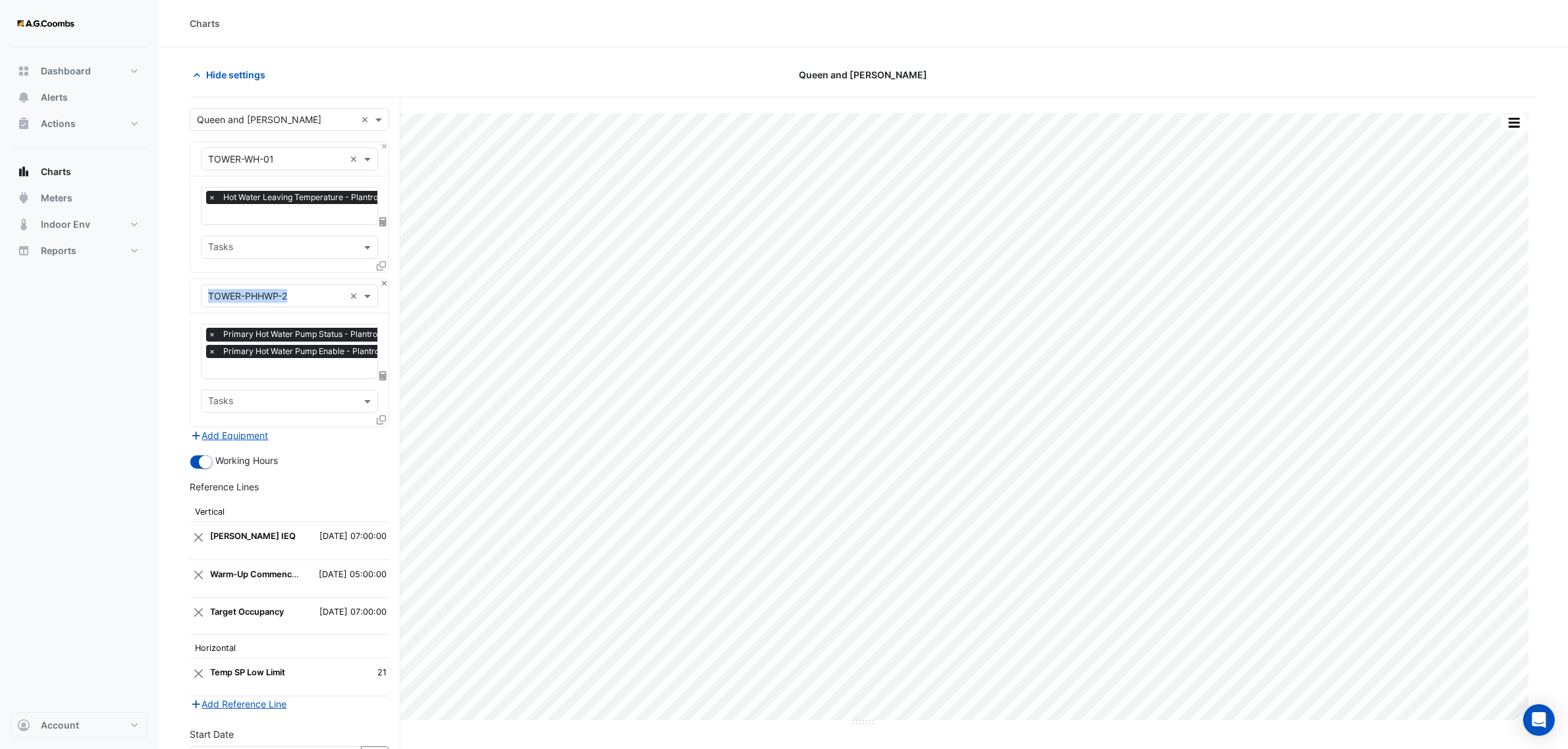
click at [379, 281] on div "× TOWER-PHHWP-2 ×" at bounding box center [290, 295] width 198 height 34
click at [383, 283] on button "Close" at bounding box center [384, 283] width 9 height 9
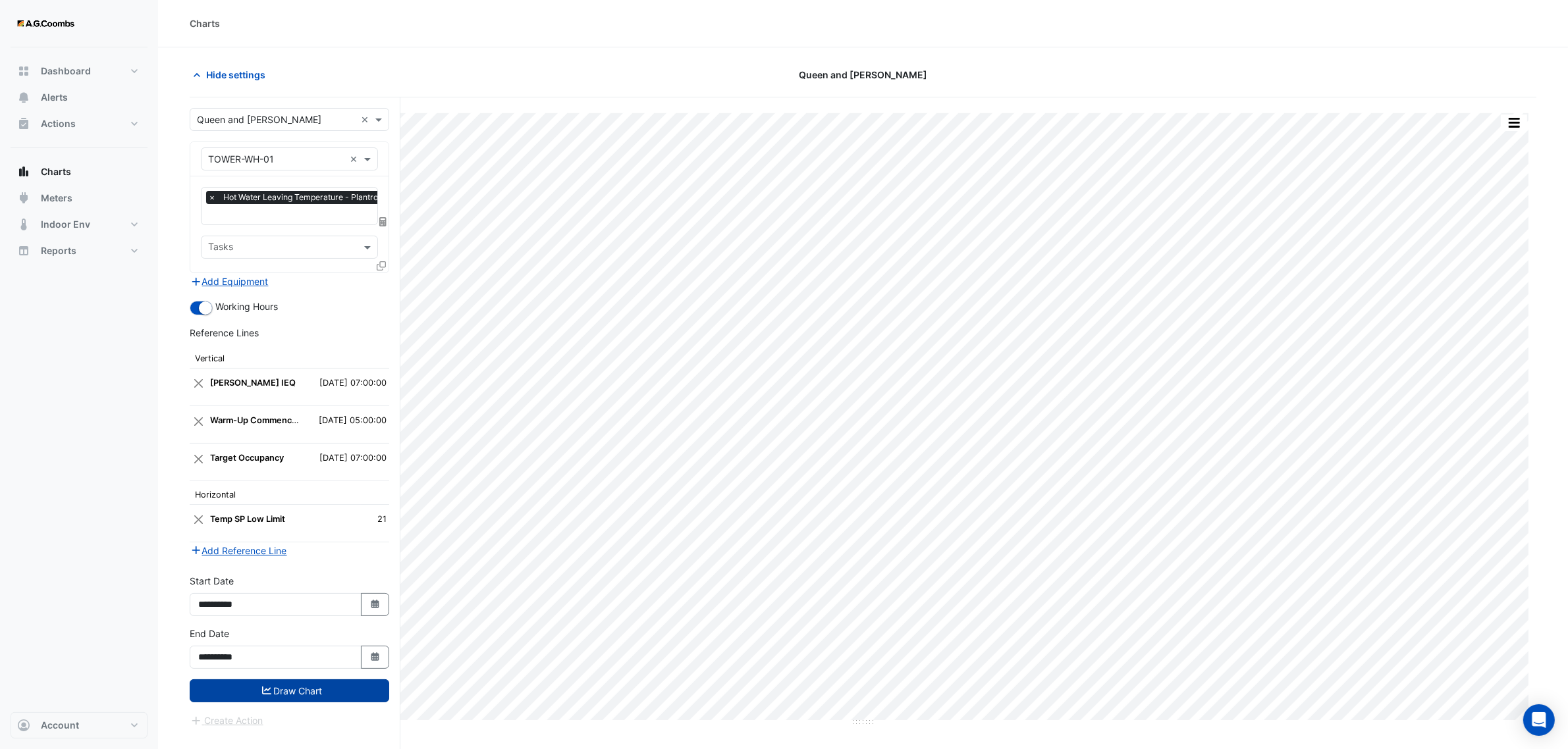
click at [308, 687] on button "Draw Chart" at bounding box center [289, 690] width 199 height 23
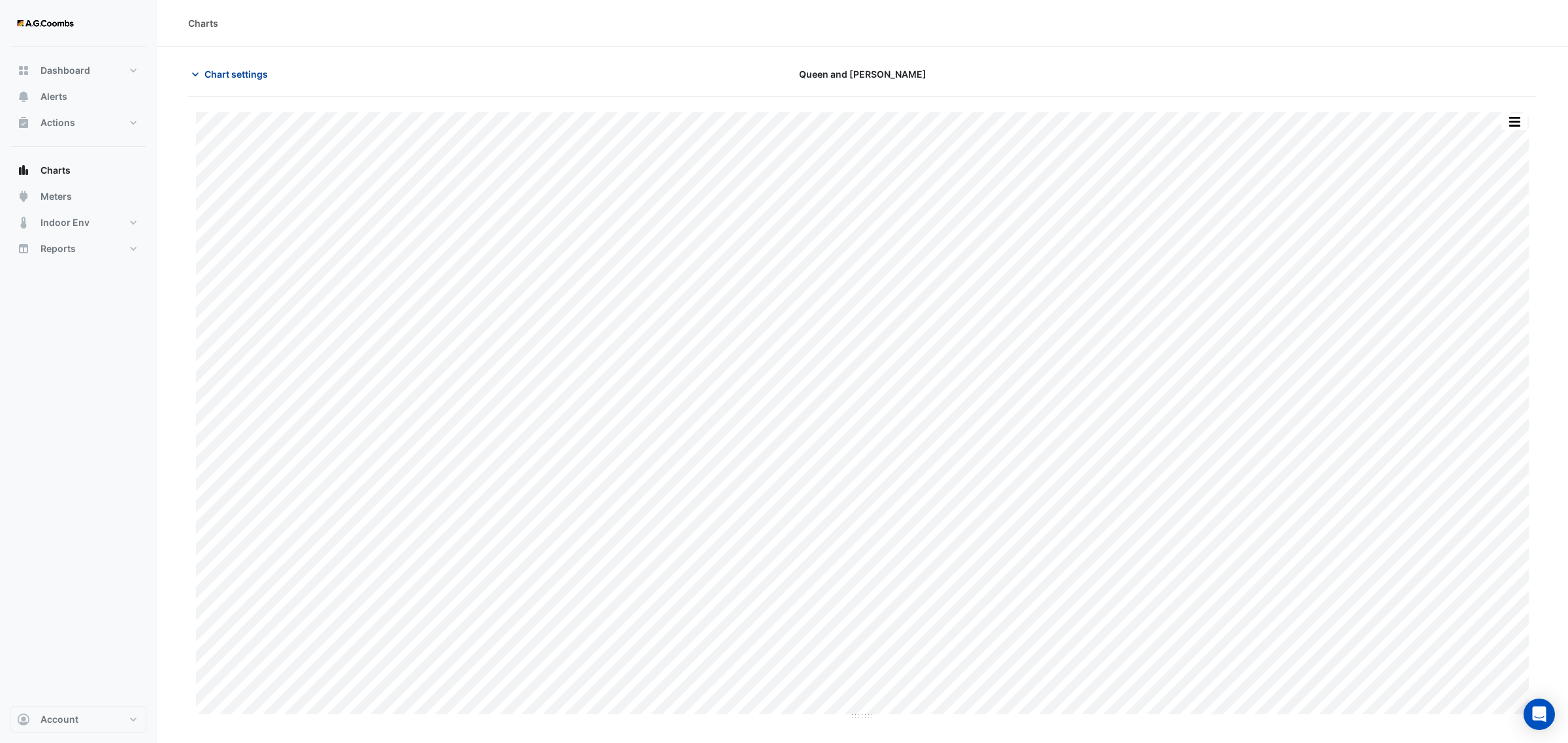
click at [229, 75] on span "Chart settings" at bounding box center [236, 74] width 63 height 14
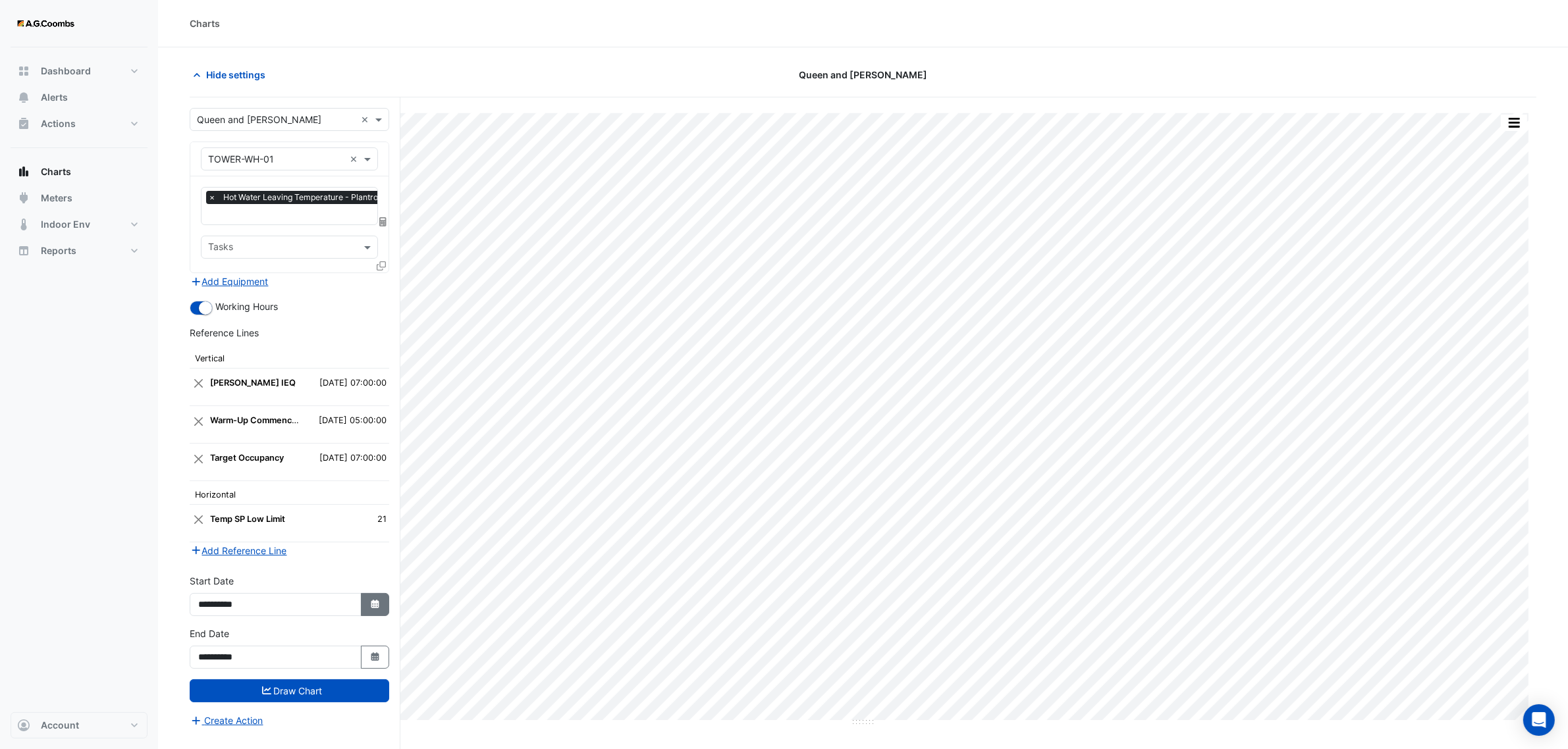
click at [375, 603] on icon "button" at bounding box center [375, 604] width 8 height 9
select select "****"
click at [204, 428] on button "Previous month" at bounding box center [212, 428] width 16 height 21
select select "**"
select select "****"
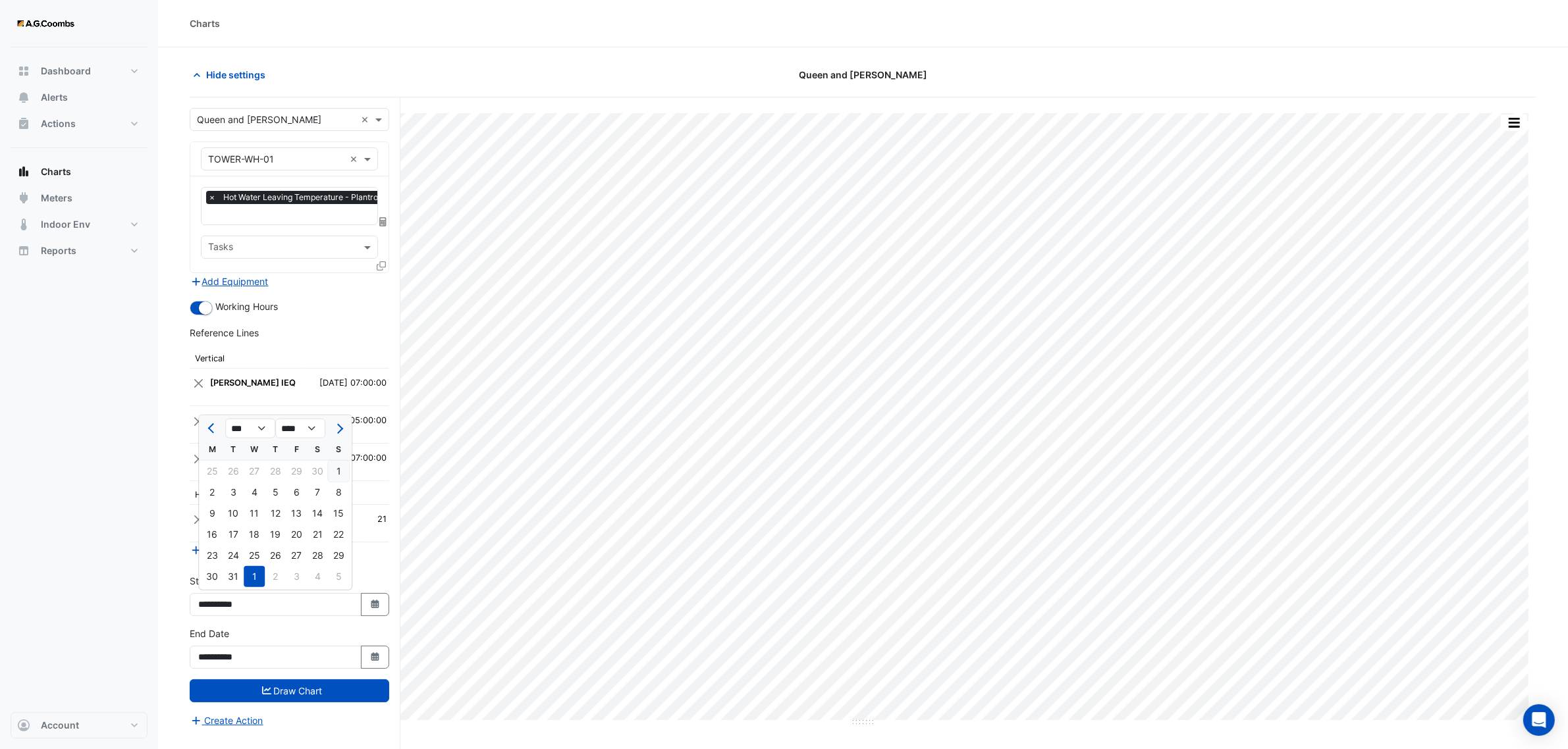
click at [336, 469] on div "1" at bounding box center [338, 471] width 21 height 21
type input "**********"
click at [301, 691] on button "Draw Chart" at bounding box center [289, 690] width 199 height 23
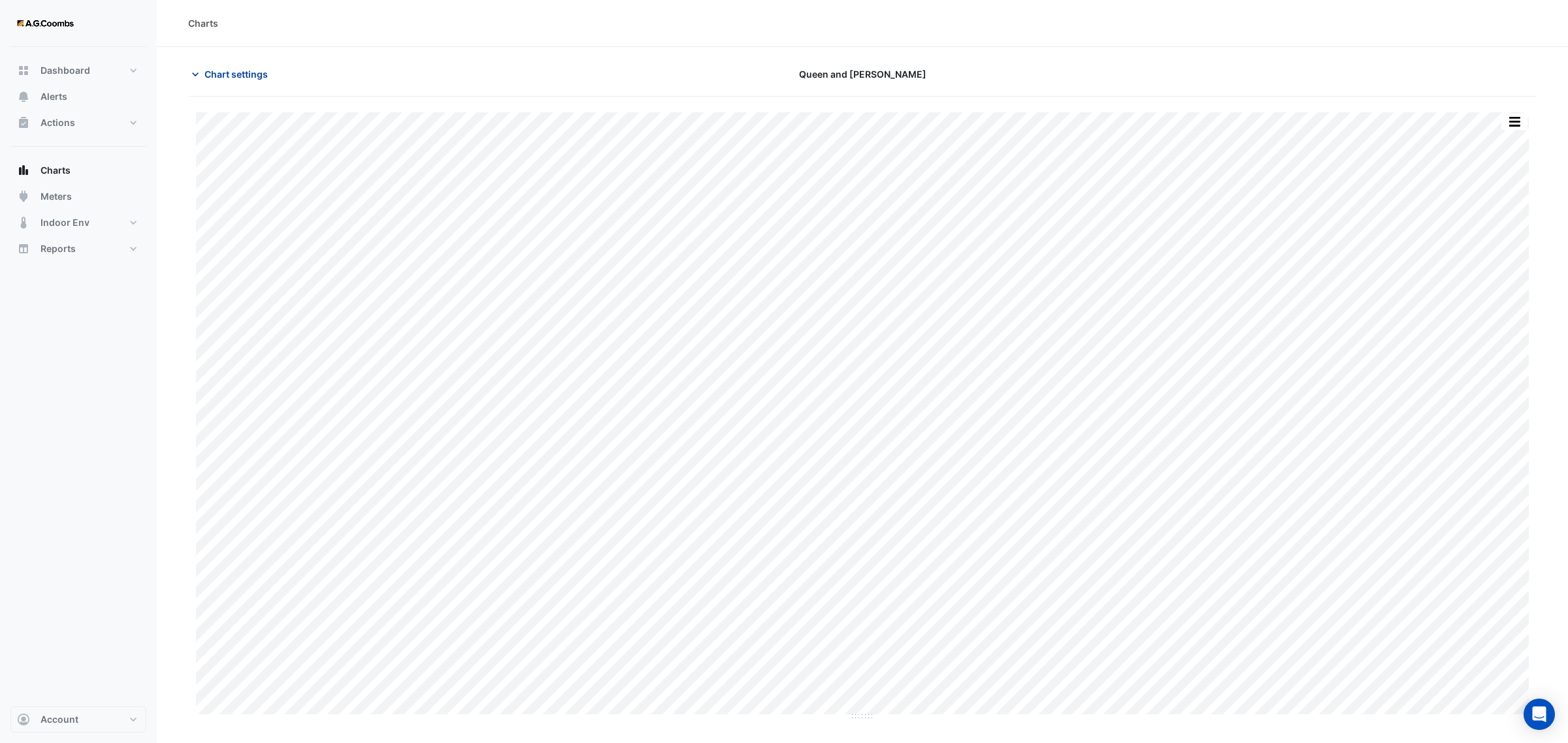
click at [245, 69] on span "Chart settings" at bounding box center [236, 74] width 63 height 14
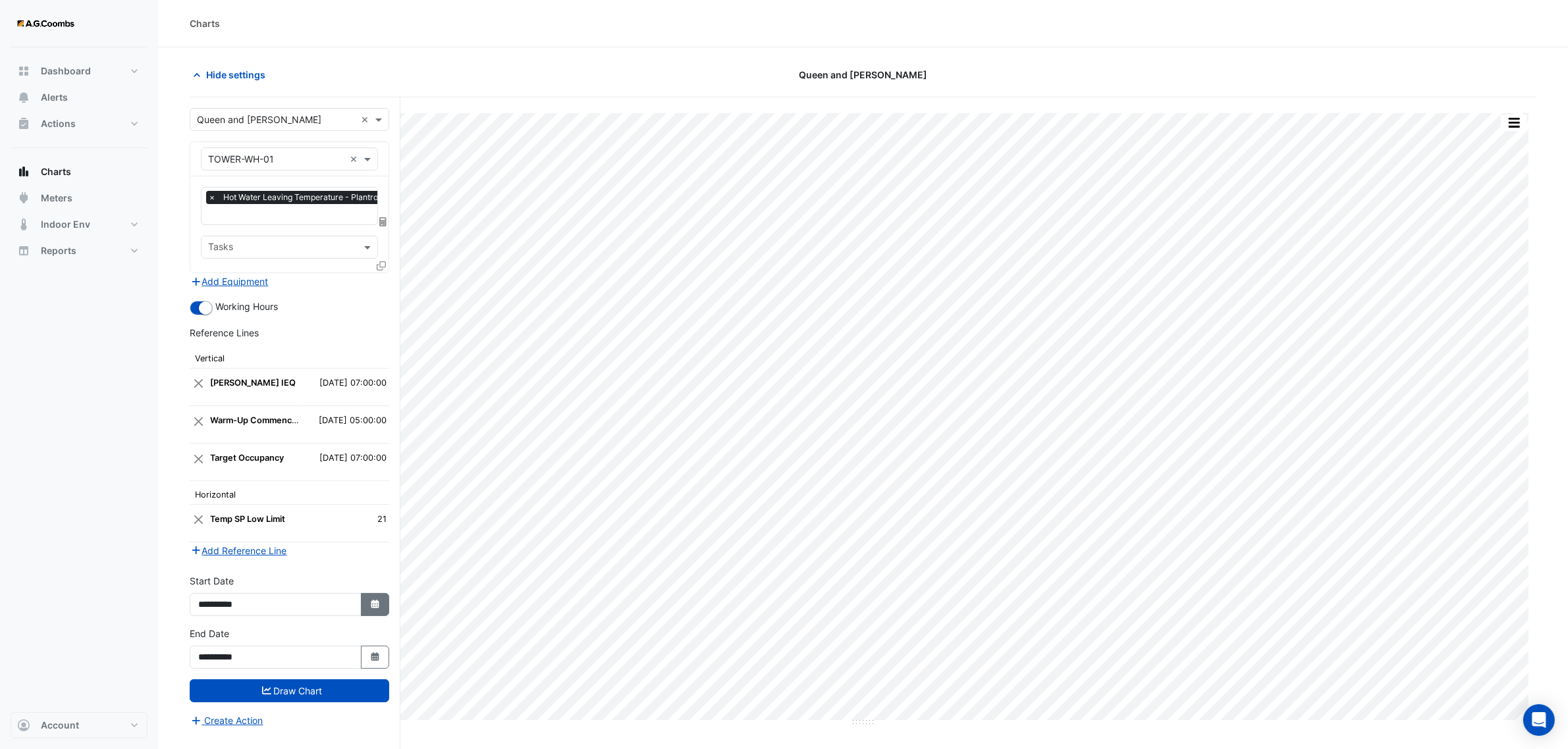
click at [377, 599] on fa-icon "Select Date" at bounding box center [375, 604] width 12 height 11
select select "**"
select select "****"
click at [206, 428] on button "Previous month" at bounding box center [212, 428] width 16 height 21
select select "**"
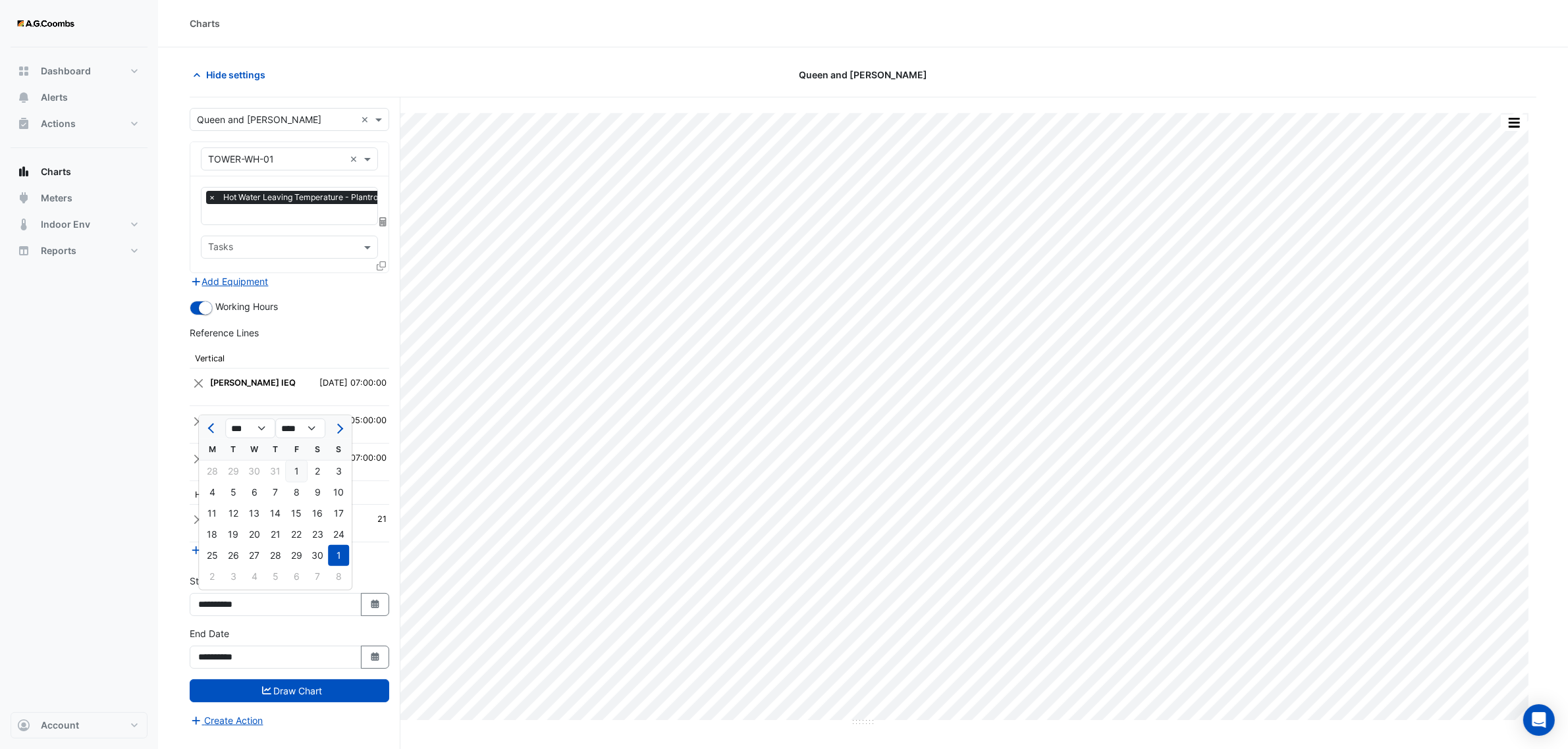
click at [295, 468] on div "1" at bounding box center [296, 471] width 21 height 21
type input "**********"
click at [329, 689] on button "Draw Chart" at bounding box center [289, 690] width 199 height 23
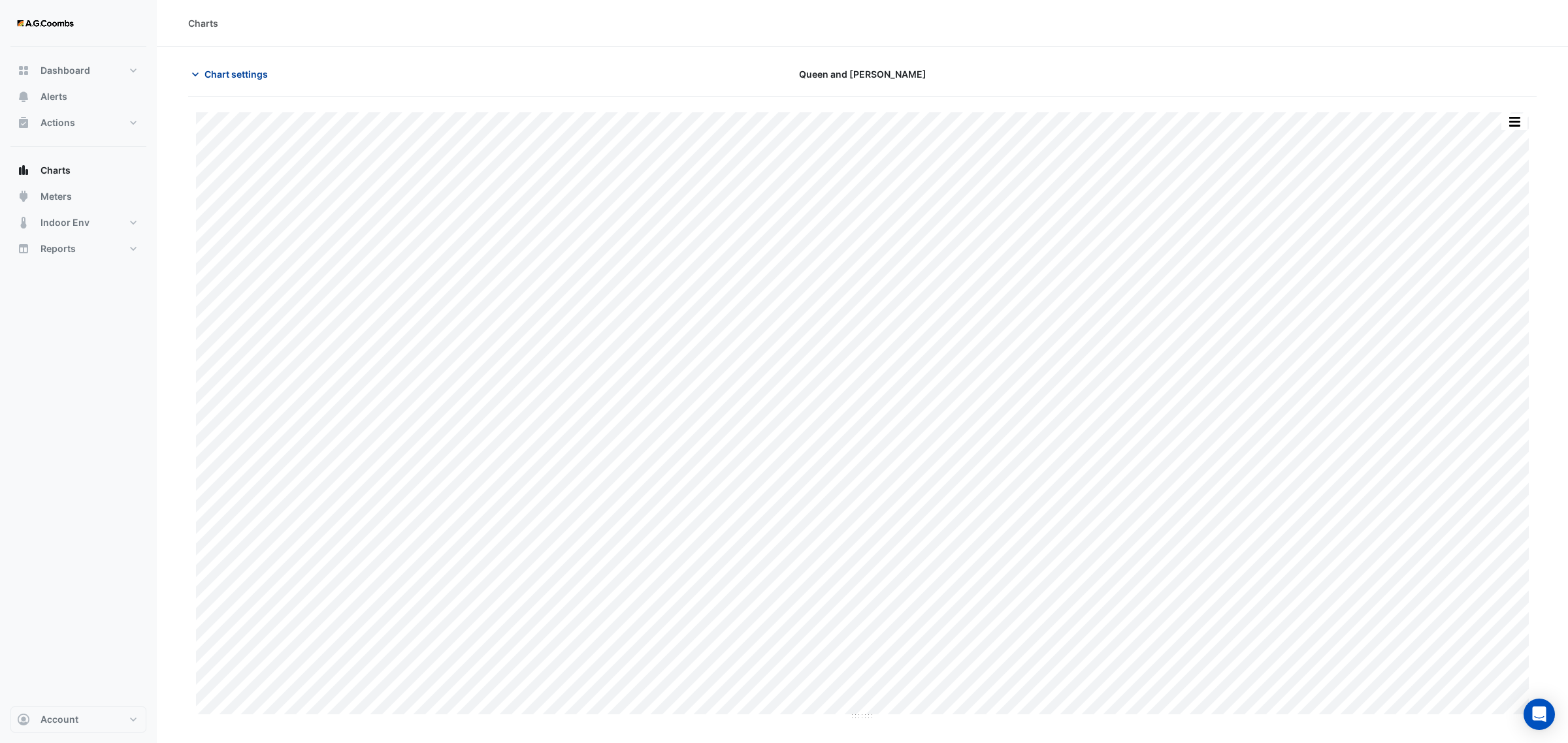
click at [236, 72] on span "Chart settings" at bounding box center [236, 74] width 63 height 14
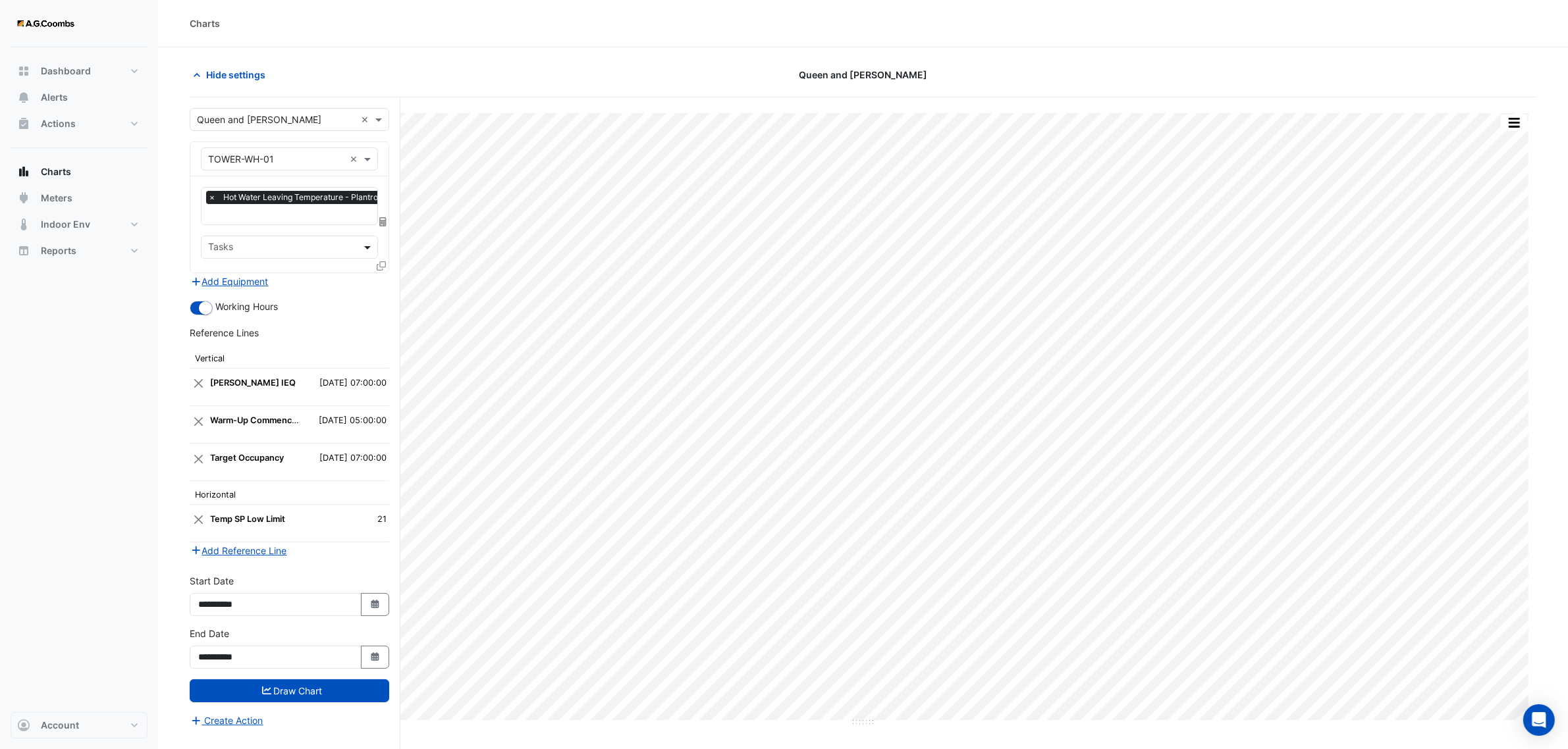
click at [363, 245] on span at bounding box center [369, 247] width 17 height 14
click at [317, 159] on input "text" at bounding box center [276, 160] width 136 height 14
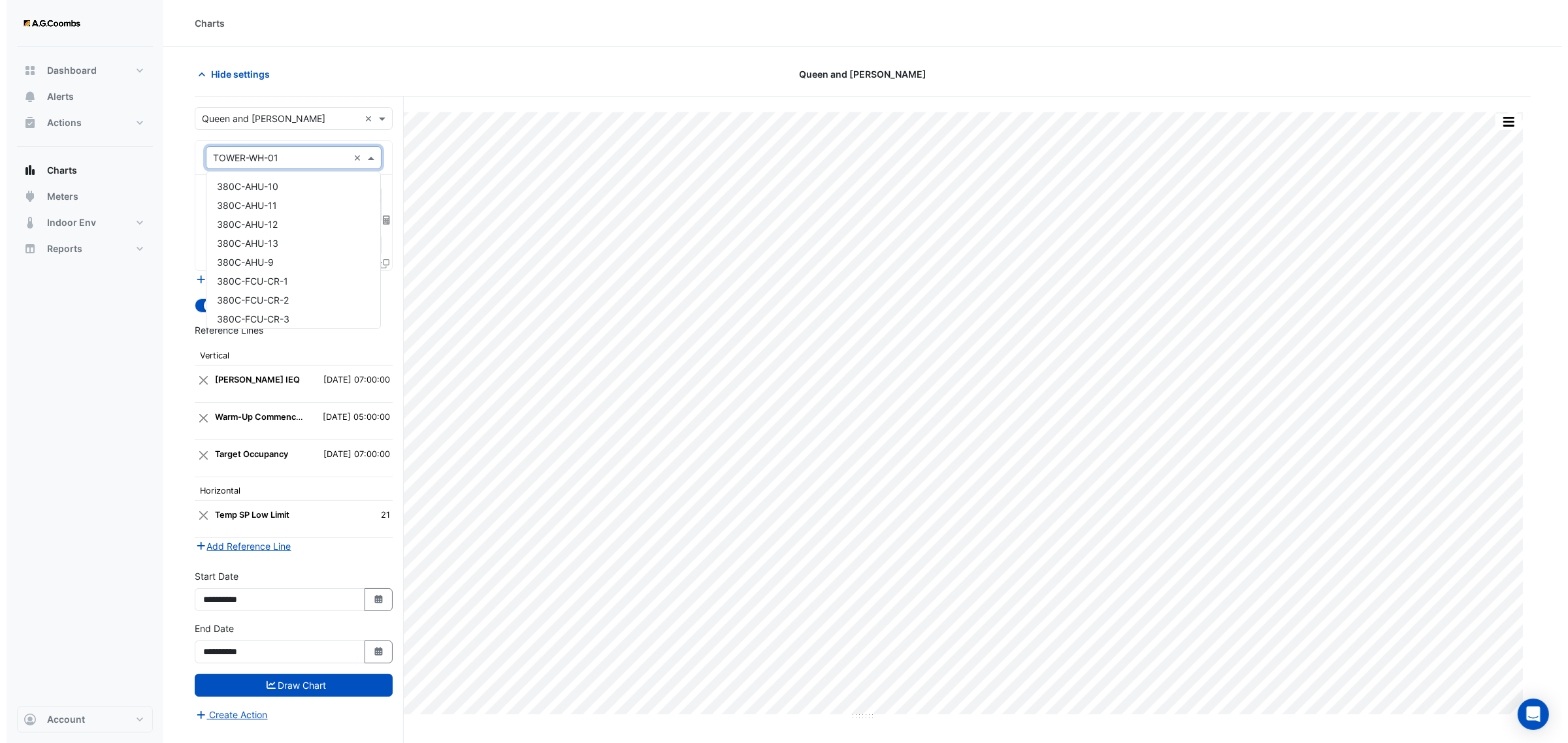
scroll to position [14006, 0]
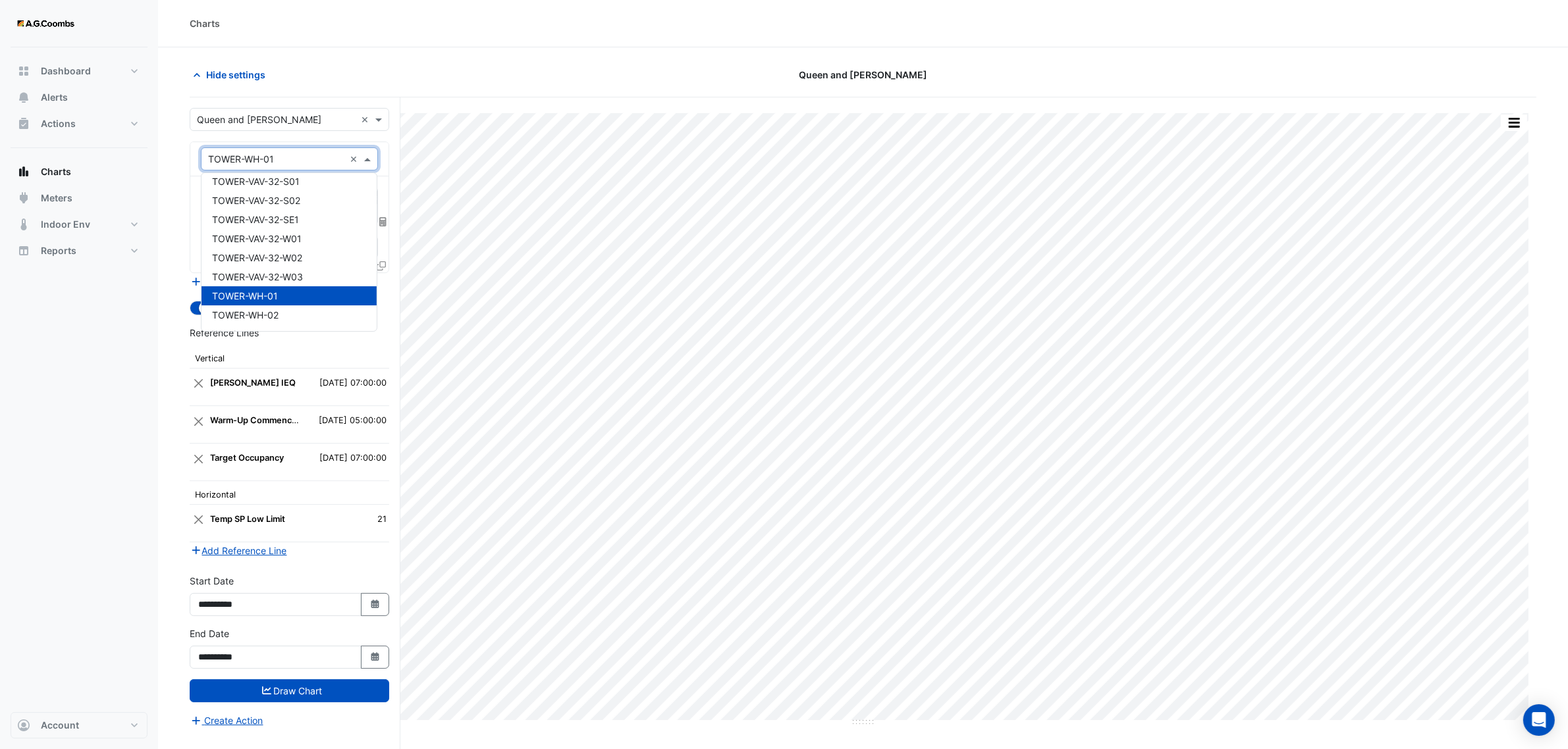
click at [273, 309] on span "TOWER-WH-02" at bounding box center [245, 314] width 67 height 11
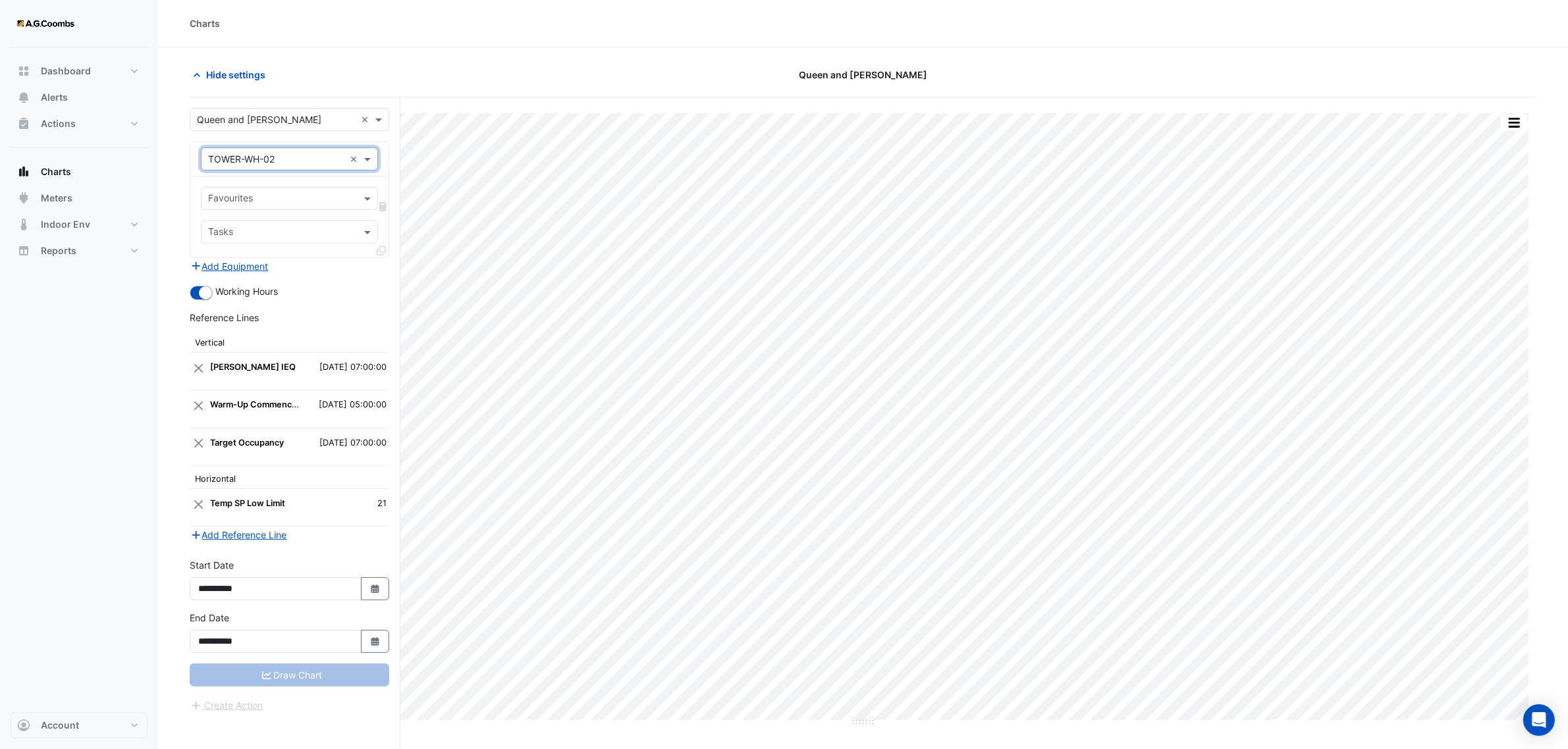
click at [268, 202] on input "text" at bounding box center [282, 200] width 147 height 14
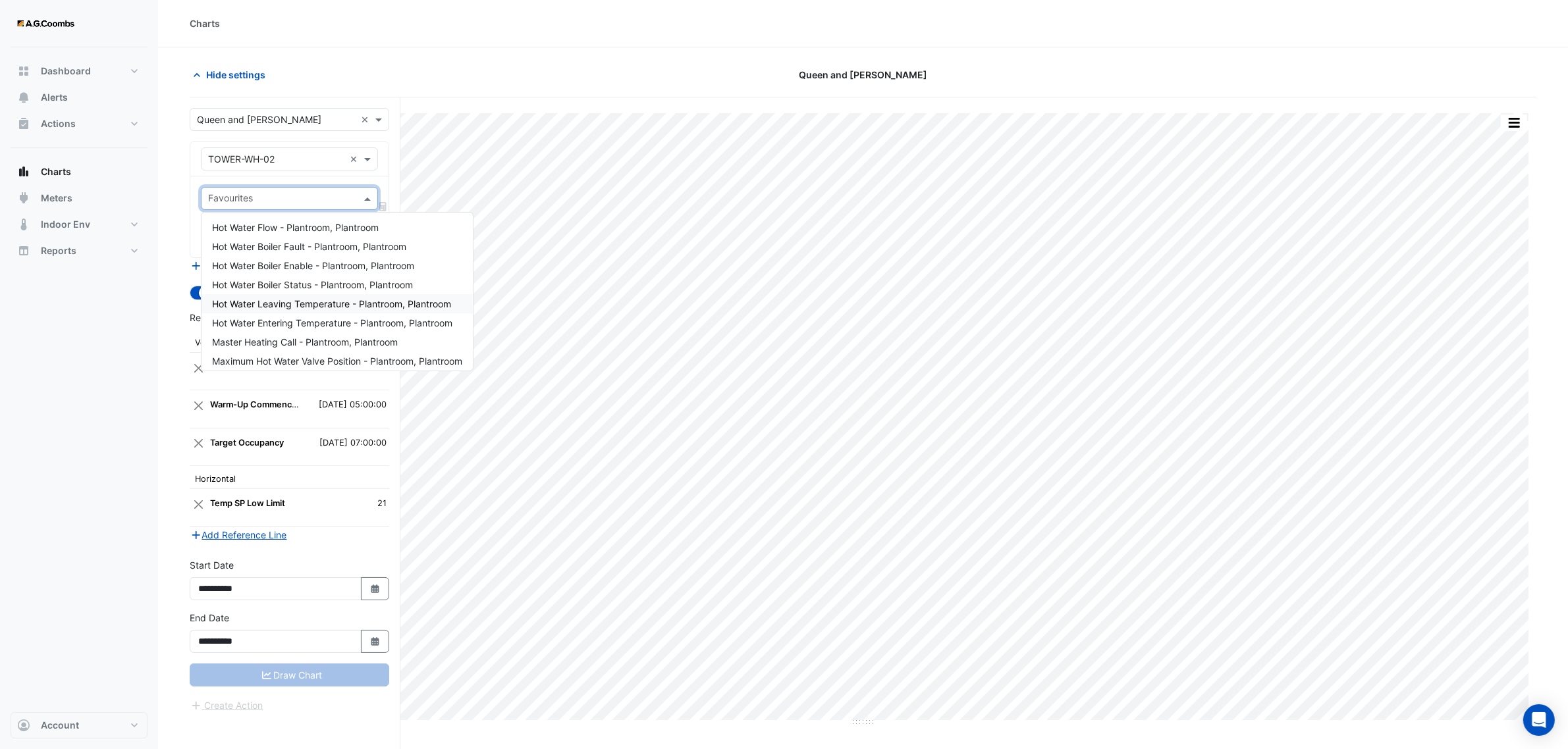
click at [291, 307] on span "Hot Water Leaving Temperature - Plantroom, Plantroom" at bounding box center [332, 303] width 240 height 11
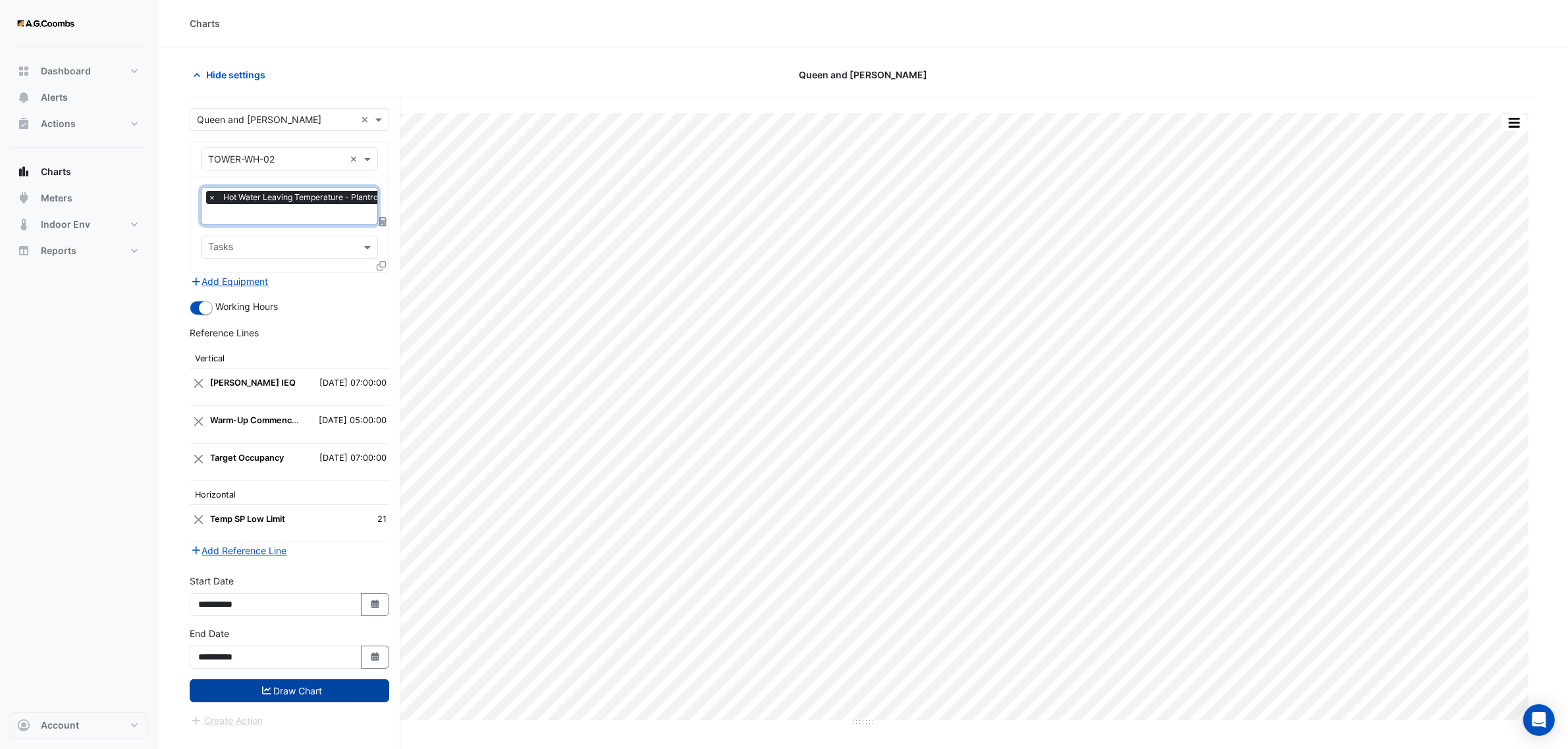
click at [321, 688] on button "Draw Chart" at bounding box center [289, 690] width 199 height 23
